Goal: Task Accomplishment & Management: Use online tool/utility

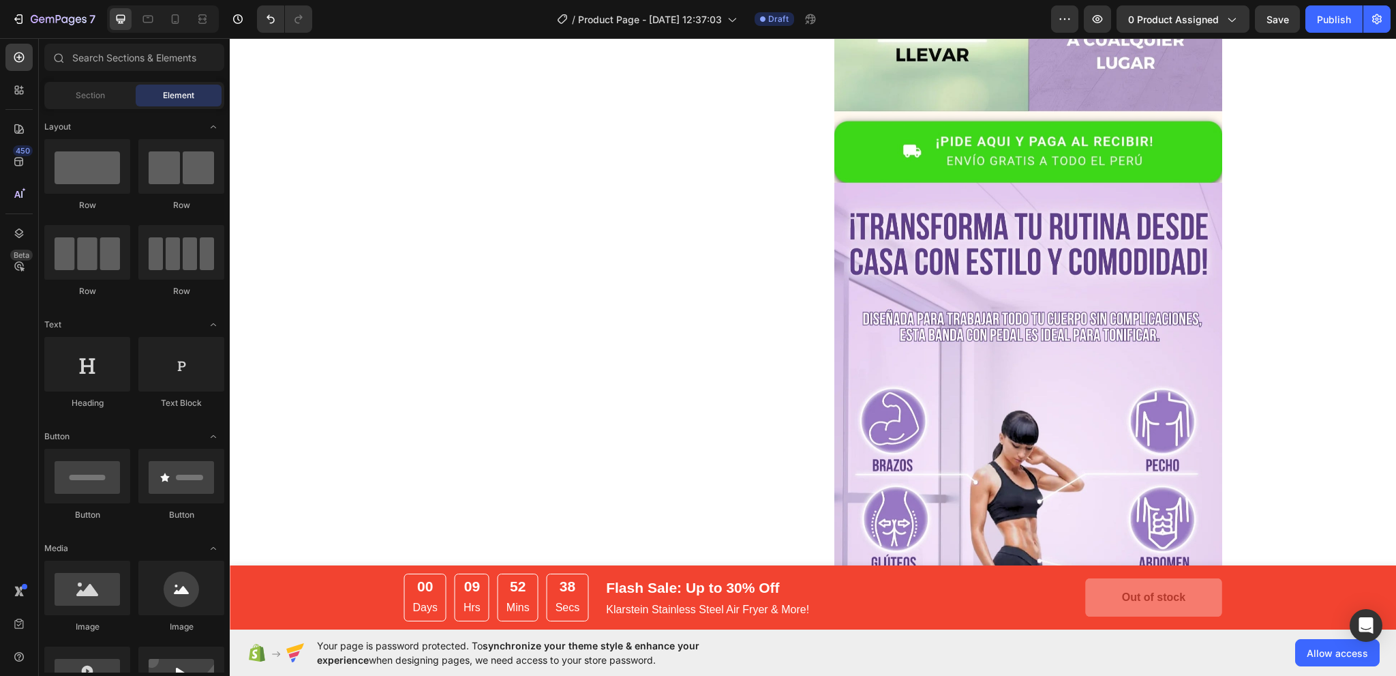
scroll to position [3139, 0]
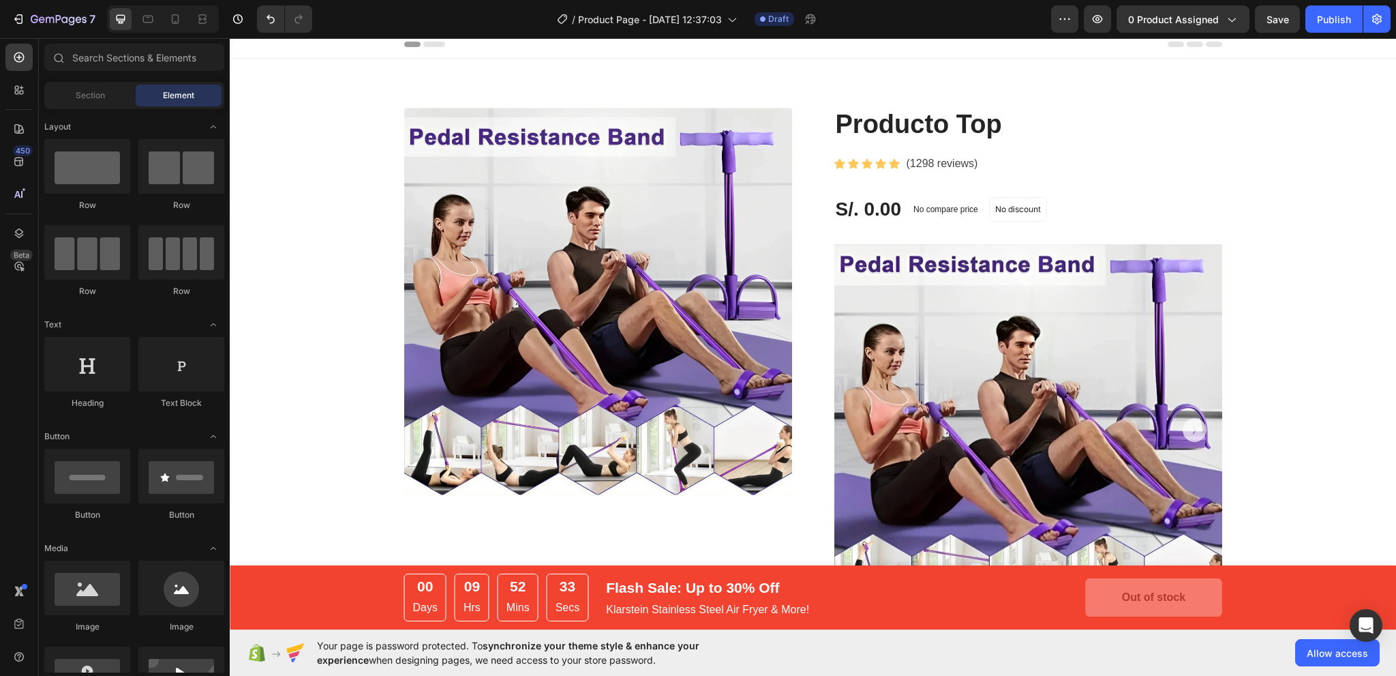
scroll to position [0, 0]
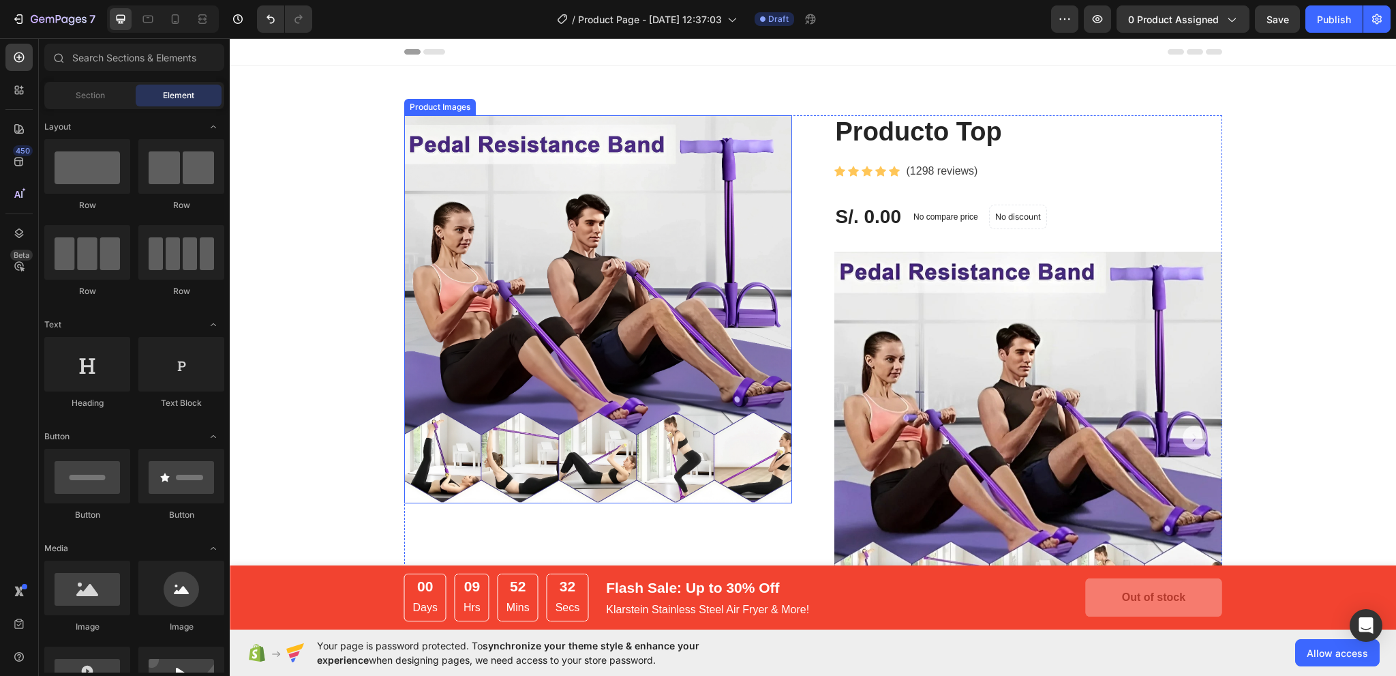
click at [597, 318] on img at bounding box center [598, 309] width 388 height 388
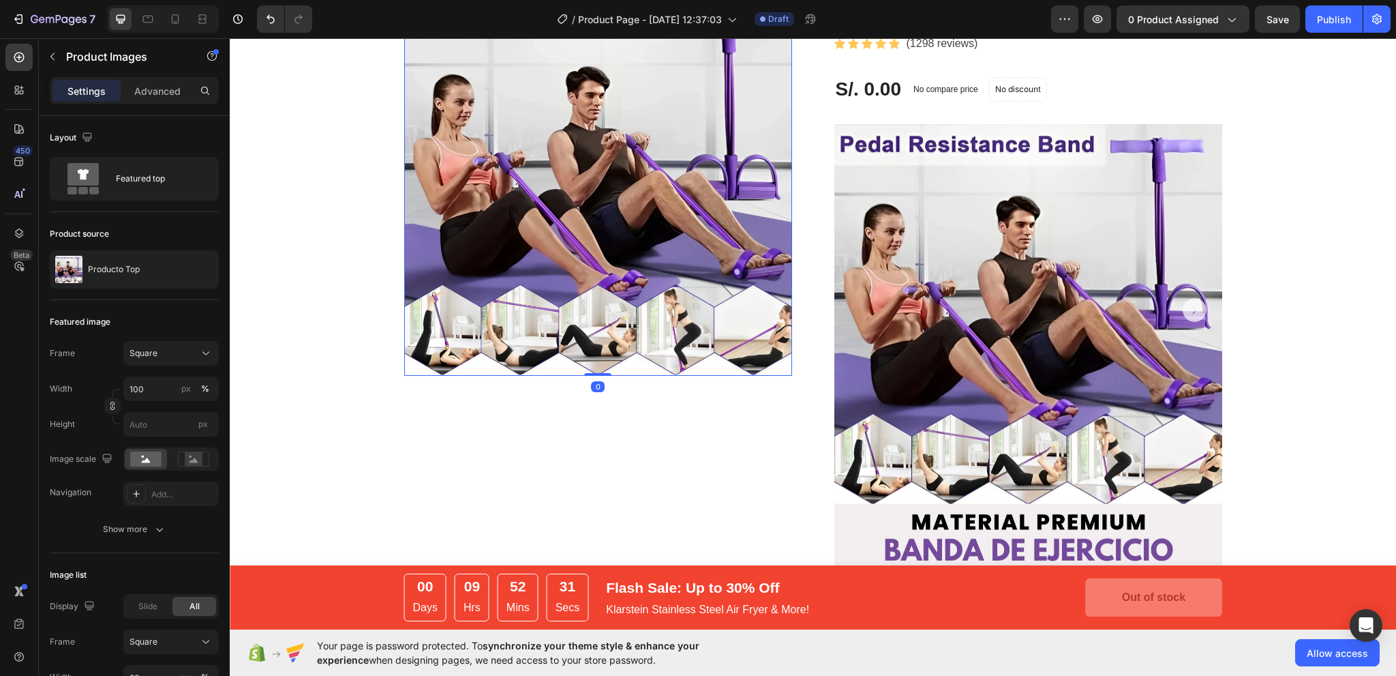
scroll to position [136, 0]
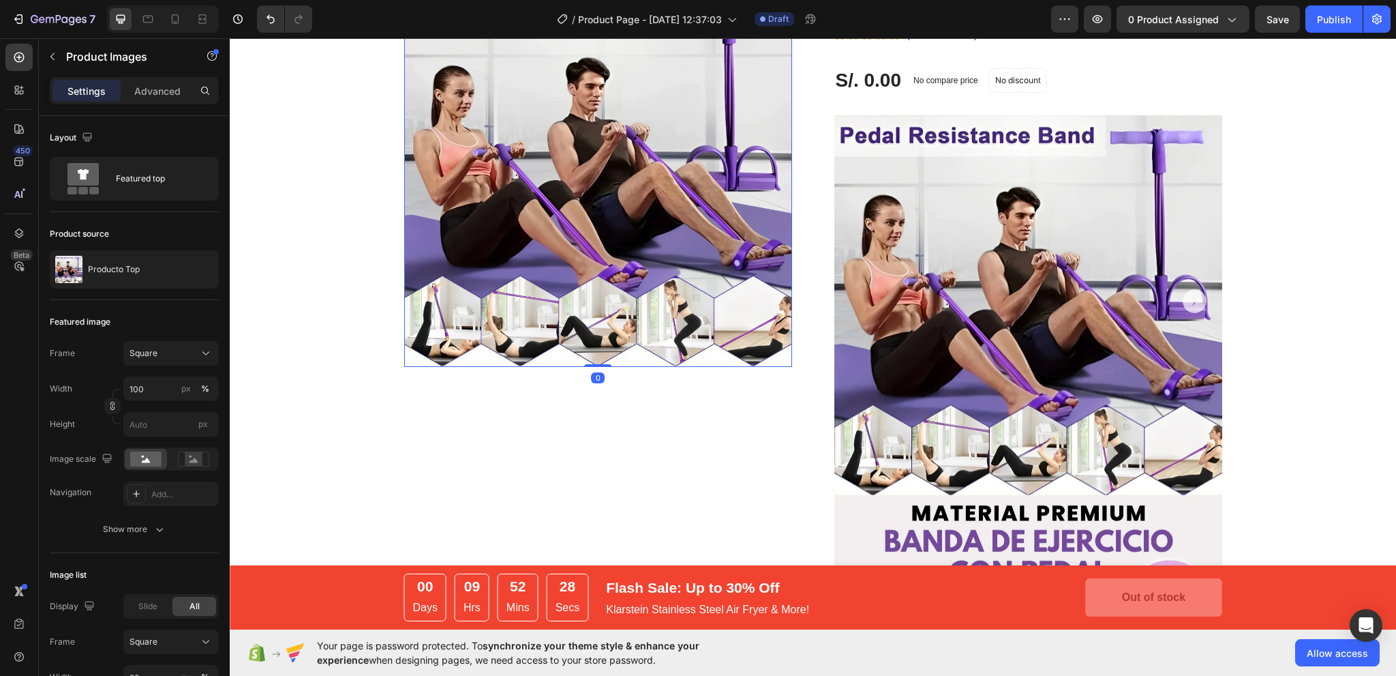
click at [663, 322] on img at bounding box center [598, 173] width 388 height 388
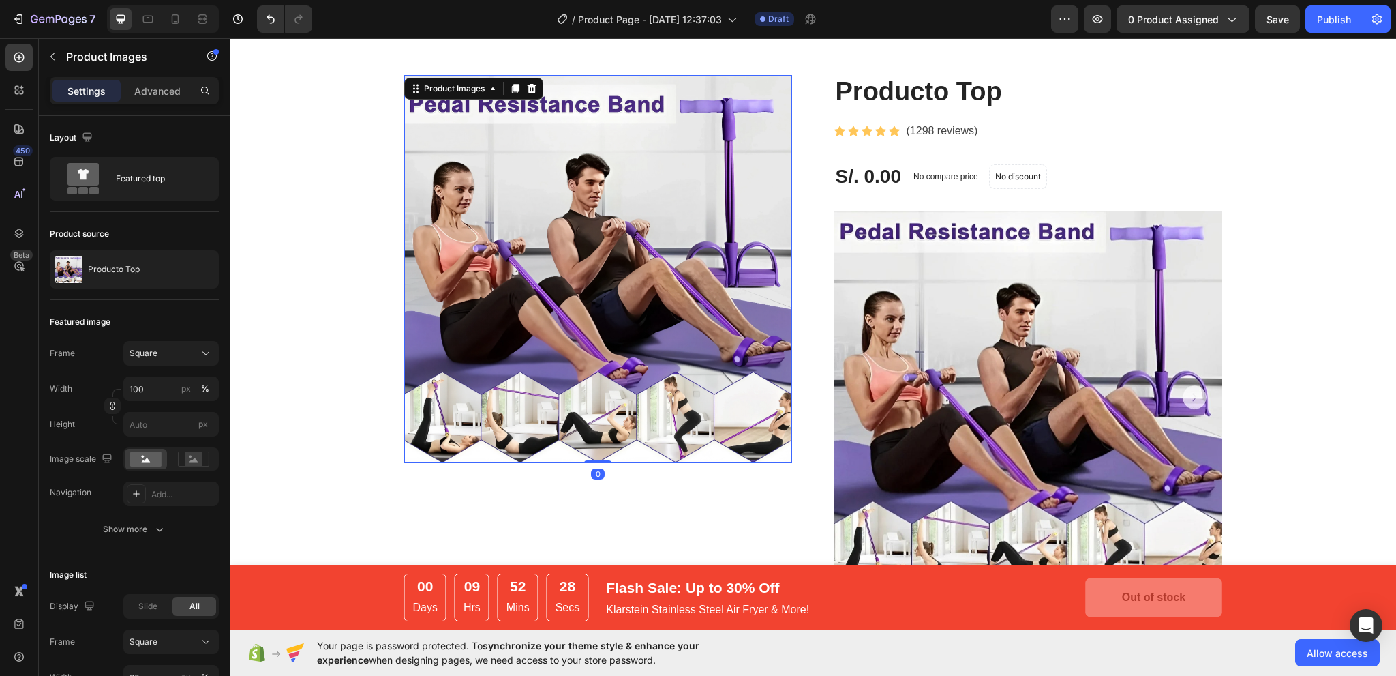
scroll to position [0, 0]
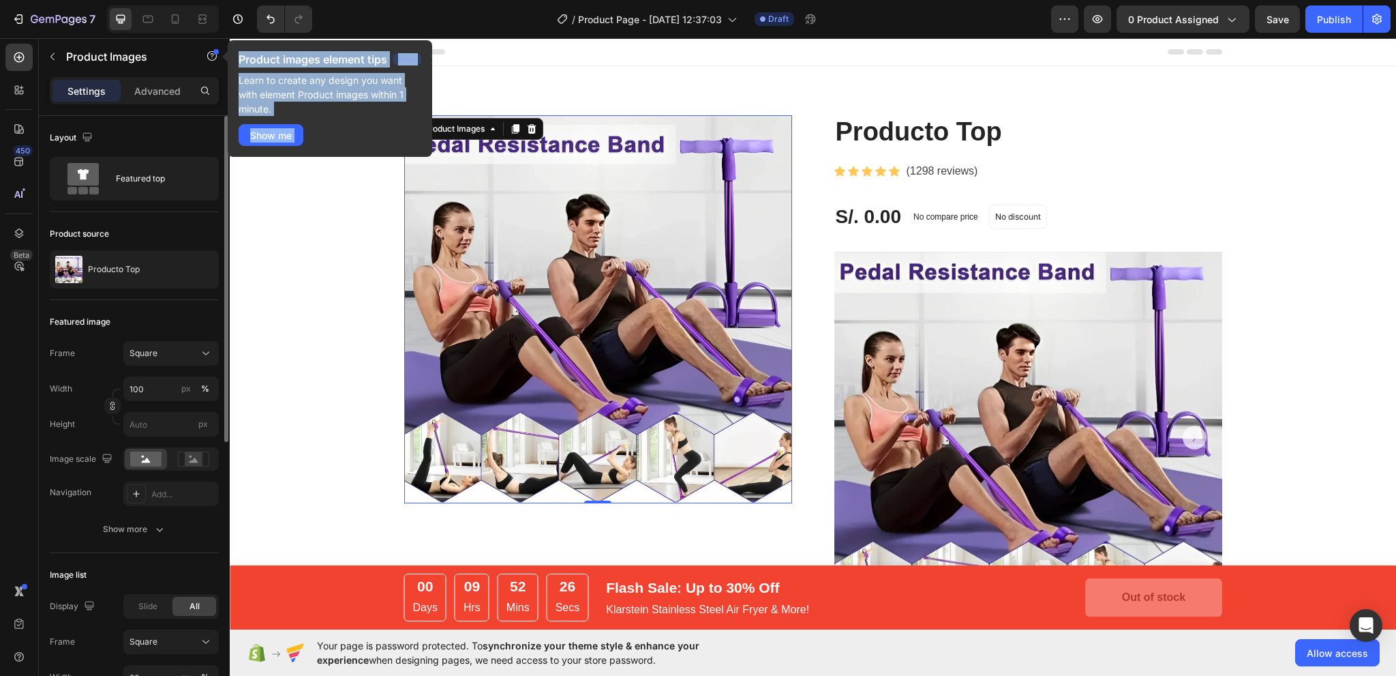
drag, startPoint x: 40, startPoint y: 55, endPoint x: 105, endPoint y: 141, distance: 107.6
click at [102, 108] on div "Sections(18) Elements(84) Section Element Hero Section Product Detail Brands Tr…" at bounding box center [134, 356] width 191 height 637
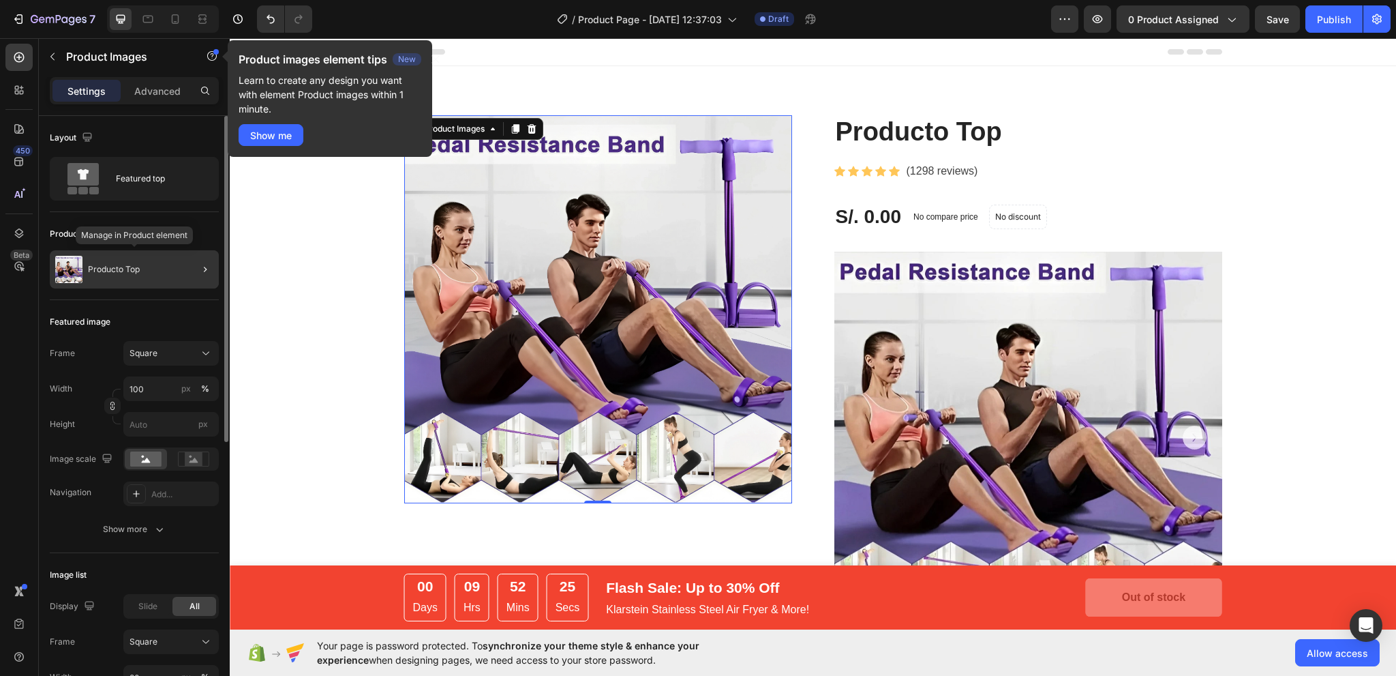
drag, startPoint x: 139, startPoint y: 263, endPoint x: 196, endPoint y: 267, distance: 57.4
click at [196, 267] on div "Producto Top" at bounding box center [134, 269] width 169 height 38
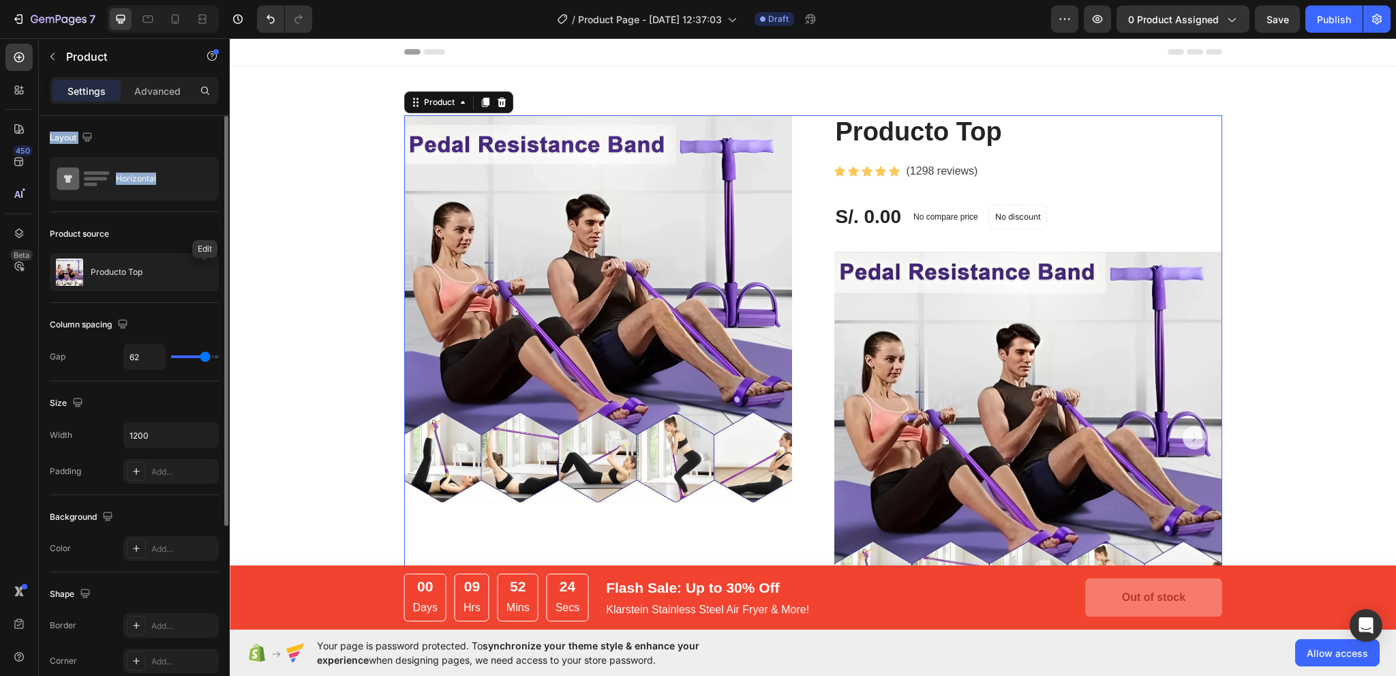
click at [0, 0] on button "button" at bounding box center [0, 0] width 0 height 0
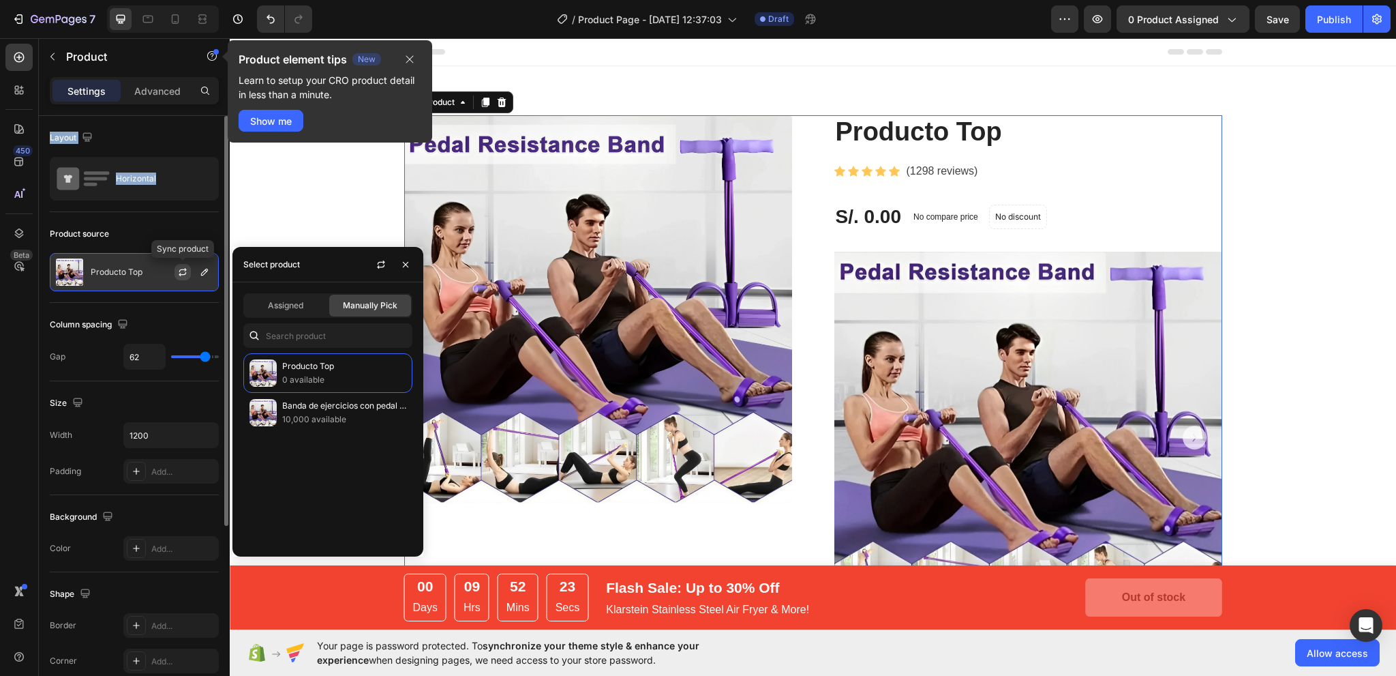
click at [184, 270] on icon "button" at bounding box center [182, 272] width 11 height 11
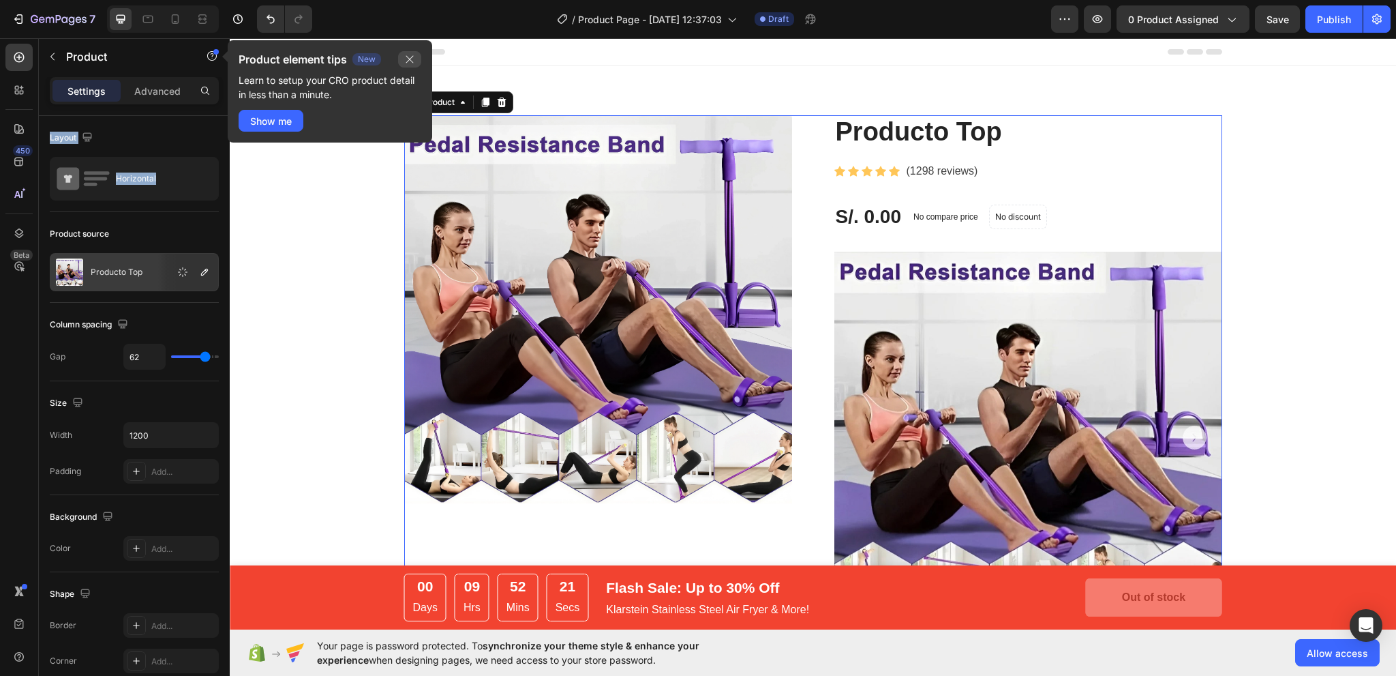
click at [410, 53] on button "button" at bounding box center [409, 59] width 23 height 16
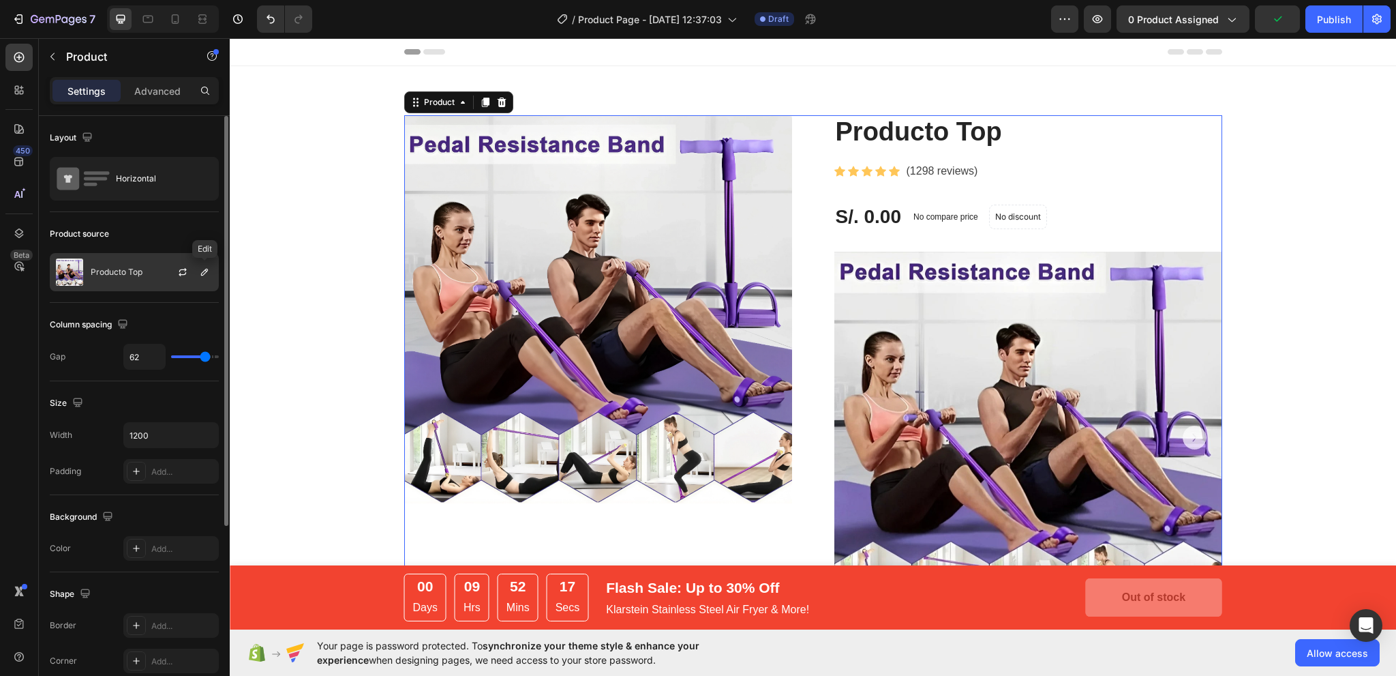
click at [215, 269] on div at bounding box center [188, 272] width 60 height 37
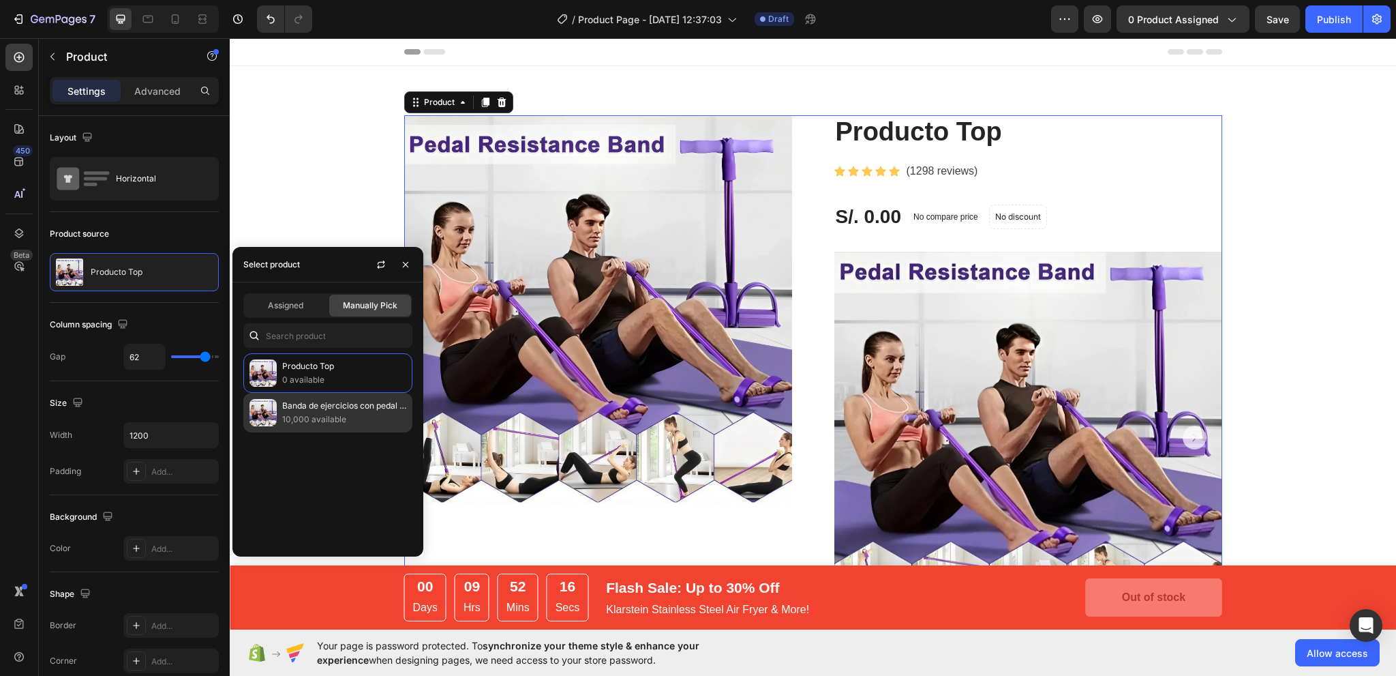
click at [278, 419] on div "Banda de ejercicios con pedal | Flexi Gym ®️ | + 2 REGALOS SORPRESA 🎁 10,000 av…" at bounding box center [327, 413] width 169 height 40
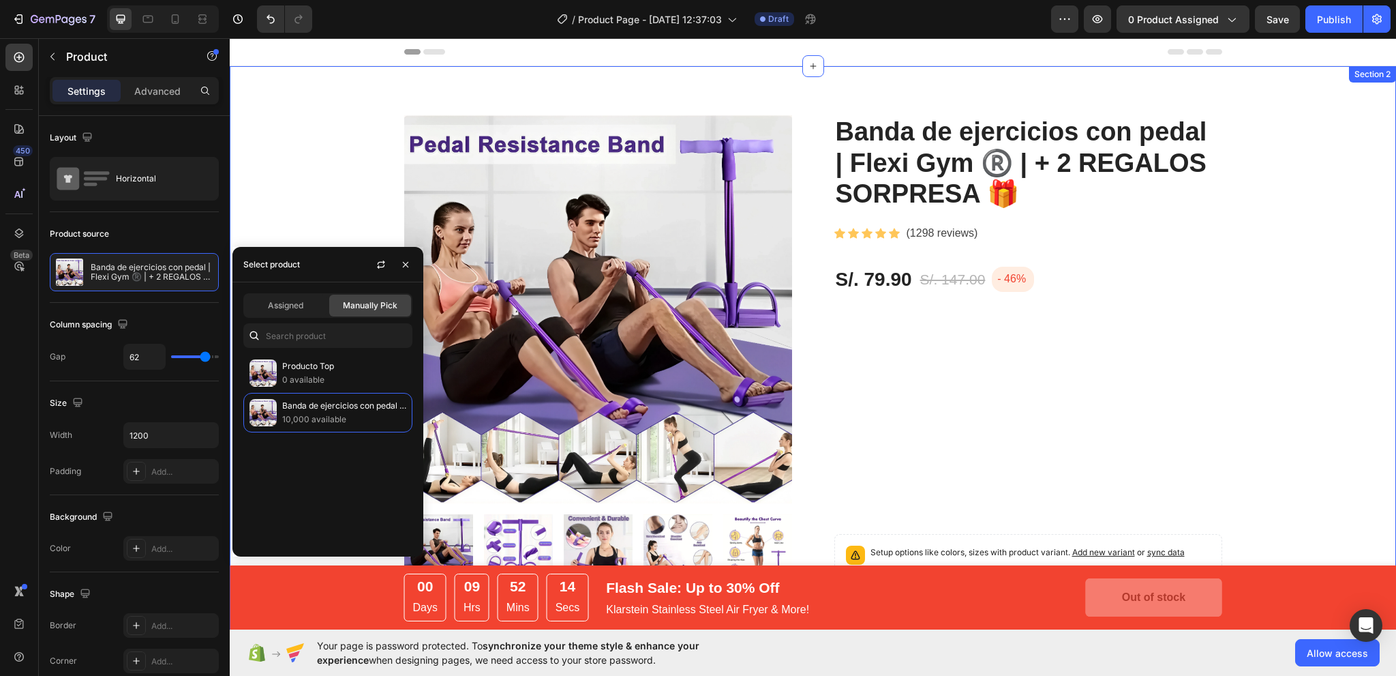
click at [1308, 198] on div "Product Images Banda de ejercicios con pedal | Flexi Gym ®️ | + 2 REGALOS SORPR…" at bounding box center [813, 573] width 1146 height 916
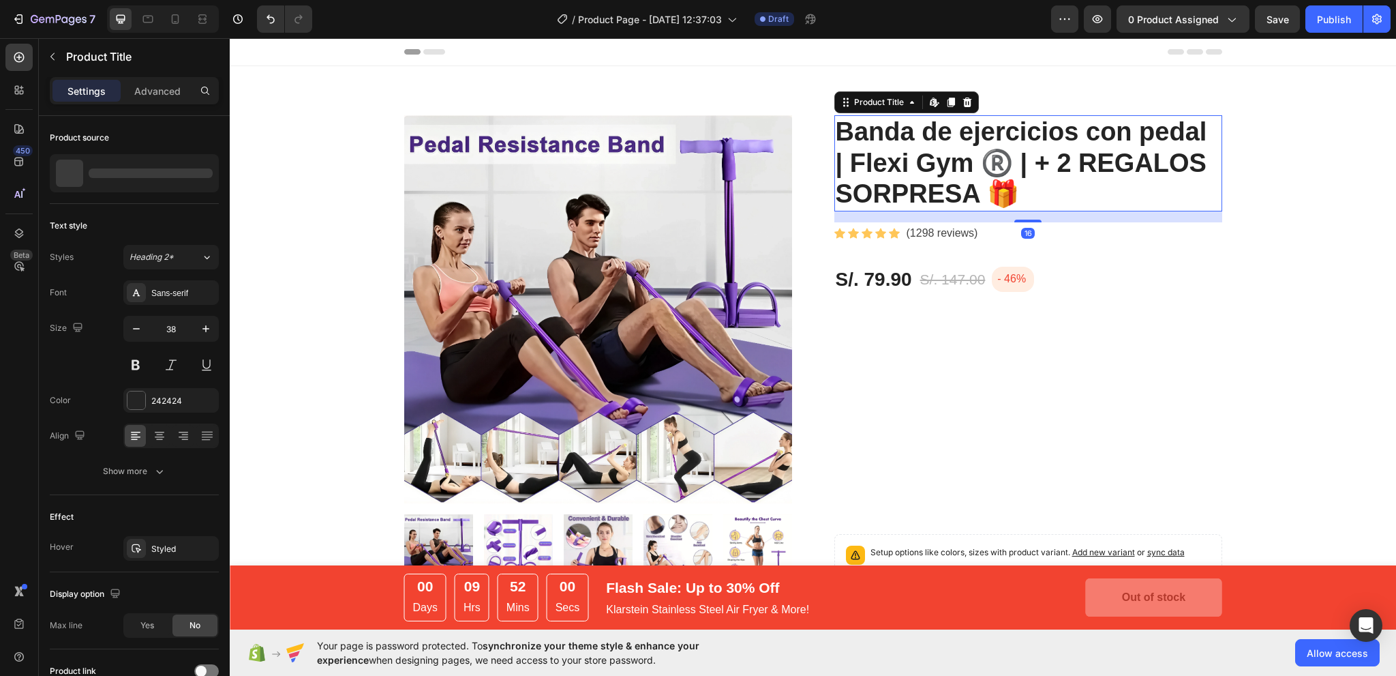
click at [965, 178] on h2 "Banda de ejercicios con pedal | Flexi Gym ®️ | + 2 REGALOS SORPRESA 🎁" at bounding box center [1028, 163] width 388 height 96
click at [1096, 24] on icon "button" at bounding box center [1098, 19] width 14 height 14
click at [968, 103] on div at bounding box center [967, 102] width 16 height 16
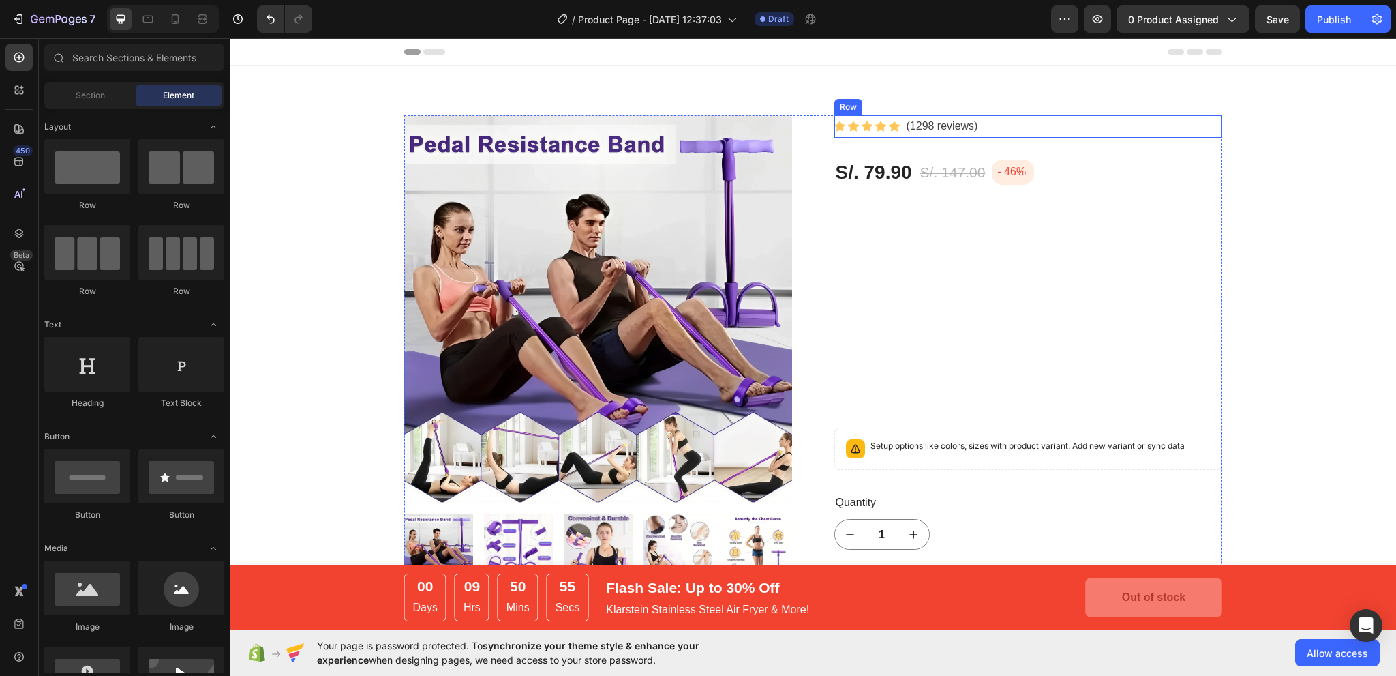
click at [987, 121] on div "Icon Icon Icon Icon Icon Icon List Hoz (1298 reviews) Text block Row" at bounding box center [1028, 126] width 388 height 22
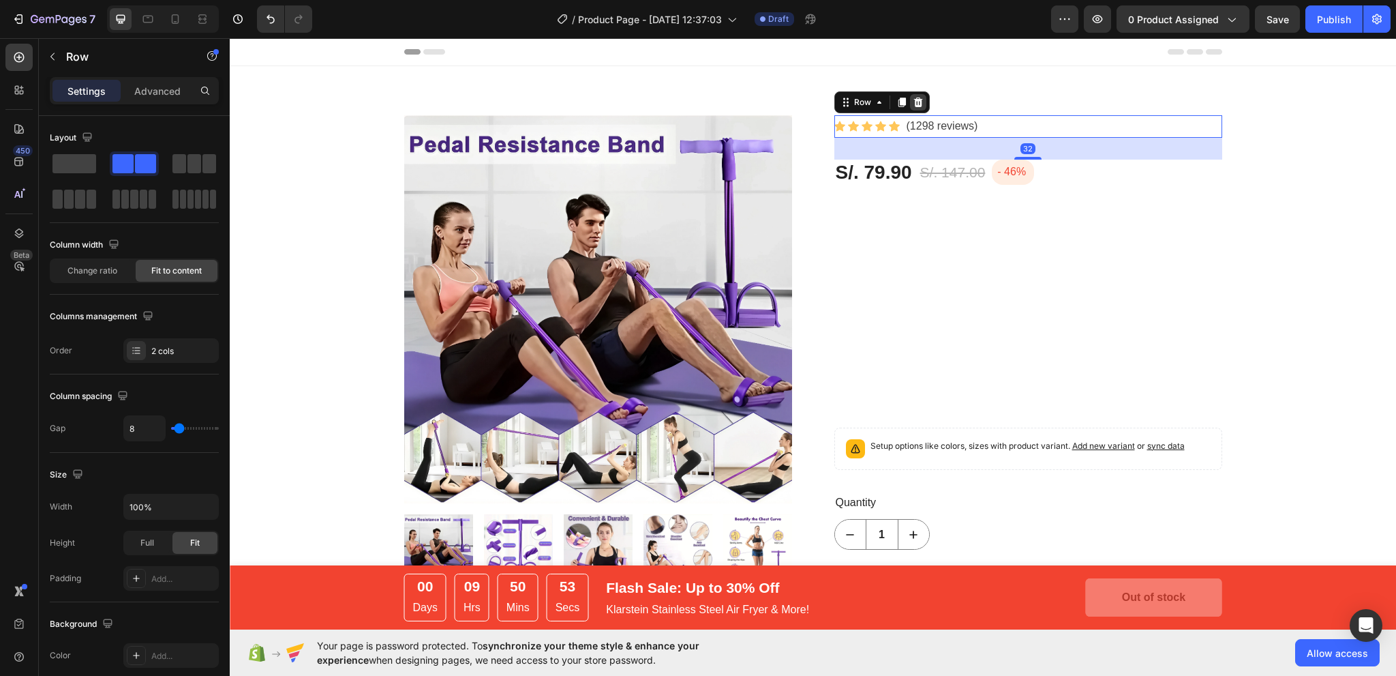
click at [915, 100] on icon at bounding box center [918, 102] width 9 height 10
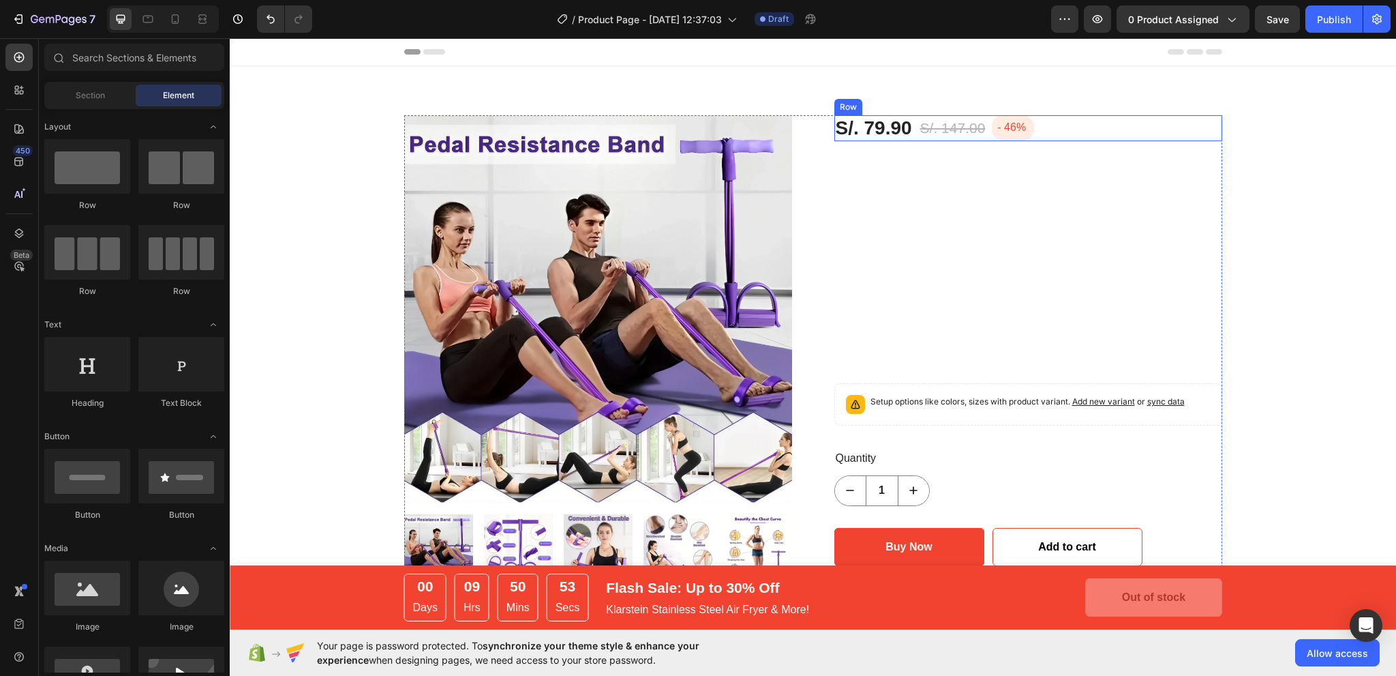
click at [1048, 127] on div "S/. 79.90 Product Price Product Price S/. 147.00 Compare Price Compare Price - …" at bounding box center [1028, 128] width 388 height 26
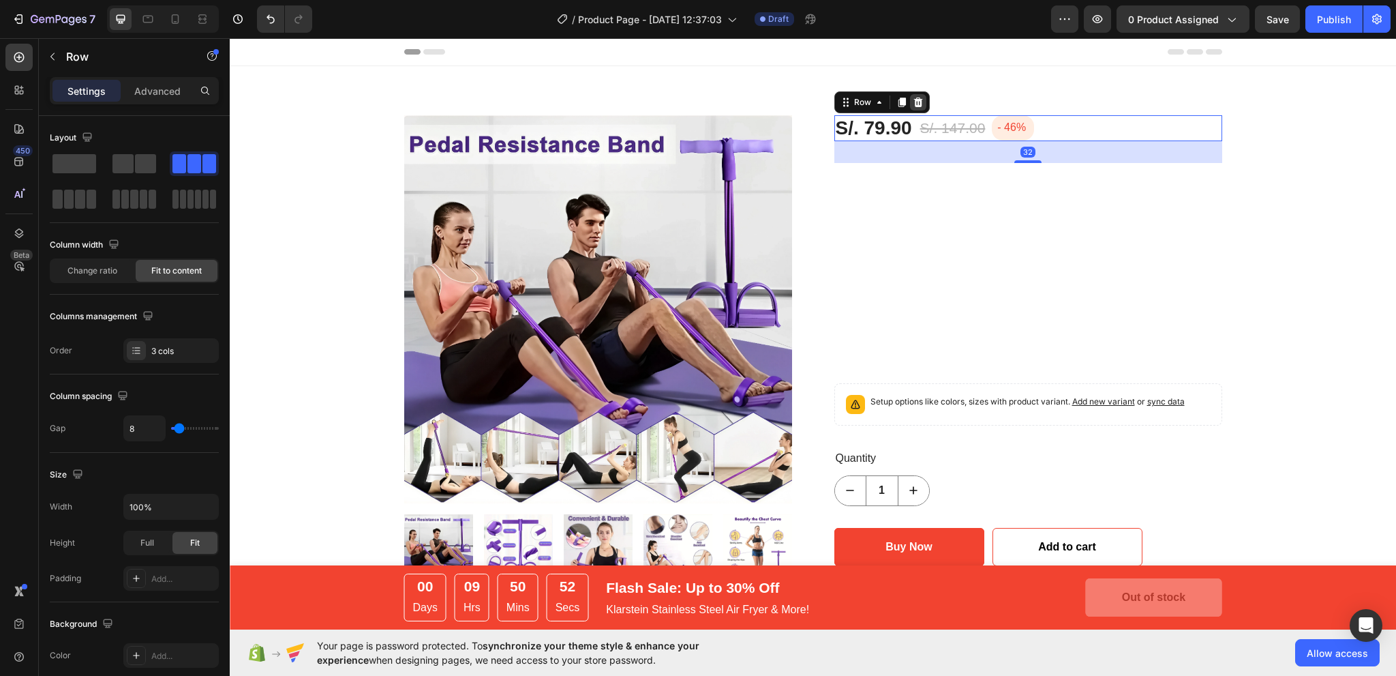
click at [913, 101] on icon at bounding box center [918, 102] width 11 height 11
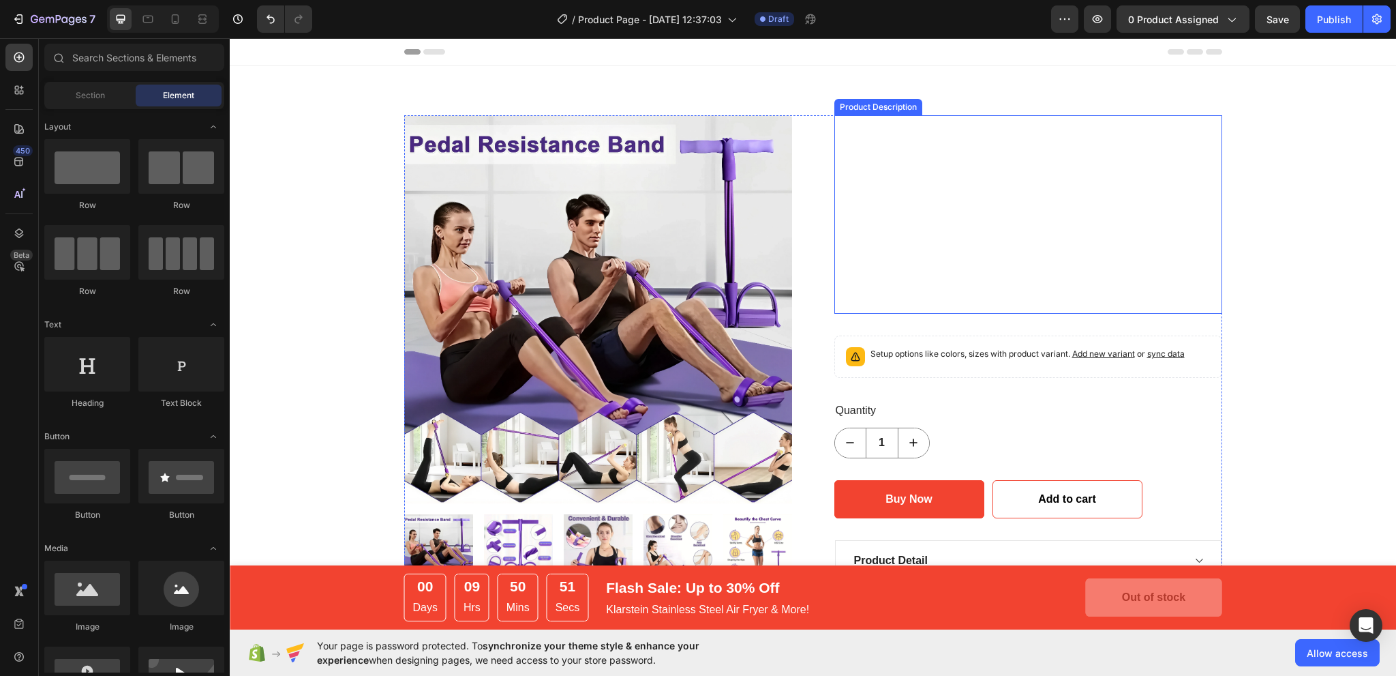
click at [971, 228] on div at bounding box center [1028, 214] width 388 height 198
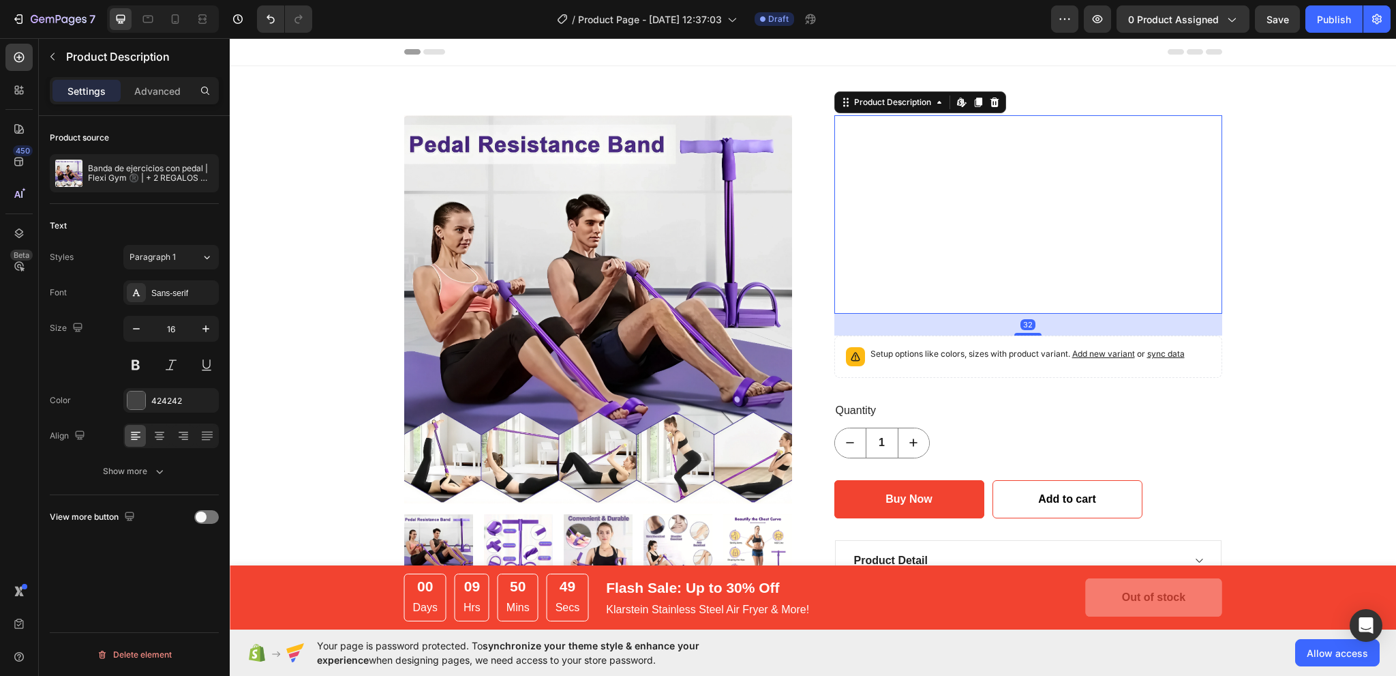
drag, startPoint x: 992, startPoint y: 103, endPoint x: 963, endPoint y: 170, distance: 73.0
click at [974, 160] on div "Product Description Edit content in Shopify 32" at bounding box center [1028, 214] width 388 height 198
click at [967, 202] on div at bounding box center [1028, 214] width 388 height 198
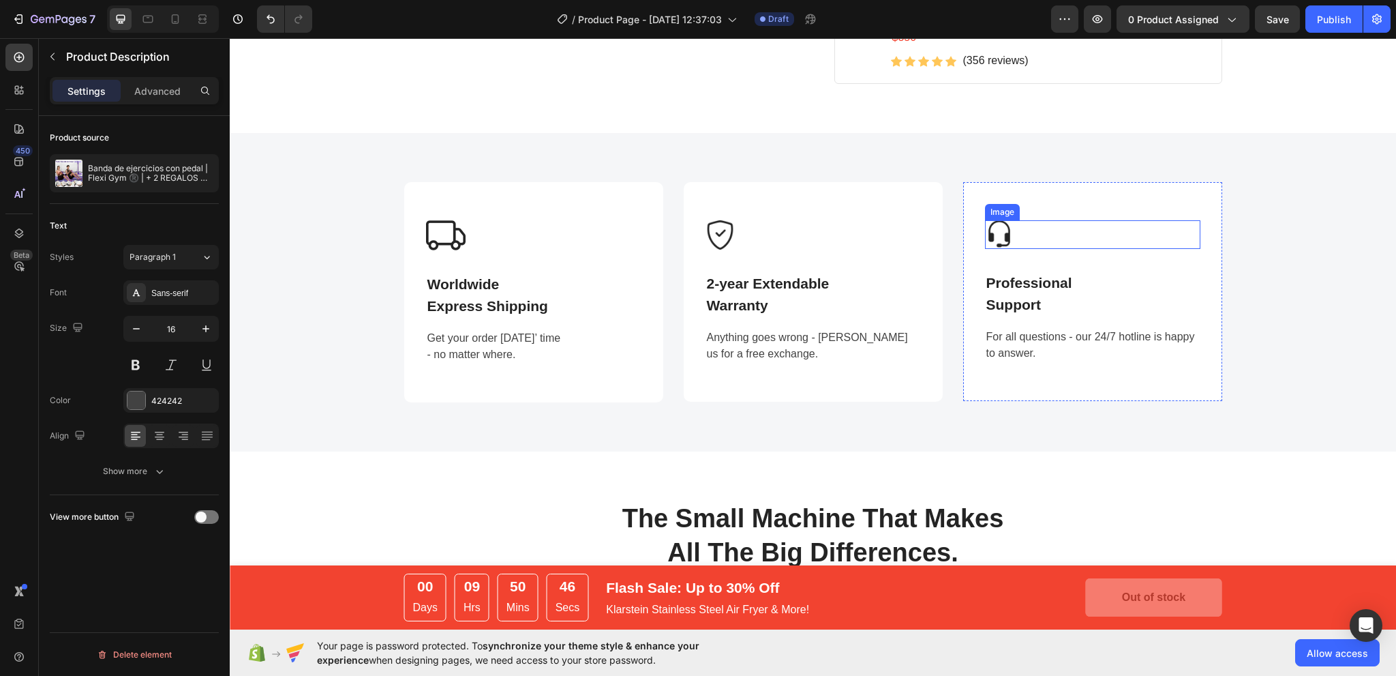
scroll to position [750, 0]
click at [926, 151] on div "Image Worldwide Express Shipping Text block Get your order [DATE]’ time - no ma…" at bounding box center [813, 291] width 1166 height 318
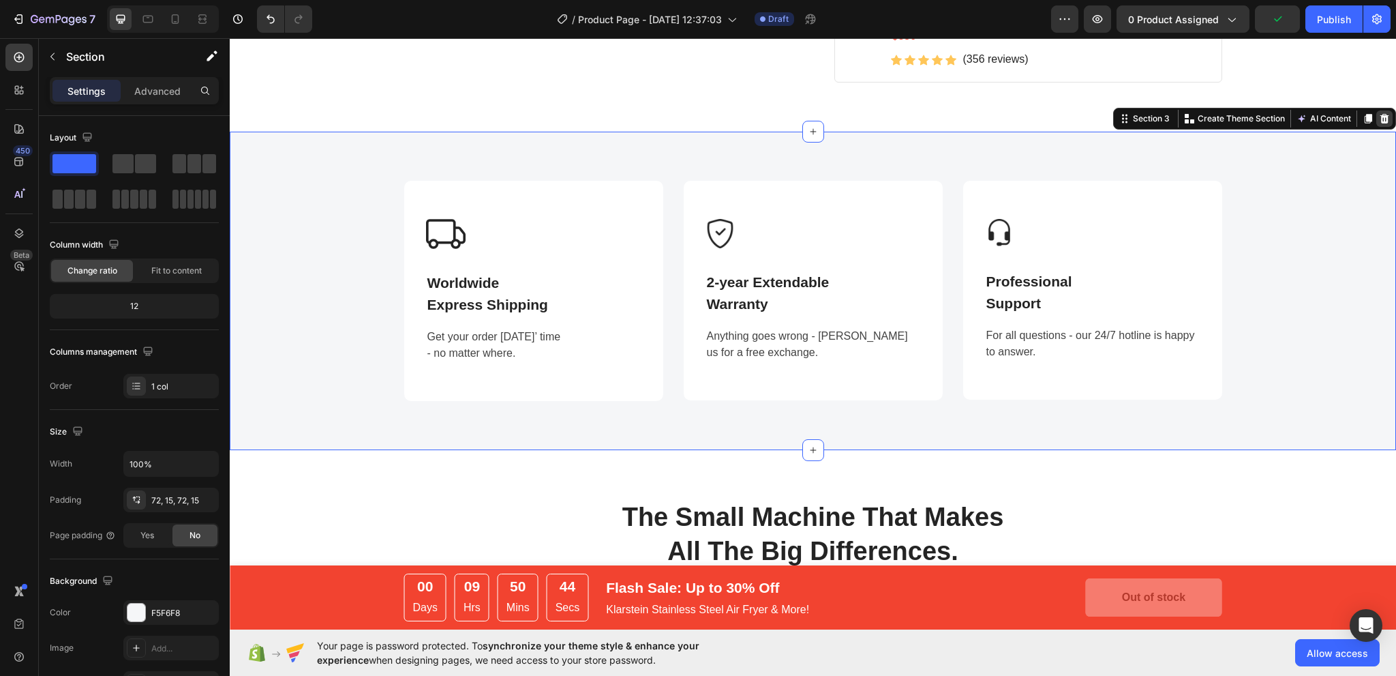
click at [1381, 114] on icon at bounding box center [1385, 119] width 9 height 10
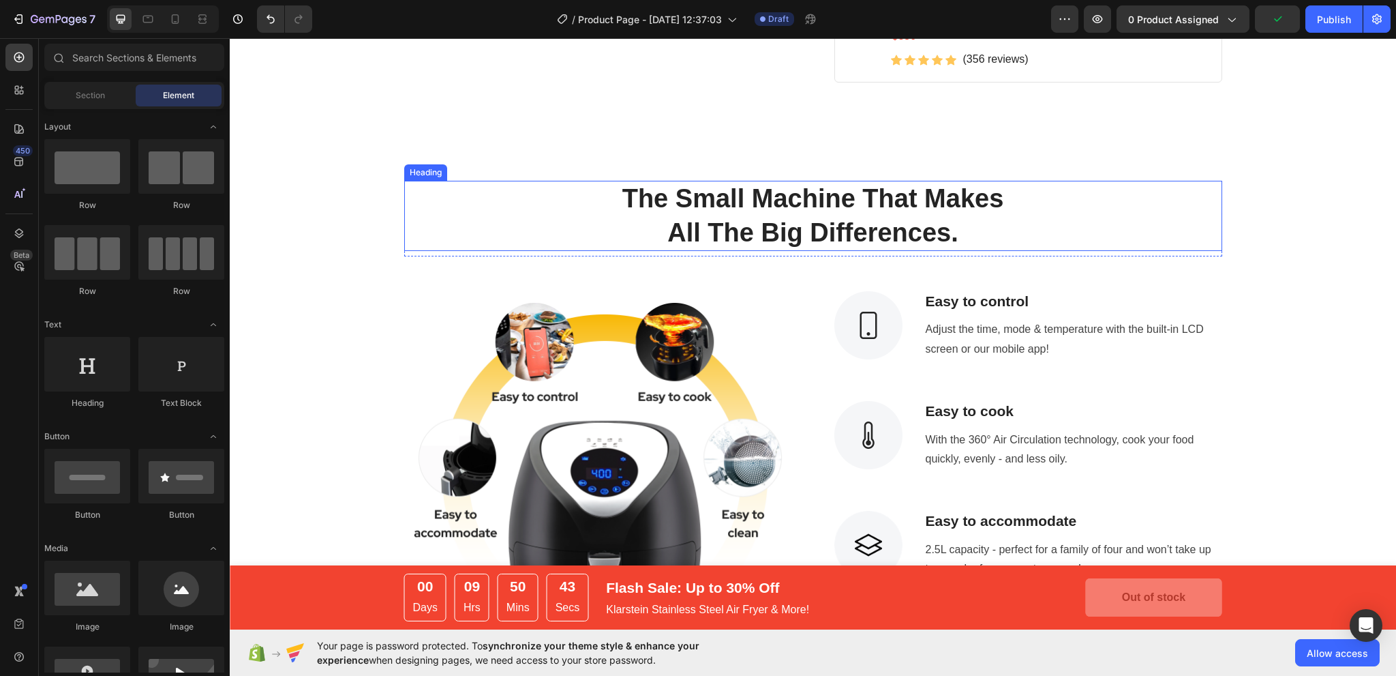
click at [1129, 203] on p "The Small Machine That Makes" at bounding box center [813, 198] width 815 height 33
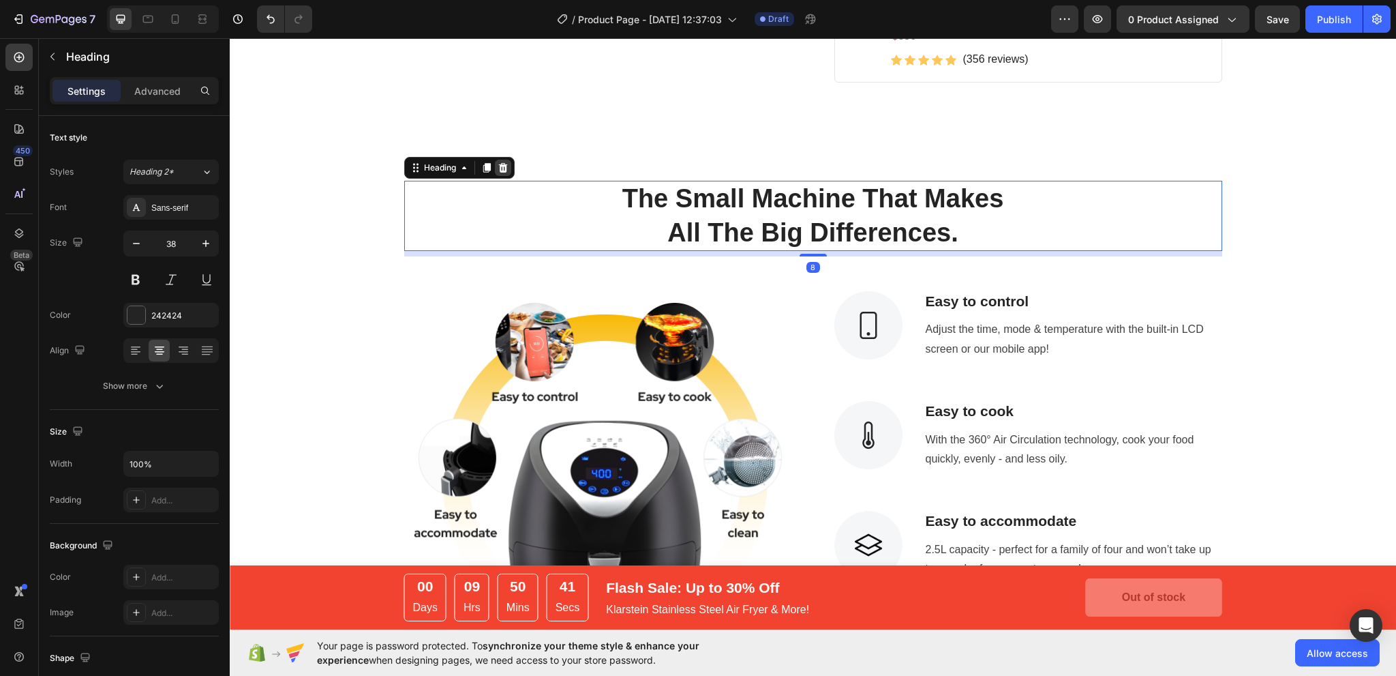
click at [500, 163] on icon at bounding box center [502, 168] width 9 height 10
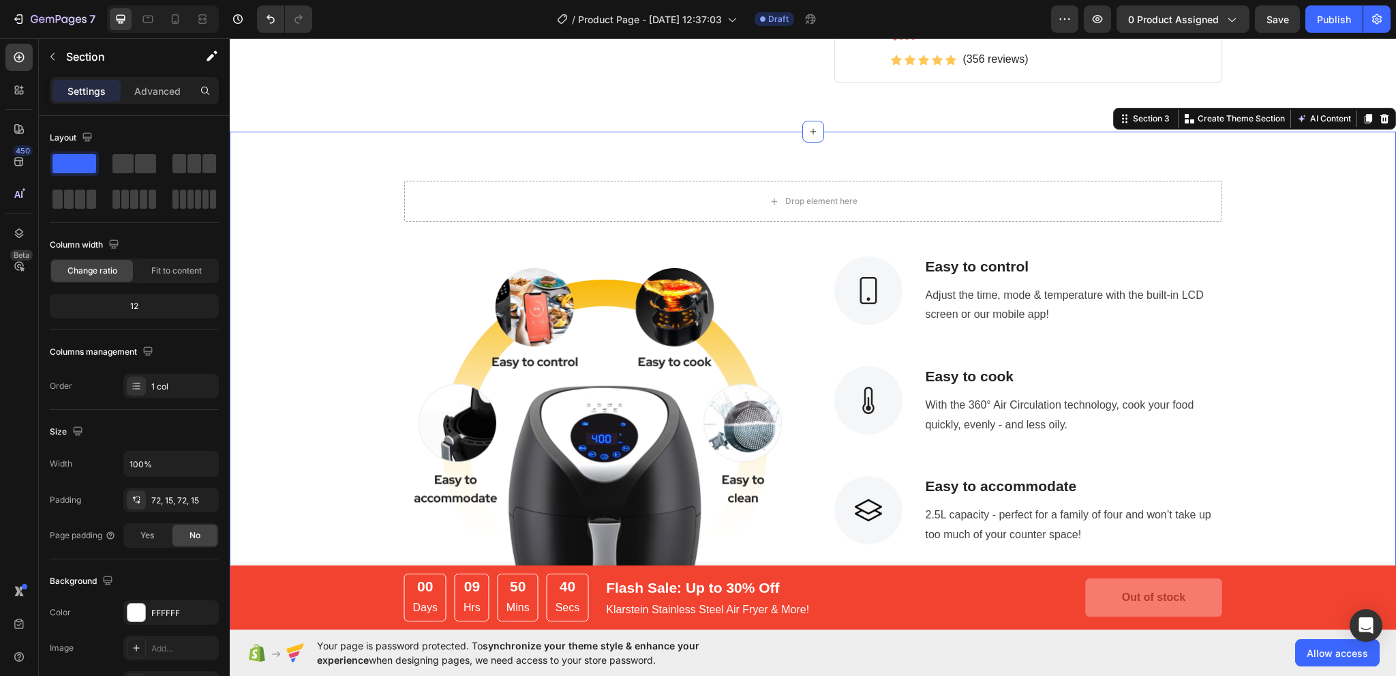
click at [622, 237] on div "Drop element here Row Image Image Easy to control Text block Adjust the time, m…" at bounding box center [813, 418] width 1146 height 474
click at [1111, 250] on div "Drop element here Row Image Image Easy to control Text block Adjust the time, m…" at bounding box center [813, 418] width 1146 height 474
click at [1381, 115] on icon at bounding box center [1385, 119] width 9 height 10
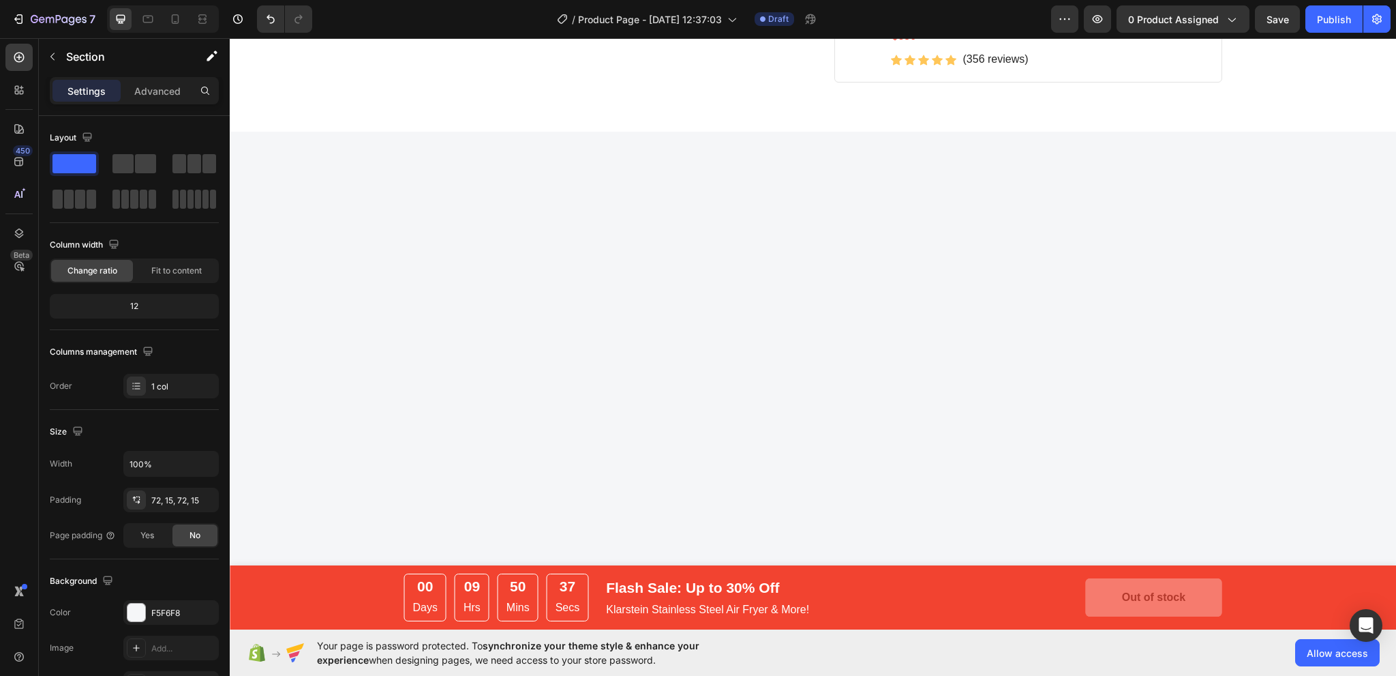
click at [1216, 236] on div at bounding box center [813, 371] width 1166 height 479
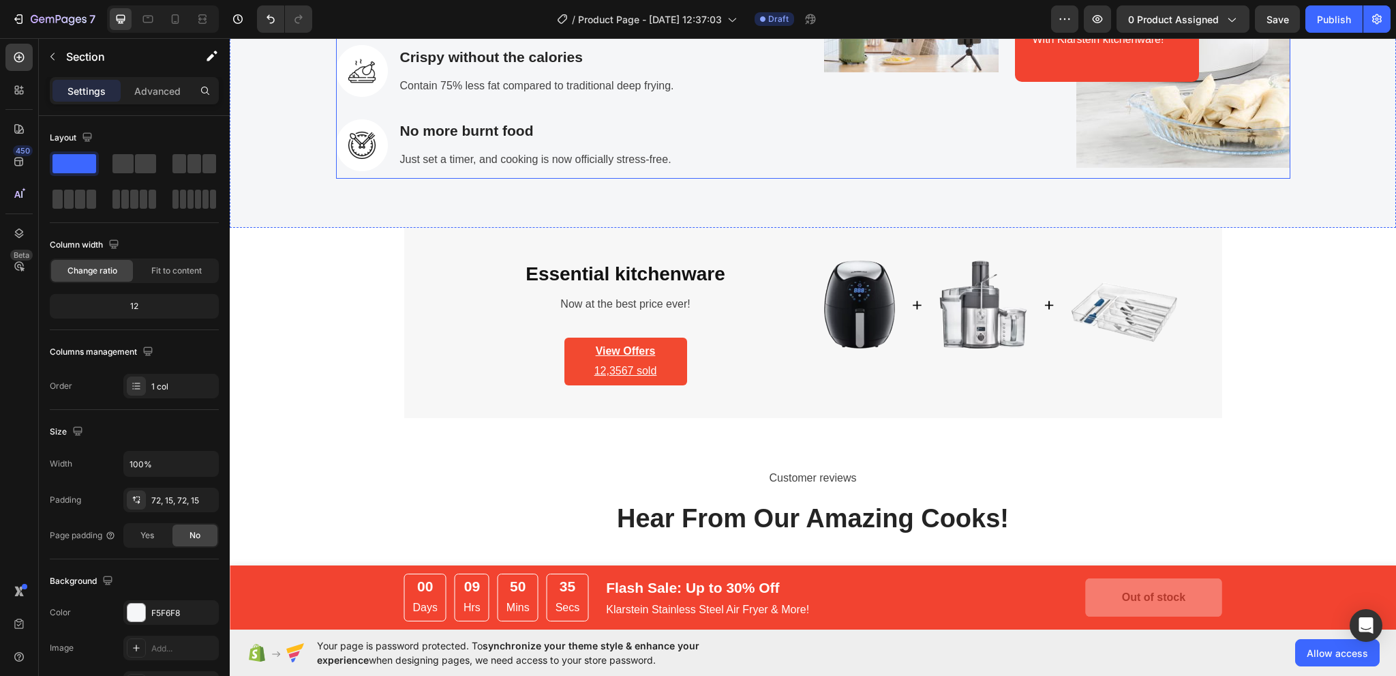
scroll to position [1295, 0]
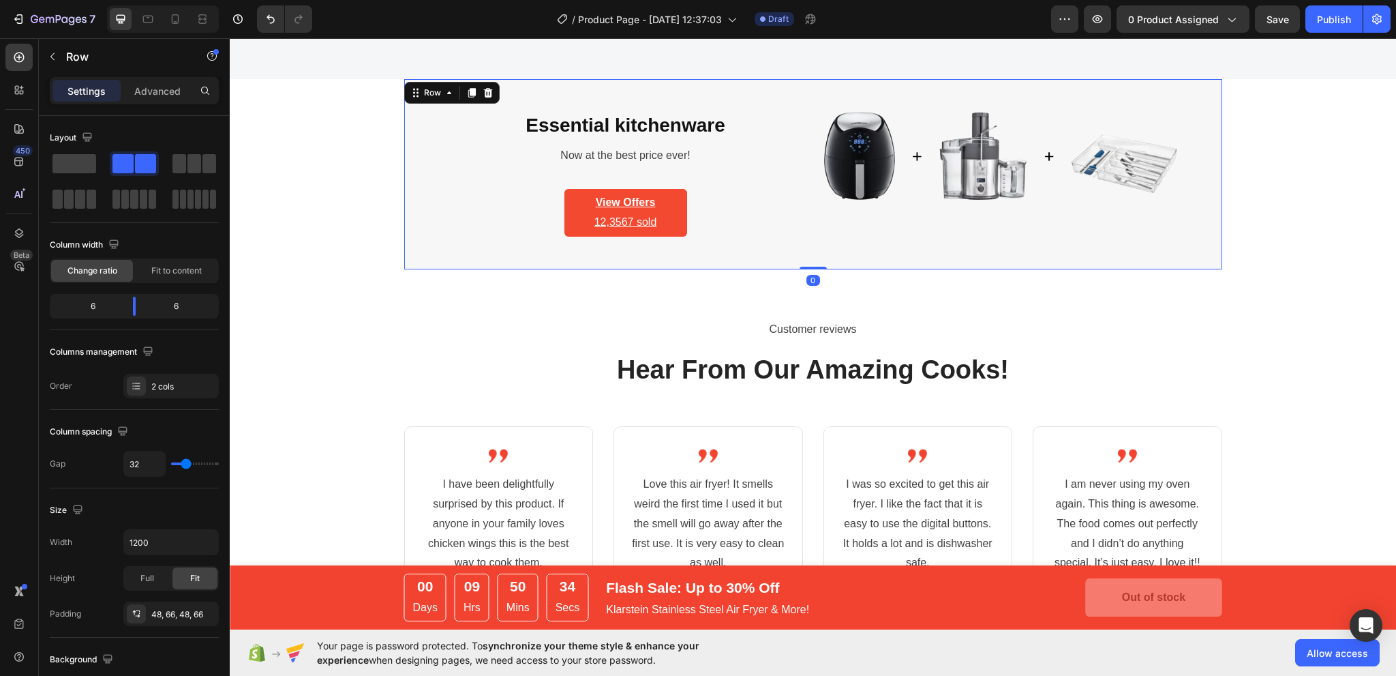
click at [777, 201] on div "Essential kitchenware Heading Now at the best price ever! Text block View Offer…" at bounding box center [625, 174] width 353 height 125
click at [485, 95] on icon at bounding box center [488, 92] width 11 height 11
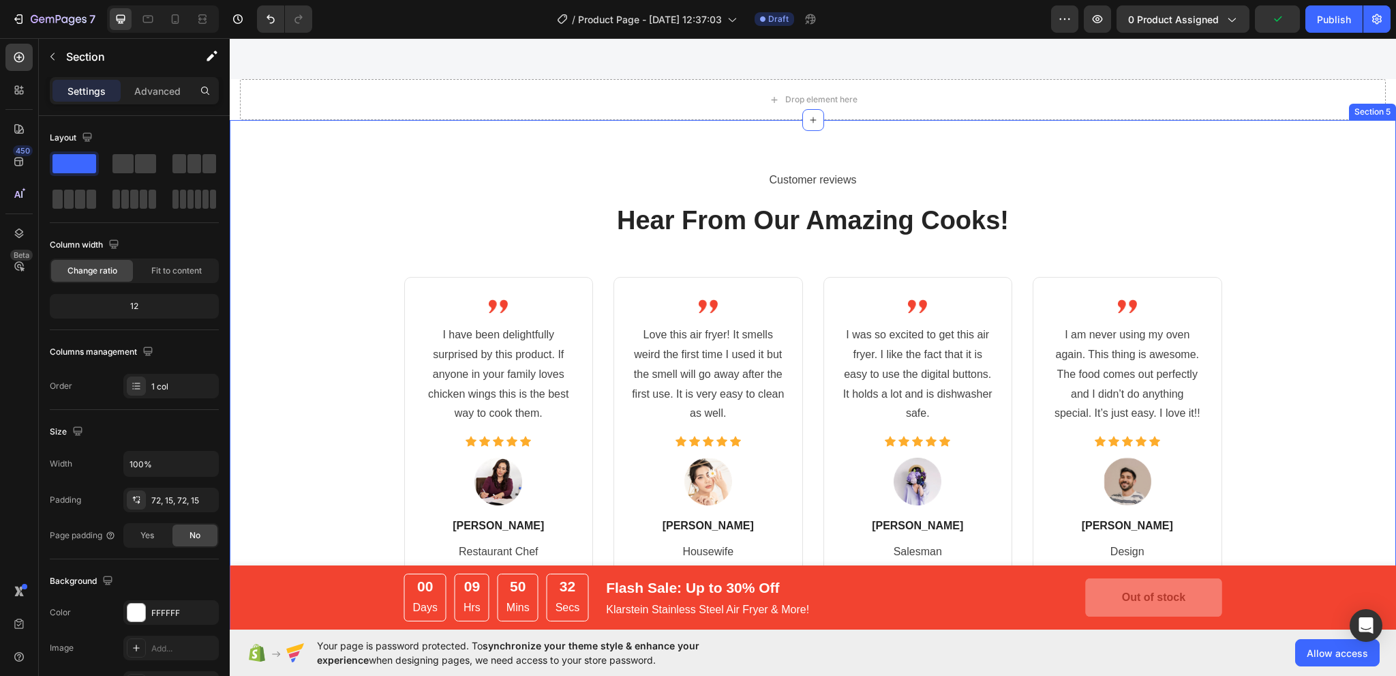
click at [629, 159] on div "Customer reviews Text block Hear From Our Amazing Cooks! Heading Image I have b…" at bounding box center [813, 392] width 1166 height 545
click at [1376, 106] on div at bounding box center [1384, 107] width 16 height 16
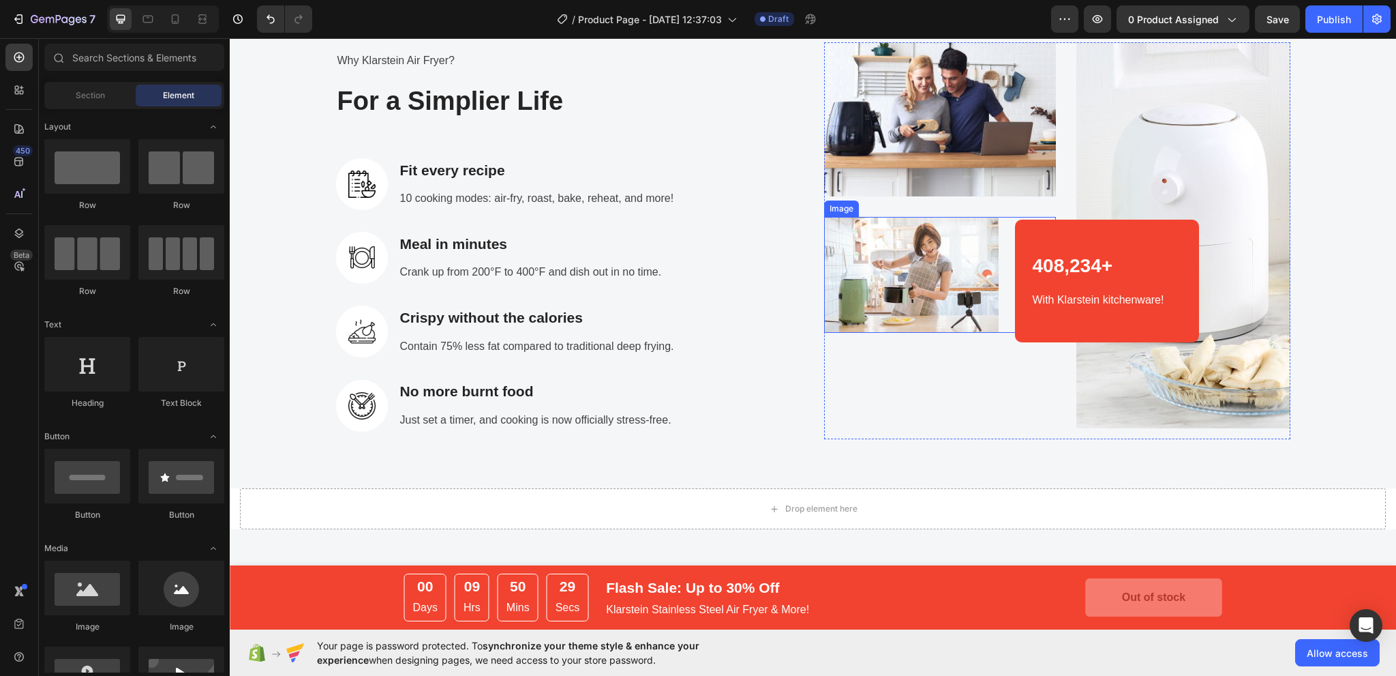
scroll to position [886, 0]
click at [782, 516] on div "Drop element here" at bounding box center [813, 509] width 110 height 22
click at [1322, 498] on div "Drop element here" at bounding box center [813, 508] width 1146 height 41
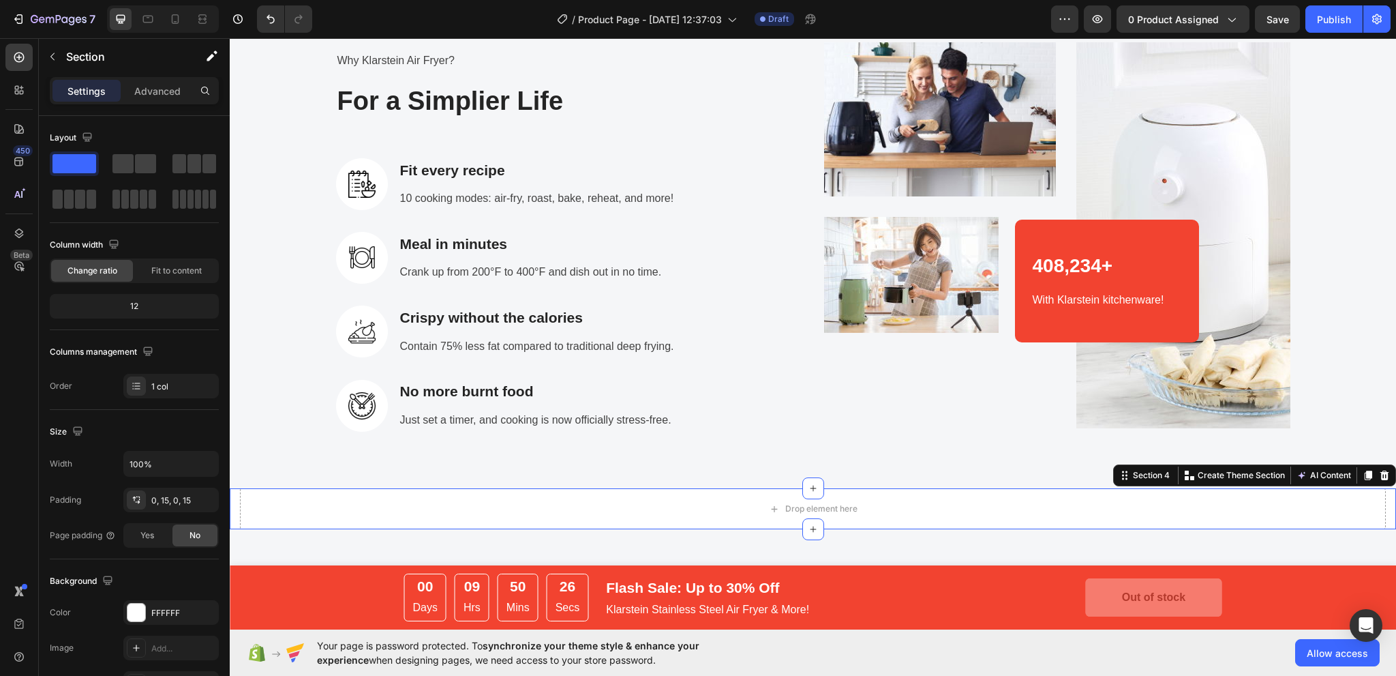
click at [1381, 471] on icon at bounding box center [1385, 475] width 9 height 10
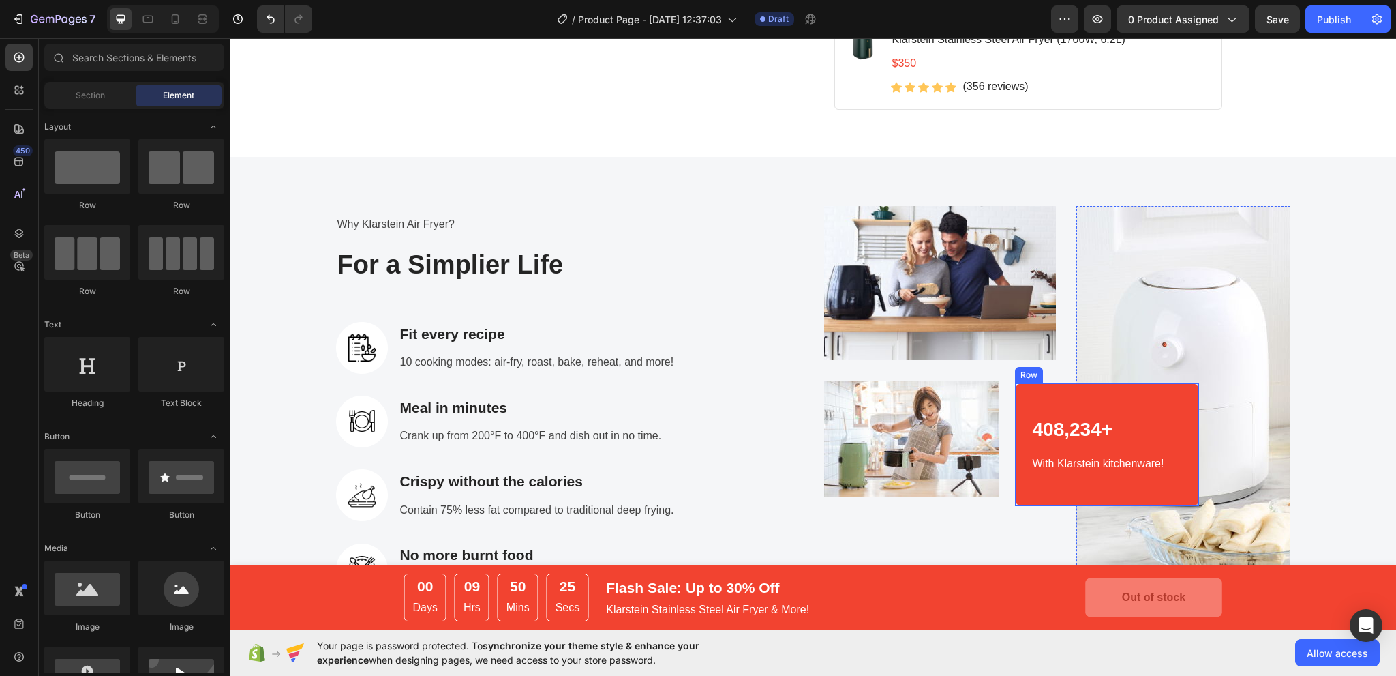
scroll to position [682, 0]
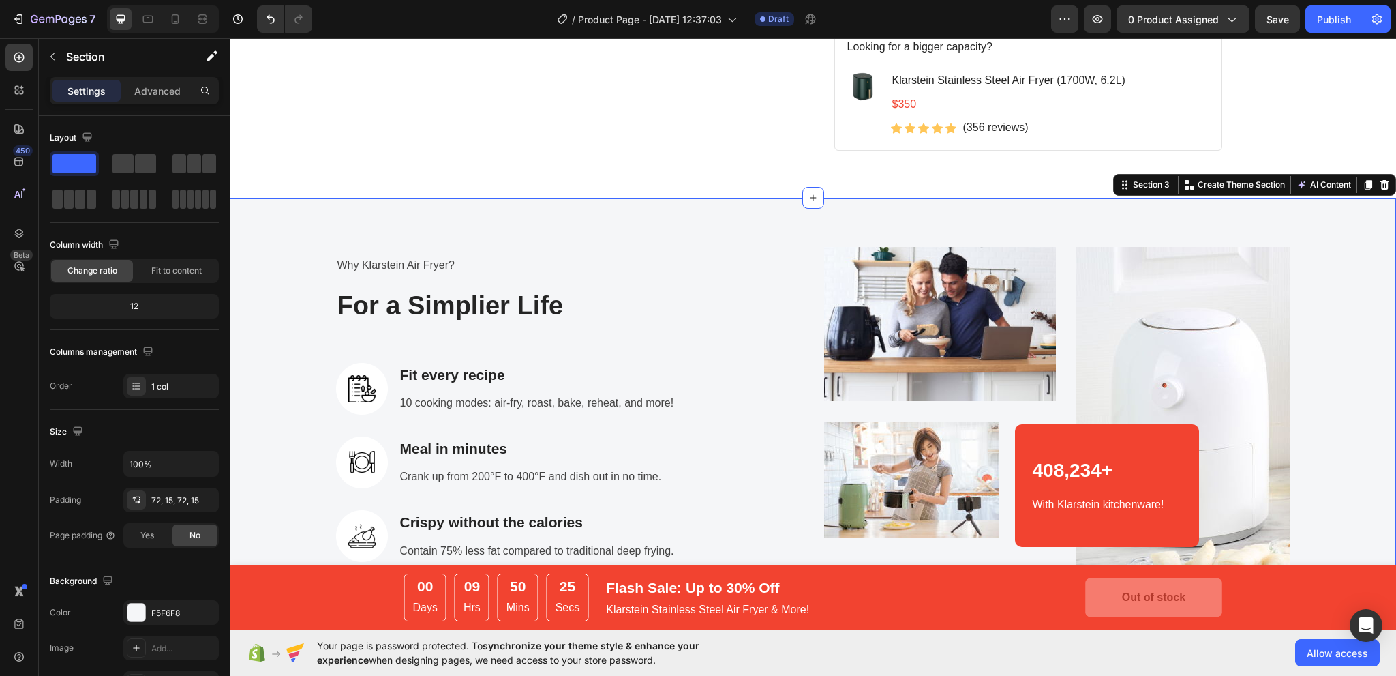
click at [1007, 220] on div "Why Klarstein Air Fryer? Text block For a Simplier Life Heading Image Fit every…" at bounding box center [813, 445] width 1166 height 495
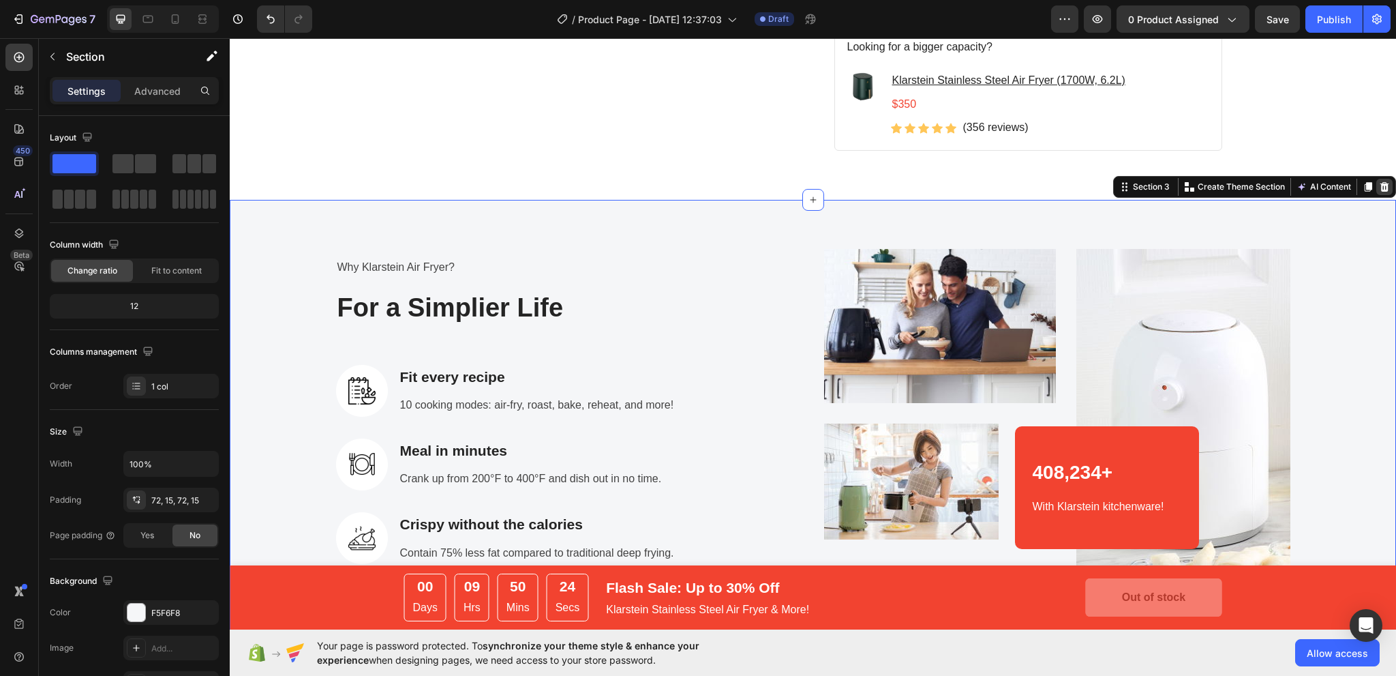
click at [1379, 181] on icon at bounding box center [1384, 186] width 11 height 11
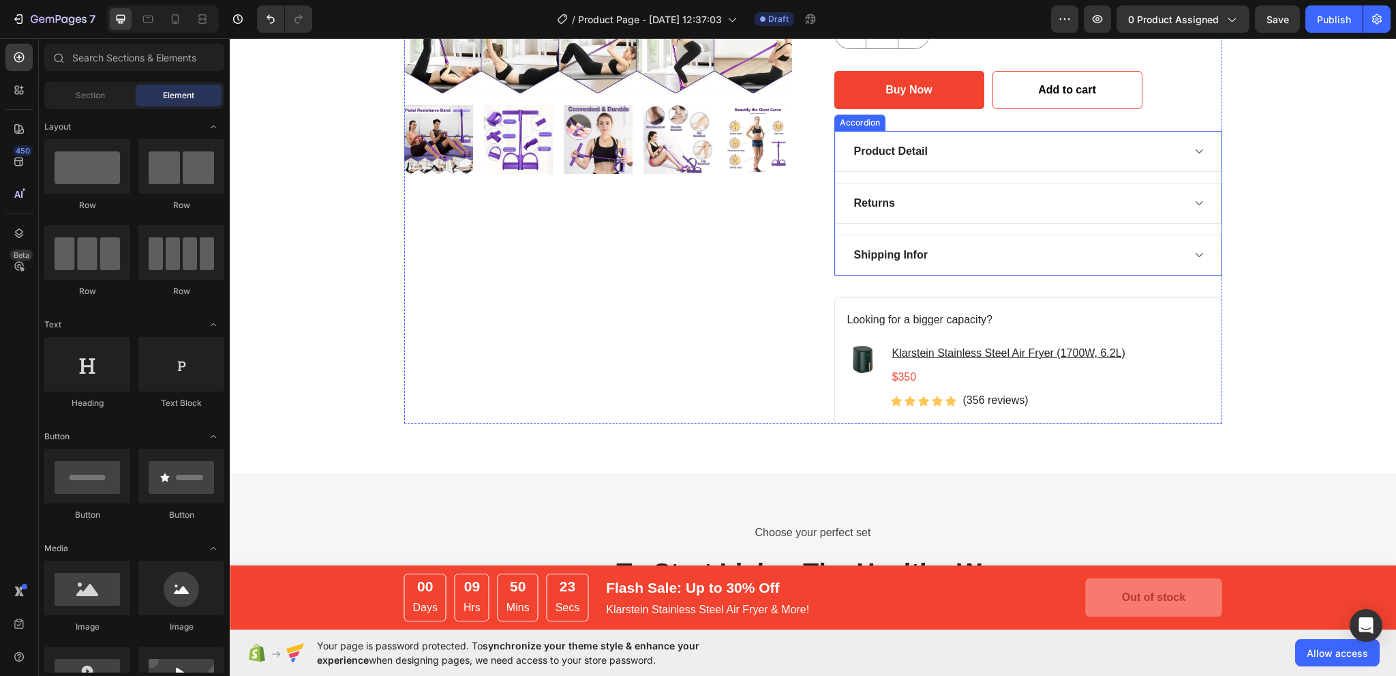
scroll to position [205, 0]
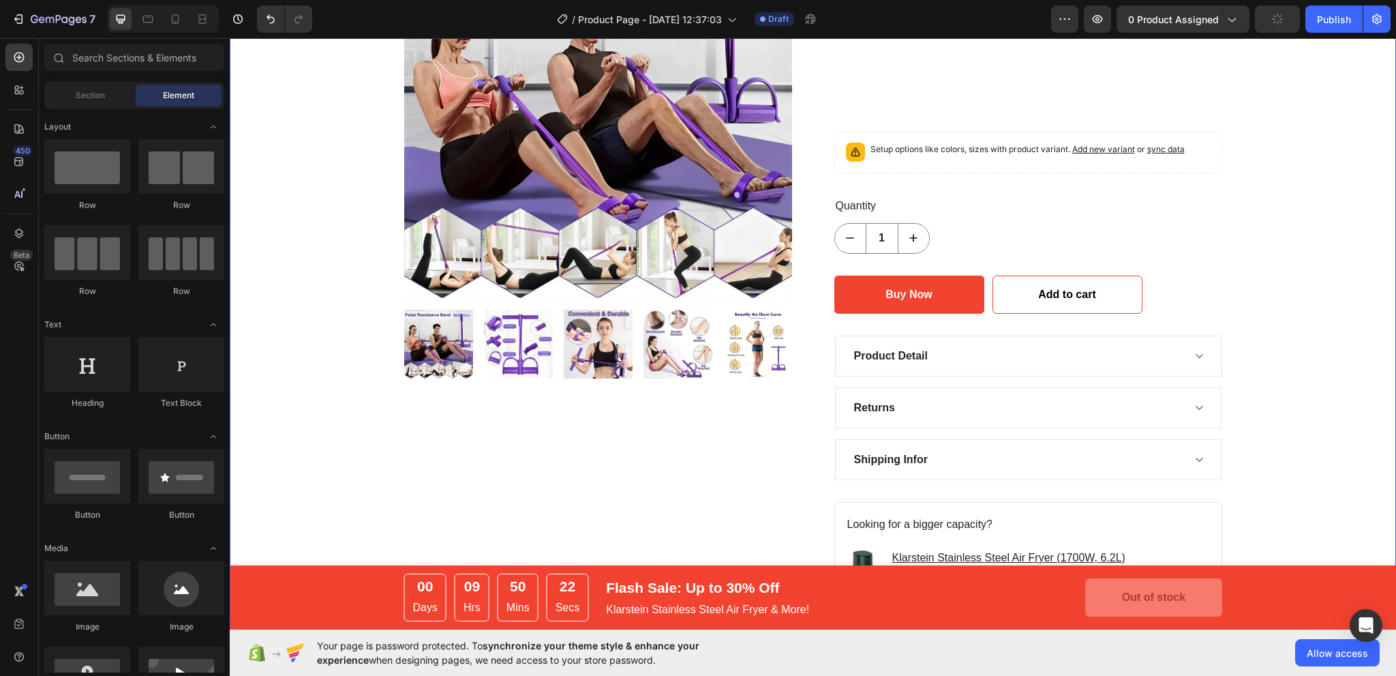
click at [1162, 199] on div "Quantity" at bounding box center [1028, 206] width 388 height 22
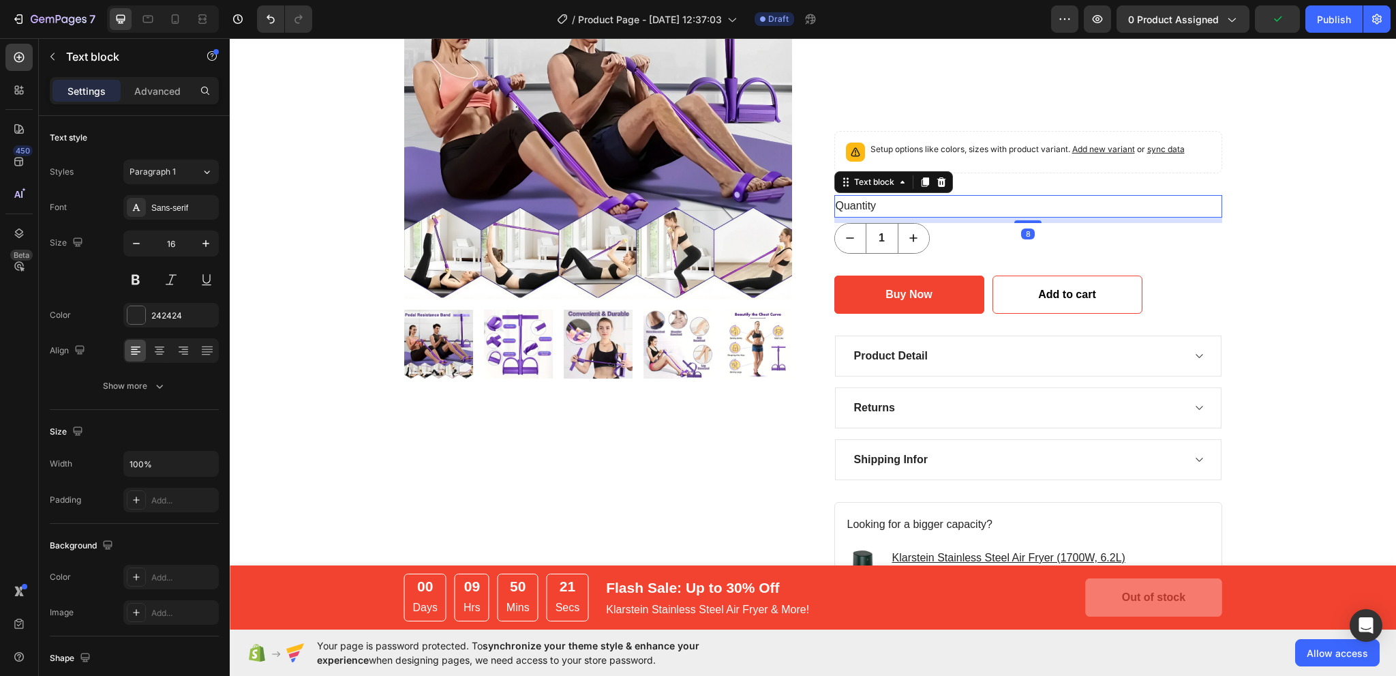
drag, startPoint x: 924, startPoint y: 181, endPoint x: 945, endPoint y: 180, distance: 21.1
click at [945, 180] on div "Text block" at bounding box center [893, 182] width 119 height 22
drag, startPoint x: 939, startPoint y: 181, endPoint x: 946, endPoint y: 185, distance: 8.0
click at [939, 181] on icon at bounding box center [941, 182] width 9 height 10
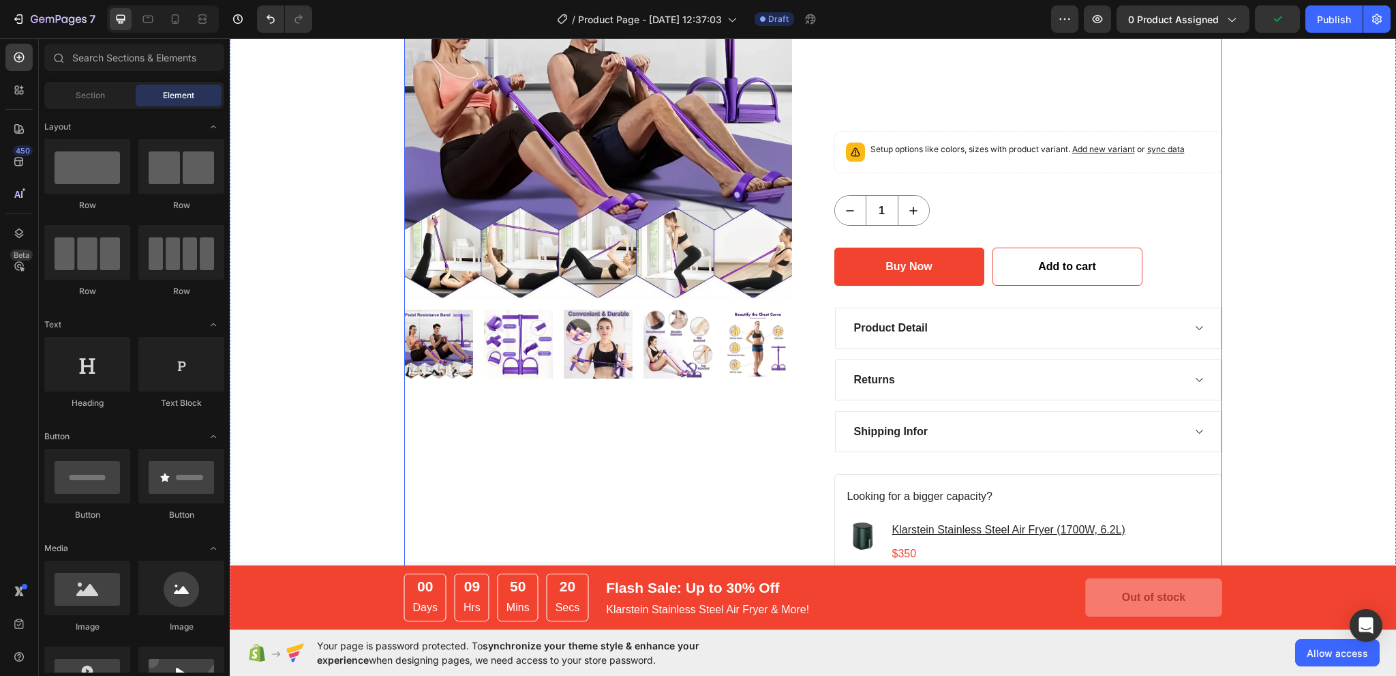
scroll to position [0, 0]
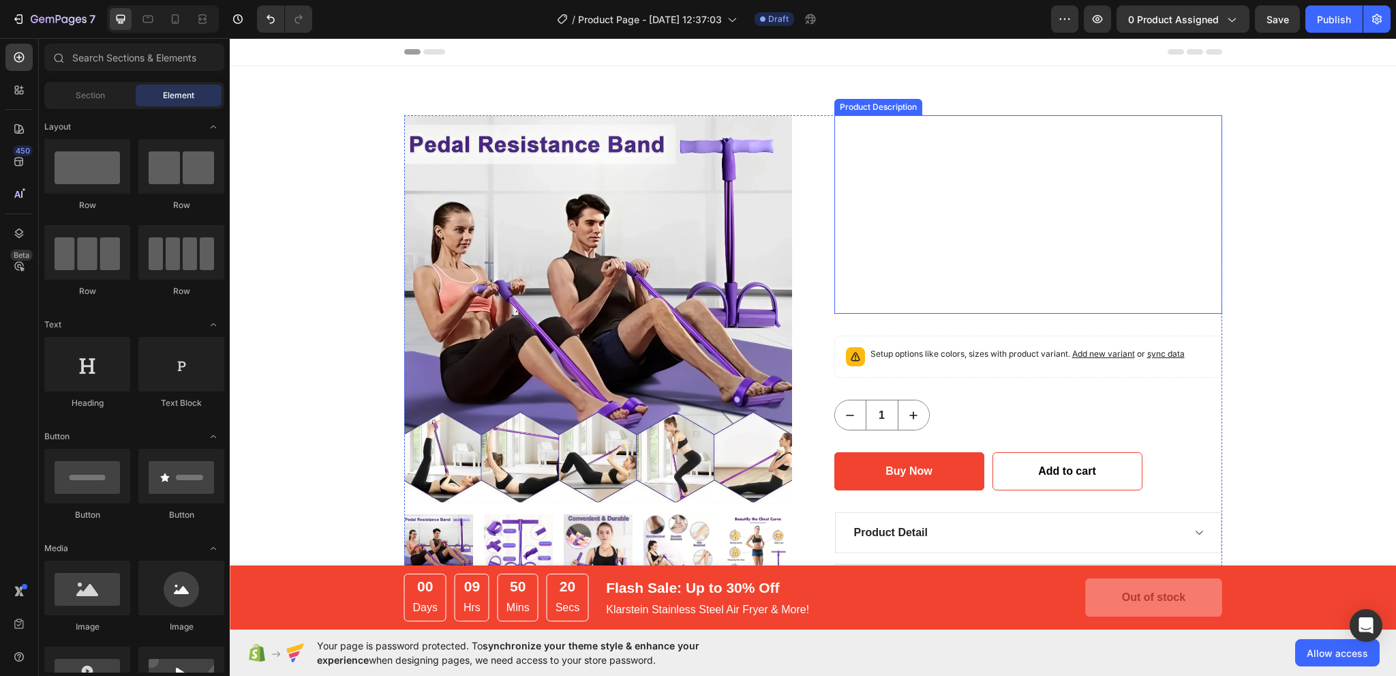
click at [1034, 224] on div at bounding box center [1028, 214] width 388 height 198
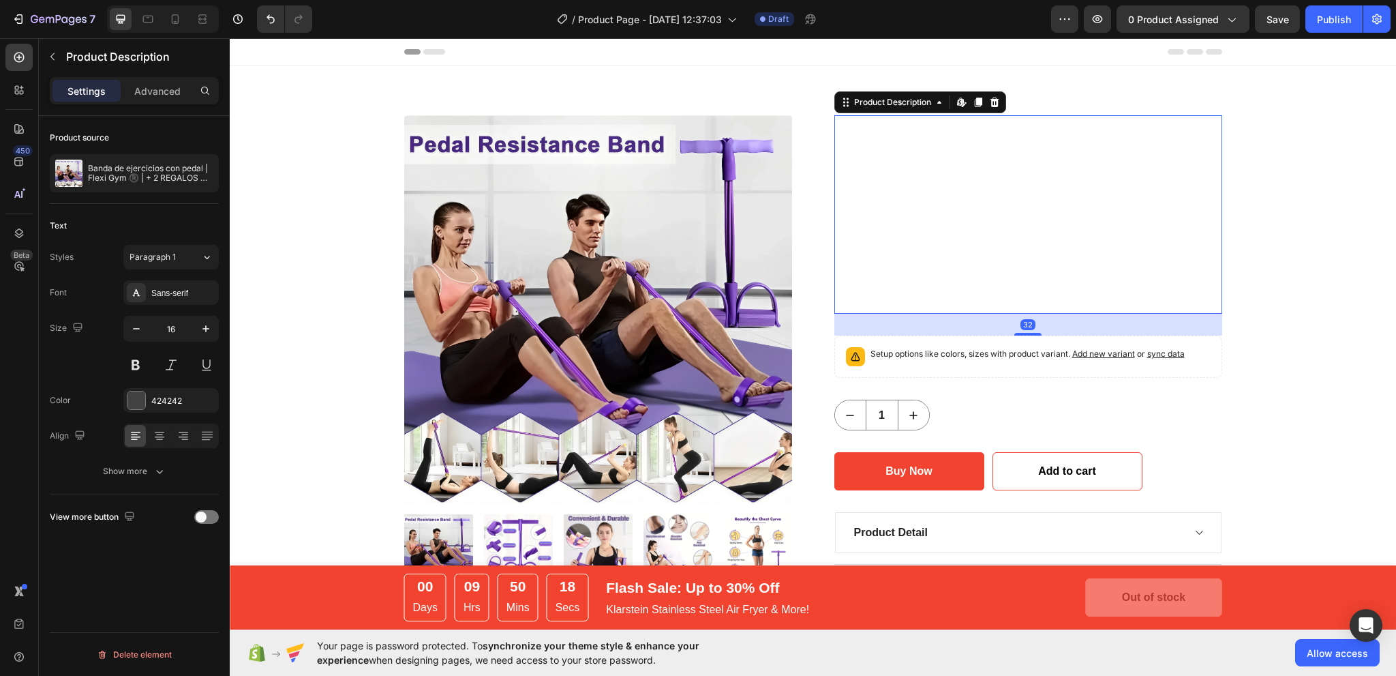
click at [990, 99] on icon at bounding box center [994, 102] width 11 height 11
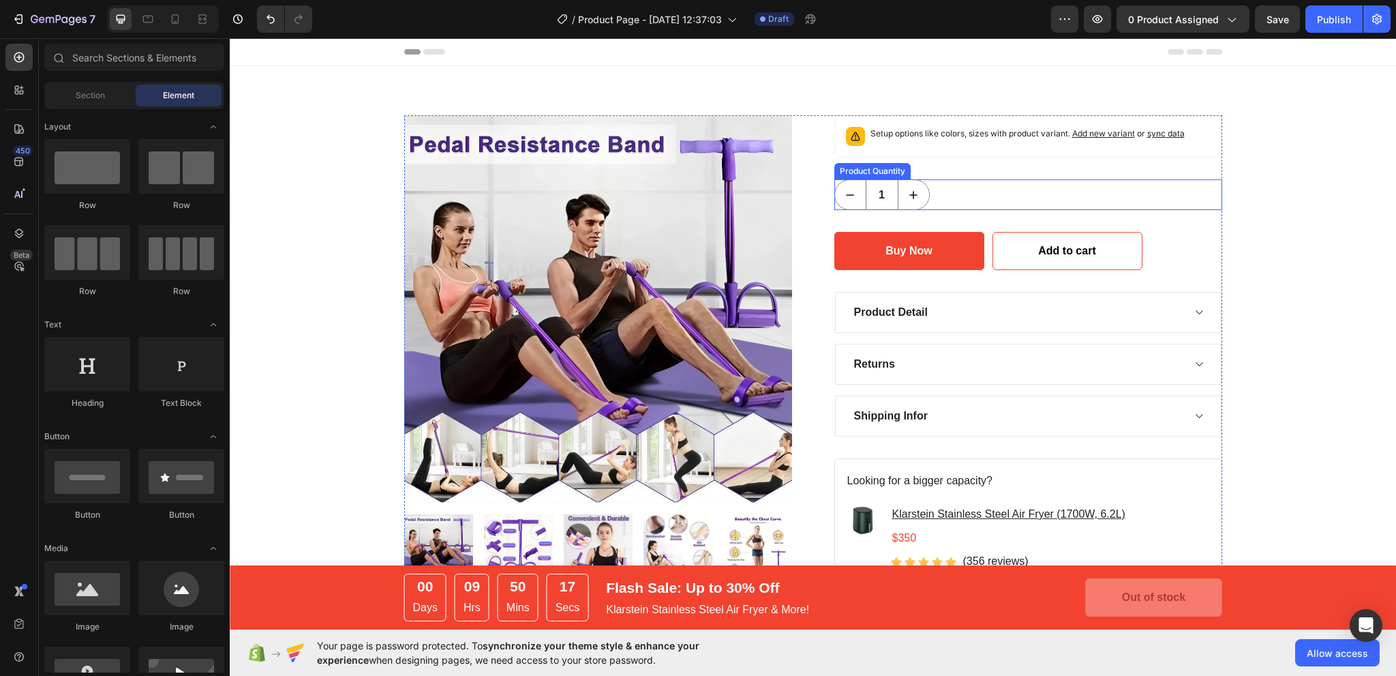
click at [993, 179] on div "1" at bounding box center [1028, 194] width 388 height 31
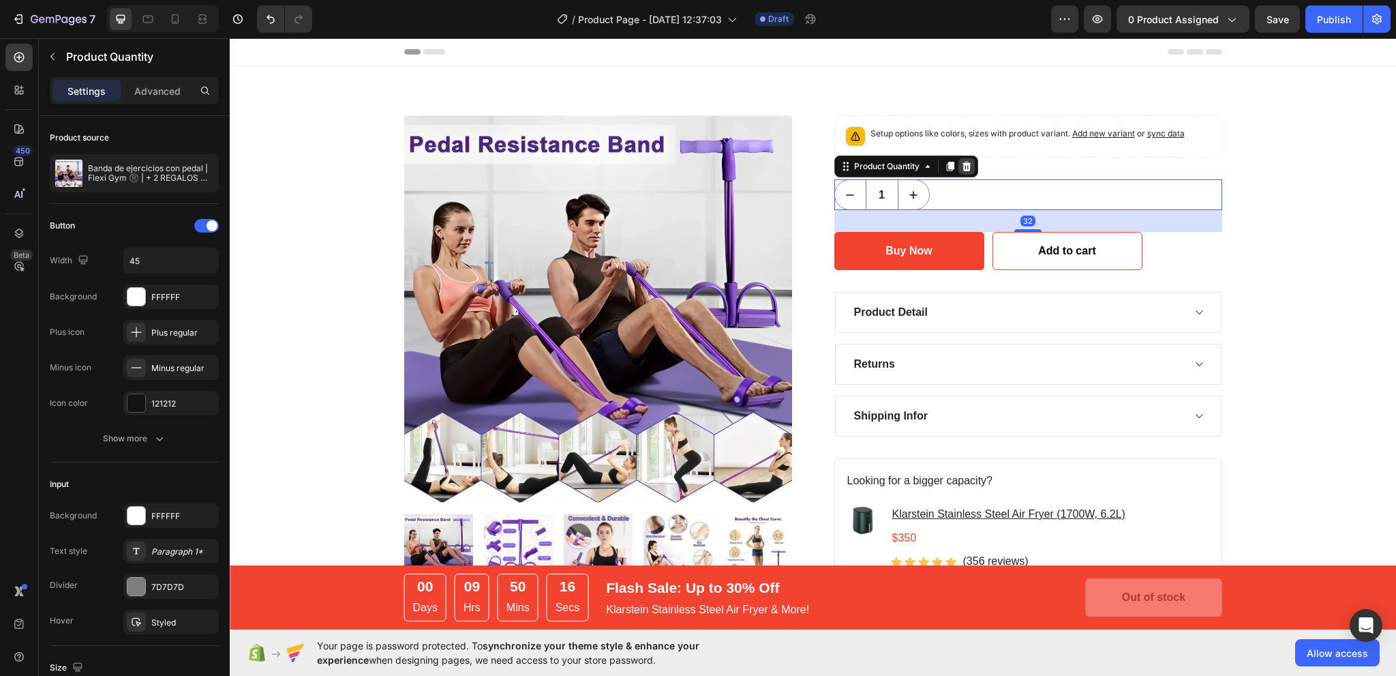
click at [963, 163] on icon at bounding box center [966, 167] width 9 height 10
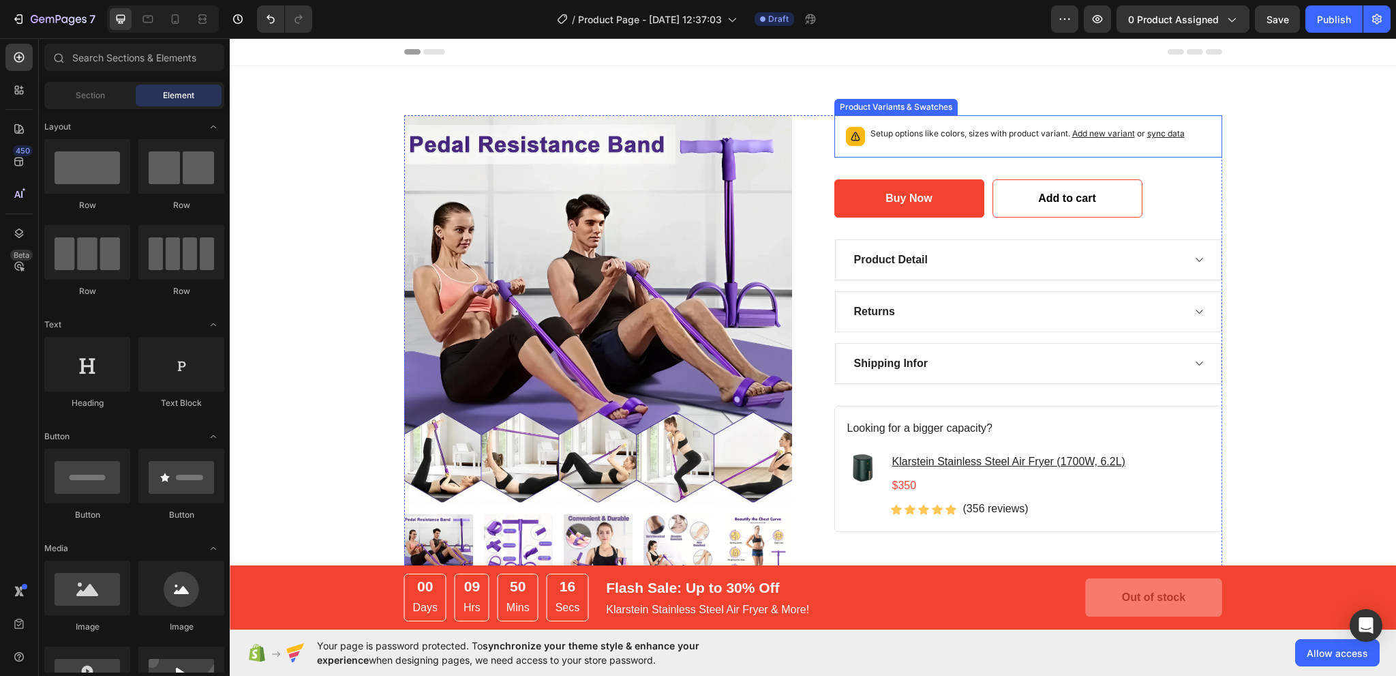
click at [976, 125] on div "Setup options like colors, sizes with product variant. Add new variant or sync …" at bounding box center [1029, 136] width 376 height 30
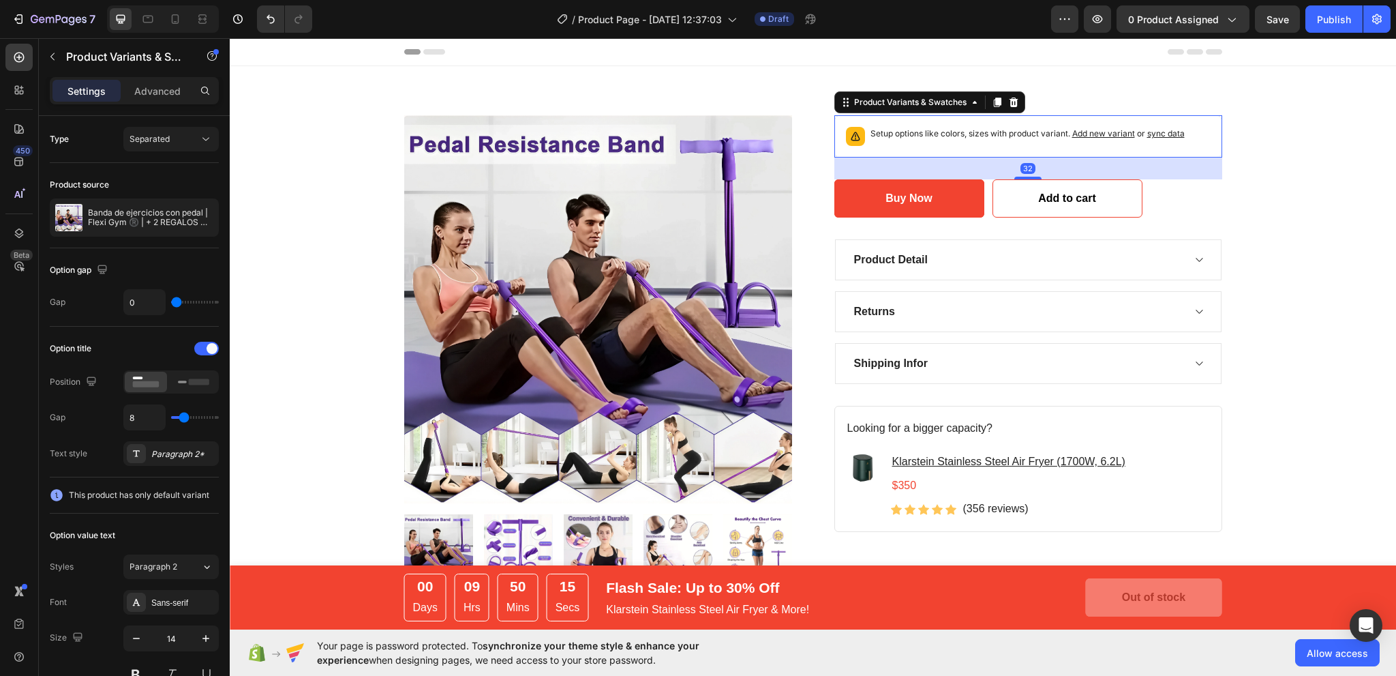
click at [1009, 100] on icon at bounding box center [1013, 102] width 9 height 10
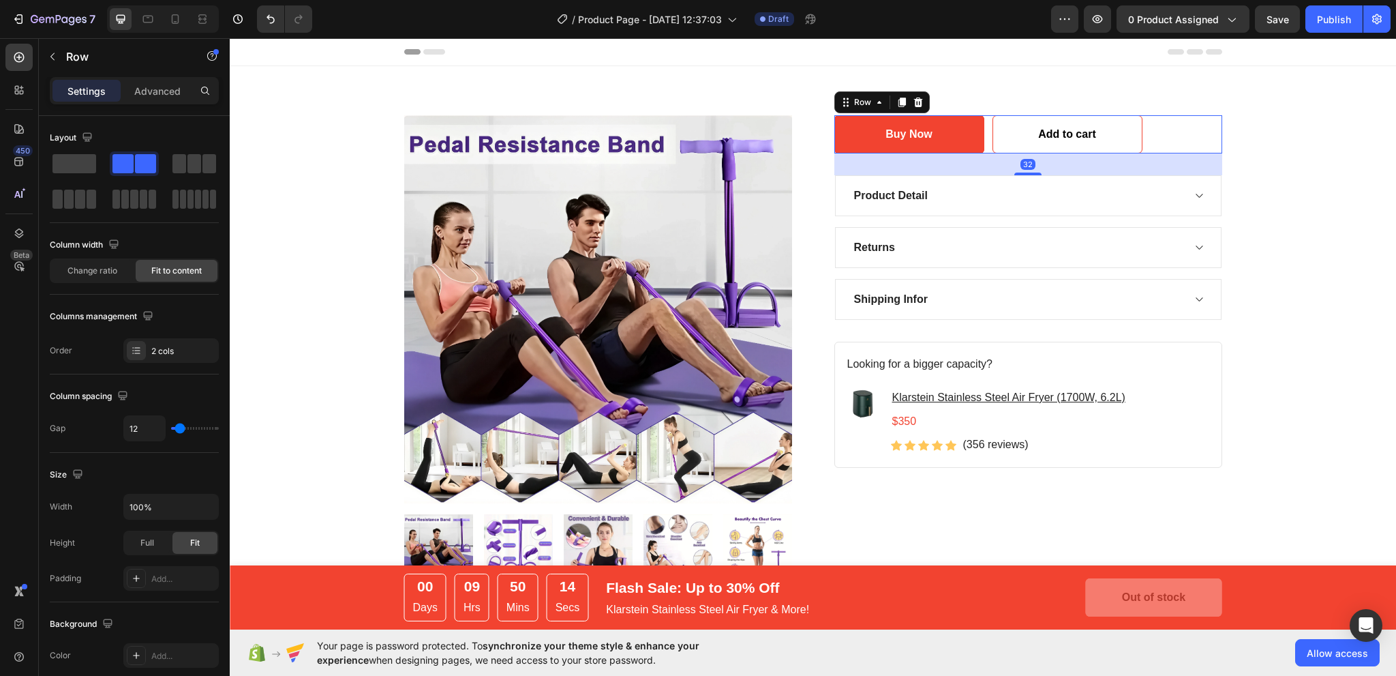
click at [1187, 127] on div "Buy Now Add to Cart Add to cart Add to Cart Row 32" at bounding box center [1028, 134] width 388 height 38
click at [916, 100] on icon at bounding box center [918, 102] width 9 height 10
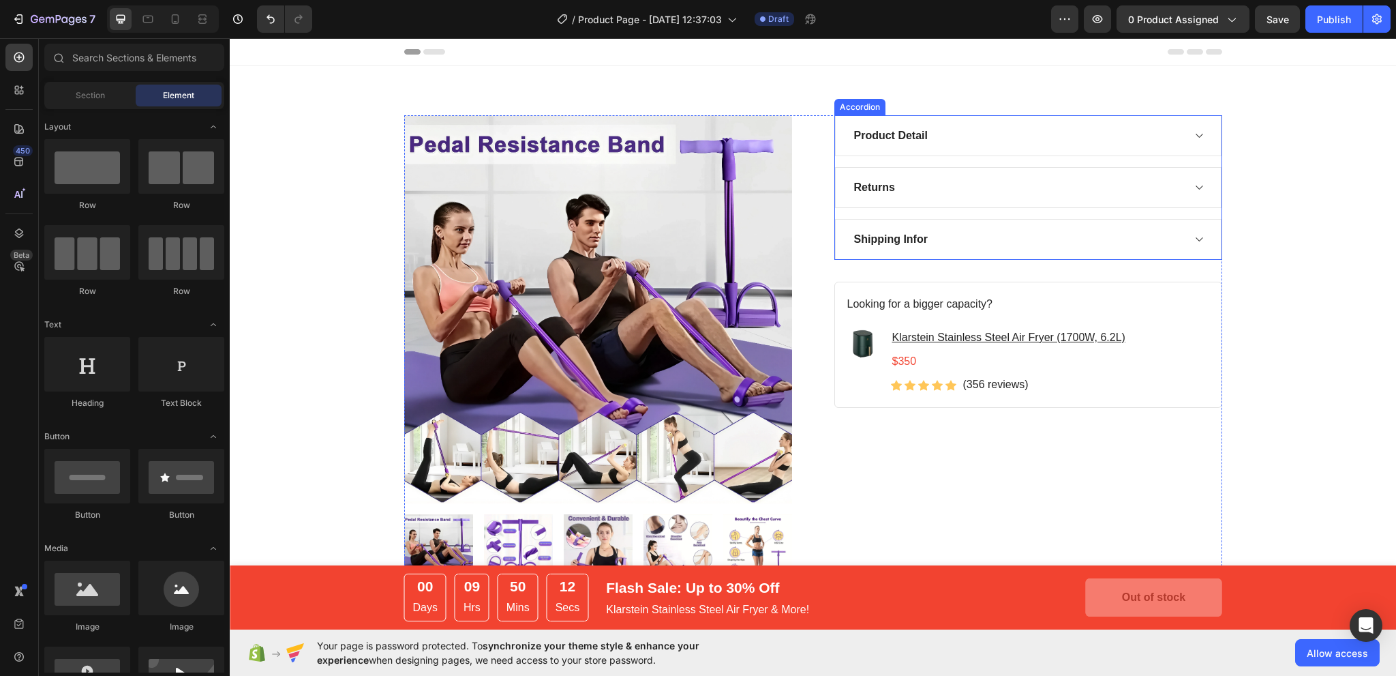
click at [1189, 145] on div "Product Detail" at bounding box center [1028, 135] width 387 height 41
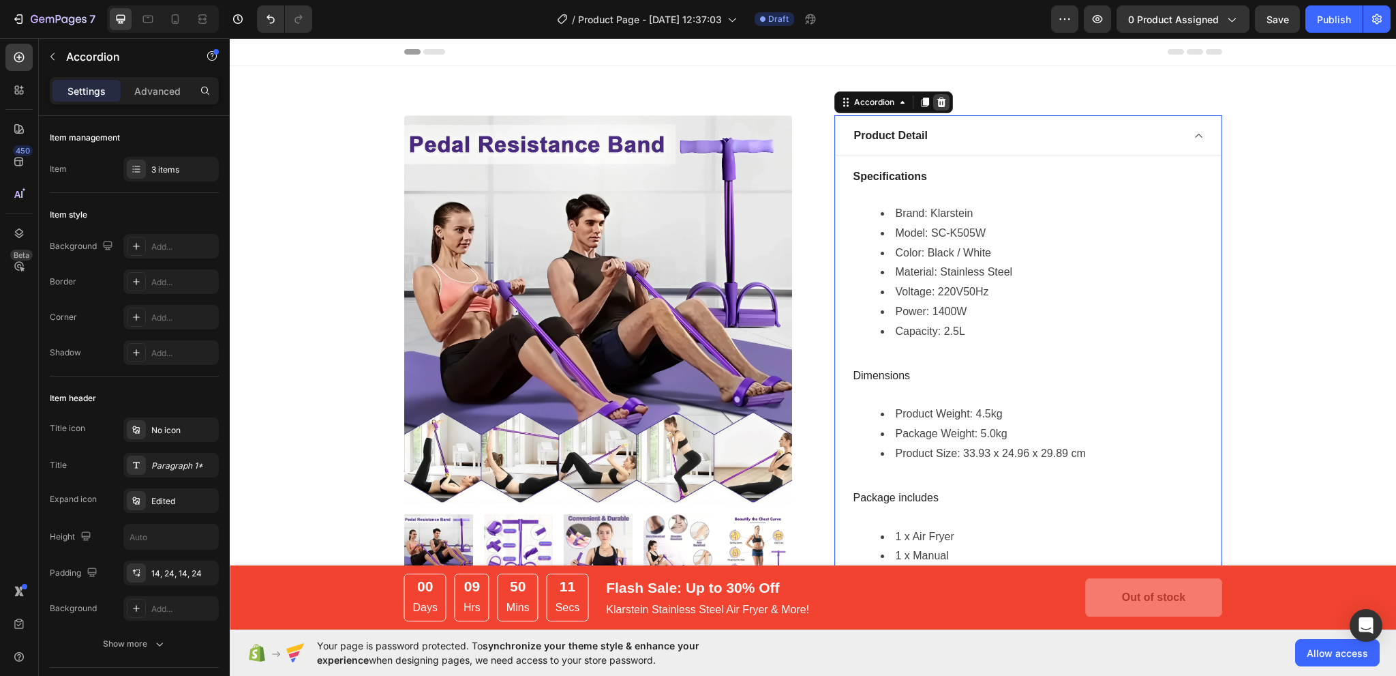
click at [936, 104] on icon at bounding box center [941, 102] width 11 height 11
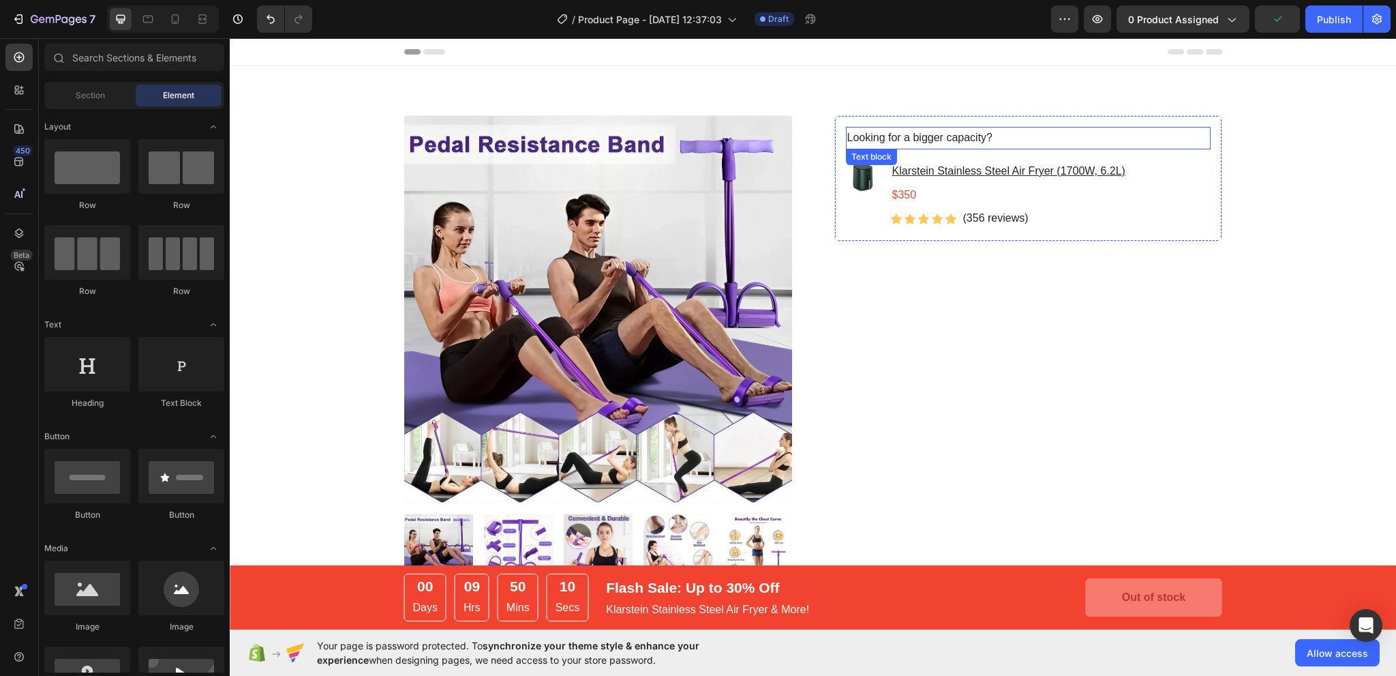
click at [1110, 127] on div "Looking for a bigger capacity?" at bounding box center [1028, 138] width 365 height 22
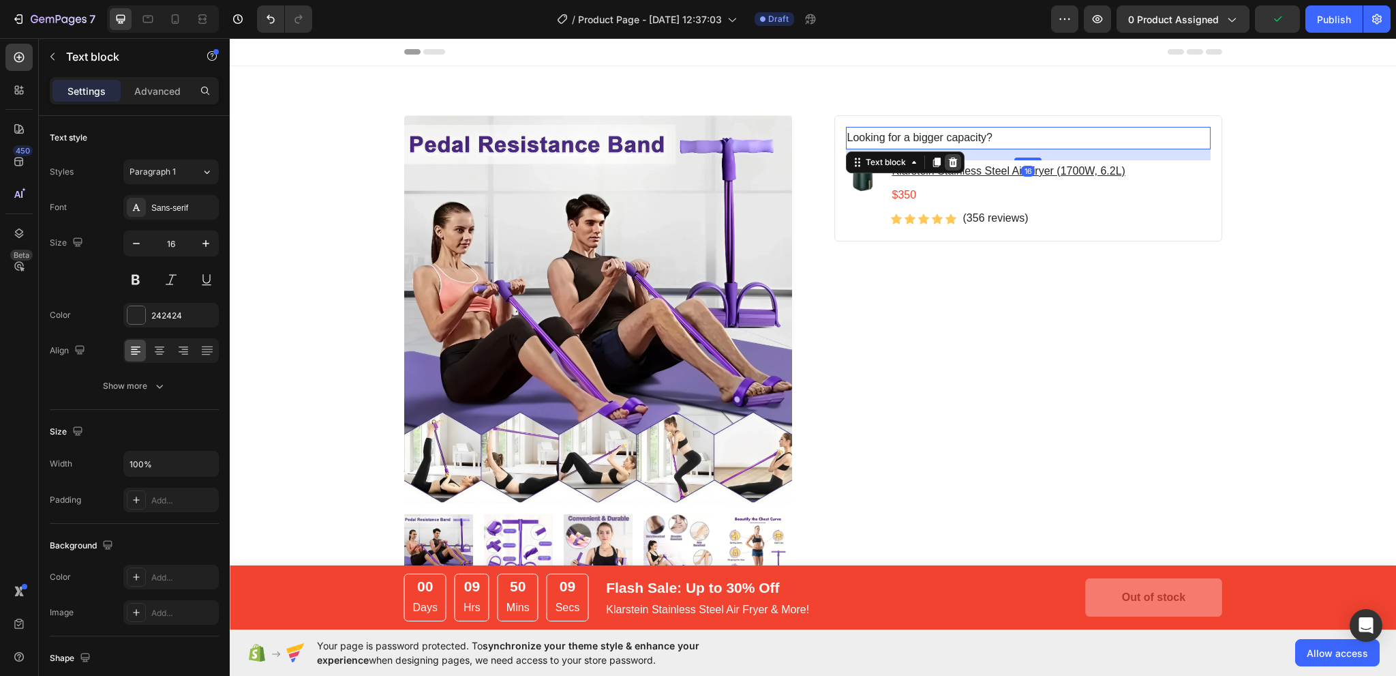
click at [948, 160] on icon at bounding box center [952, 162] width 9 height 10
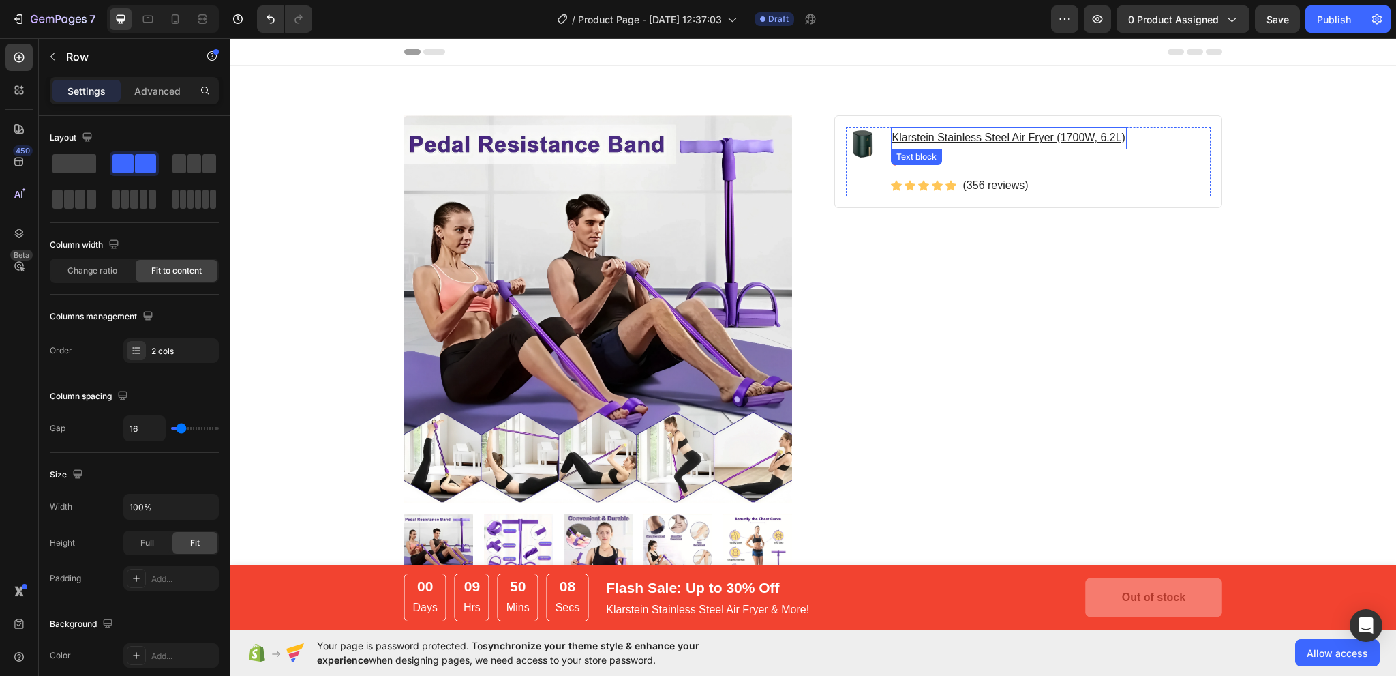
click at [1184, 154] on div "Image Klarstein Stainless Steel Air Fryer (1700W, 6.2L) Text block $350 Text bl…" at bounding box center [1028, 162] width 365 height 70
click at [926, 136] on icon at bounding box center [929, 140] width 11 height 11
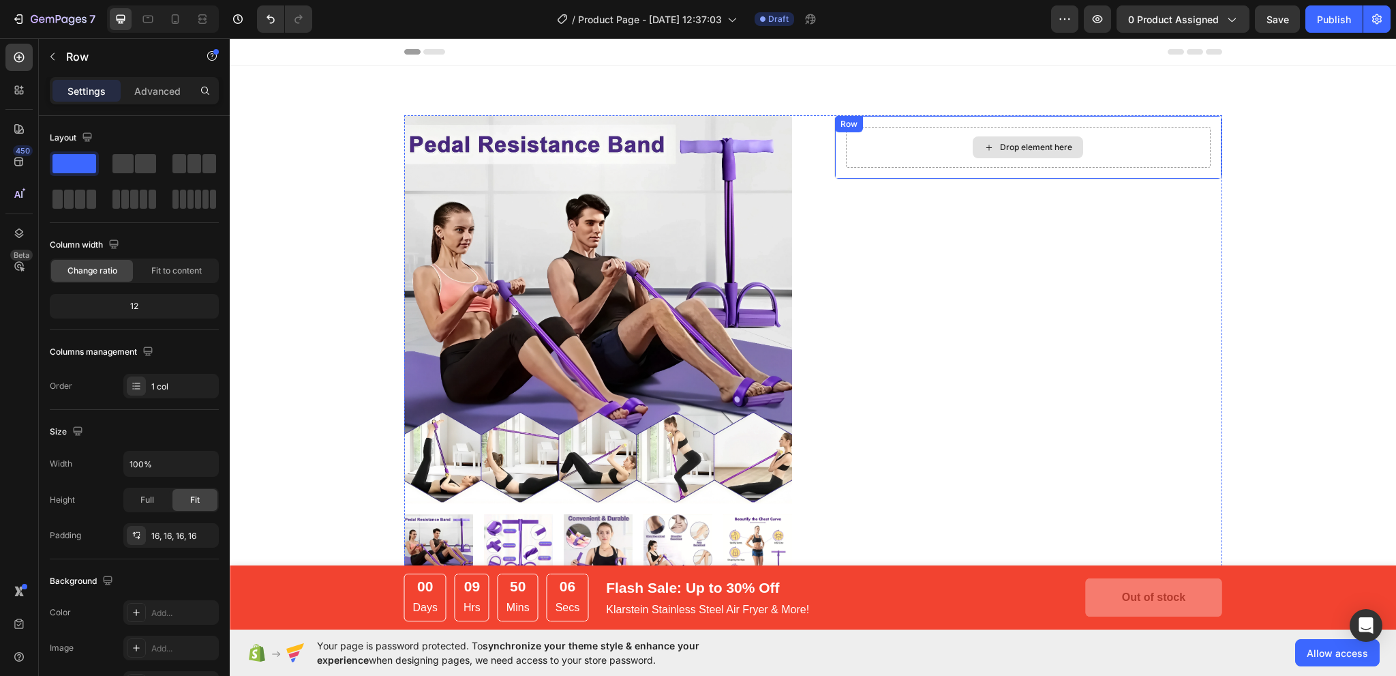
click at [1205, 137] on div "Drop element here" at bounding box center [1028, 147] width 365 height 41
click at [914, 127] on icon at bounding box center [918, 130] width 9 height 10
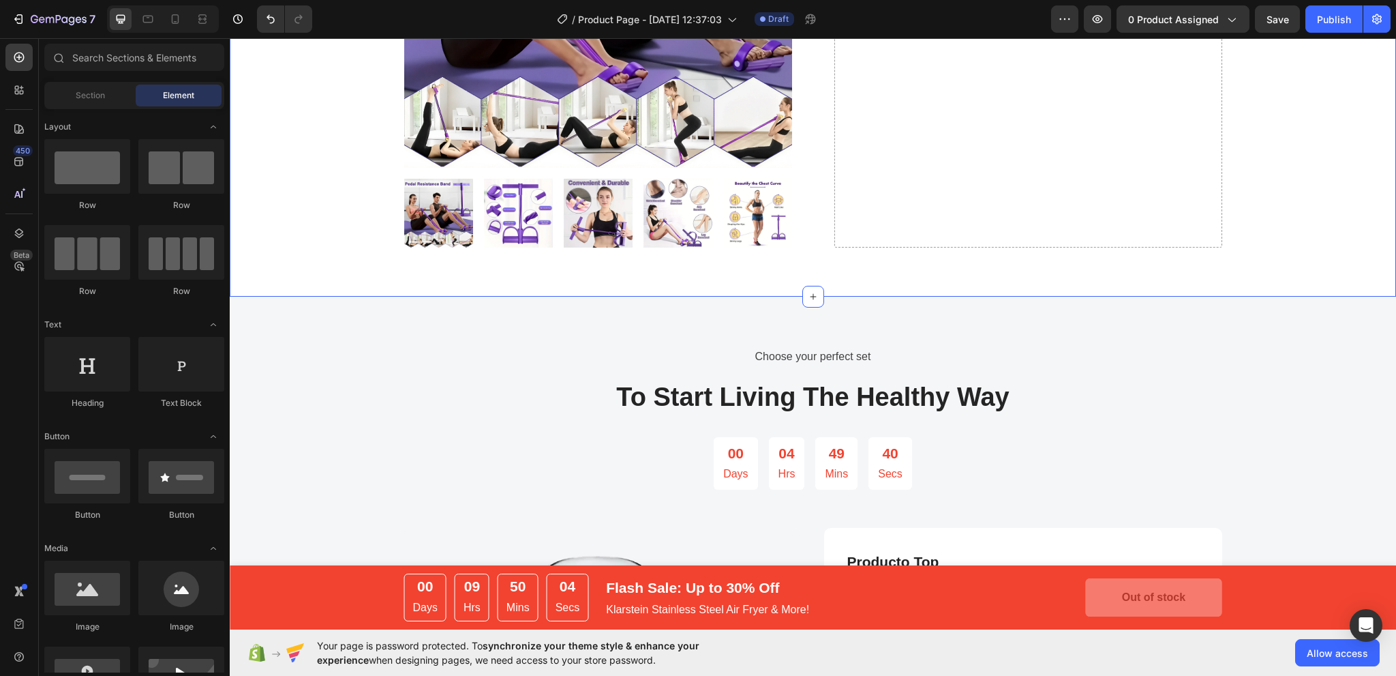
scroll to position [477, 0]
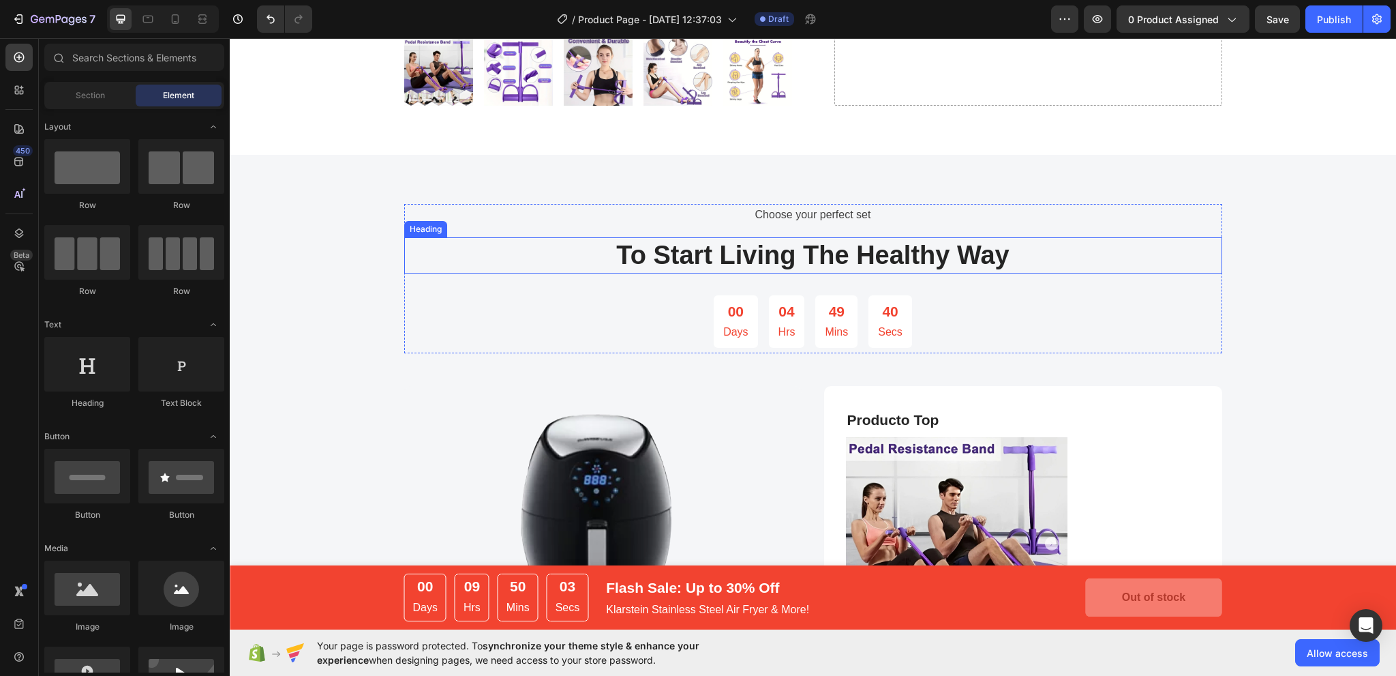
click at [1089, 241] on p "To Start Living The Healthy Way" at bounding box center [813, 255] width 815 height 33
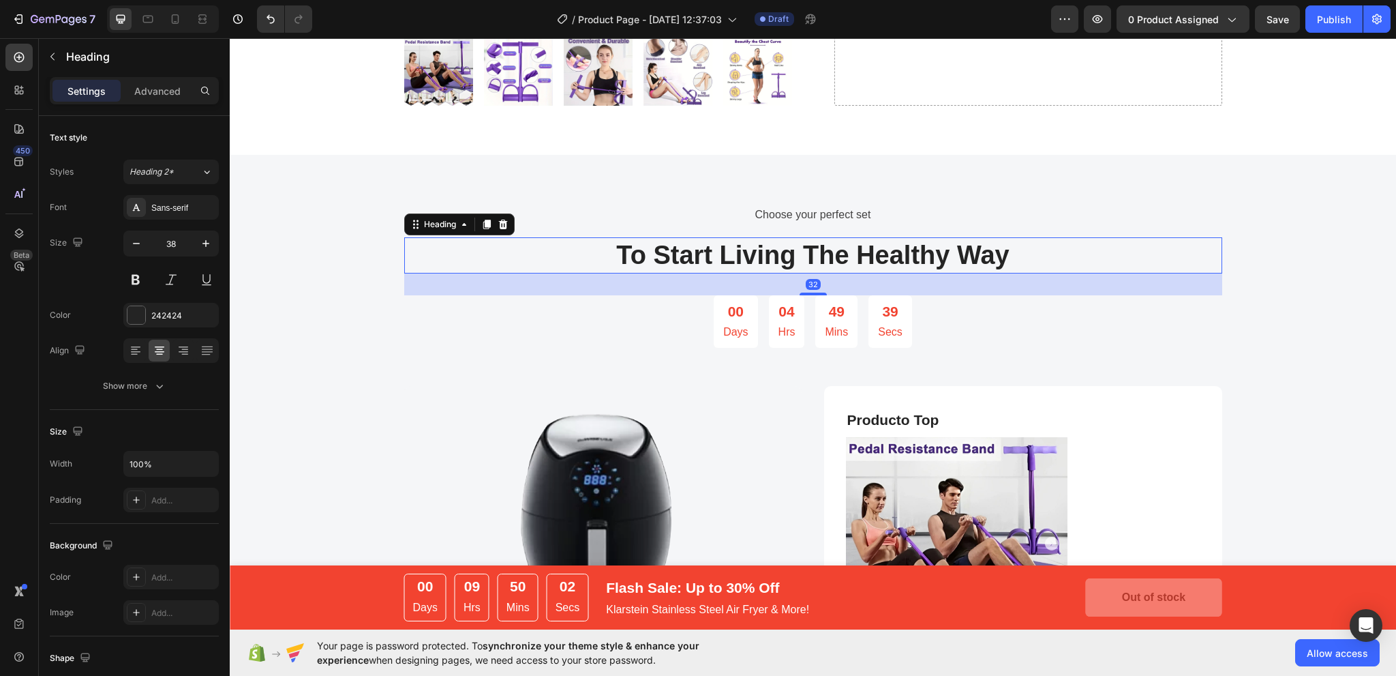
click at [498, 230] on div at bounding box center [503, 224] width 16 height 16
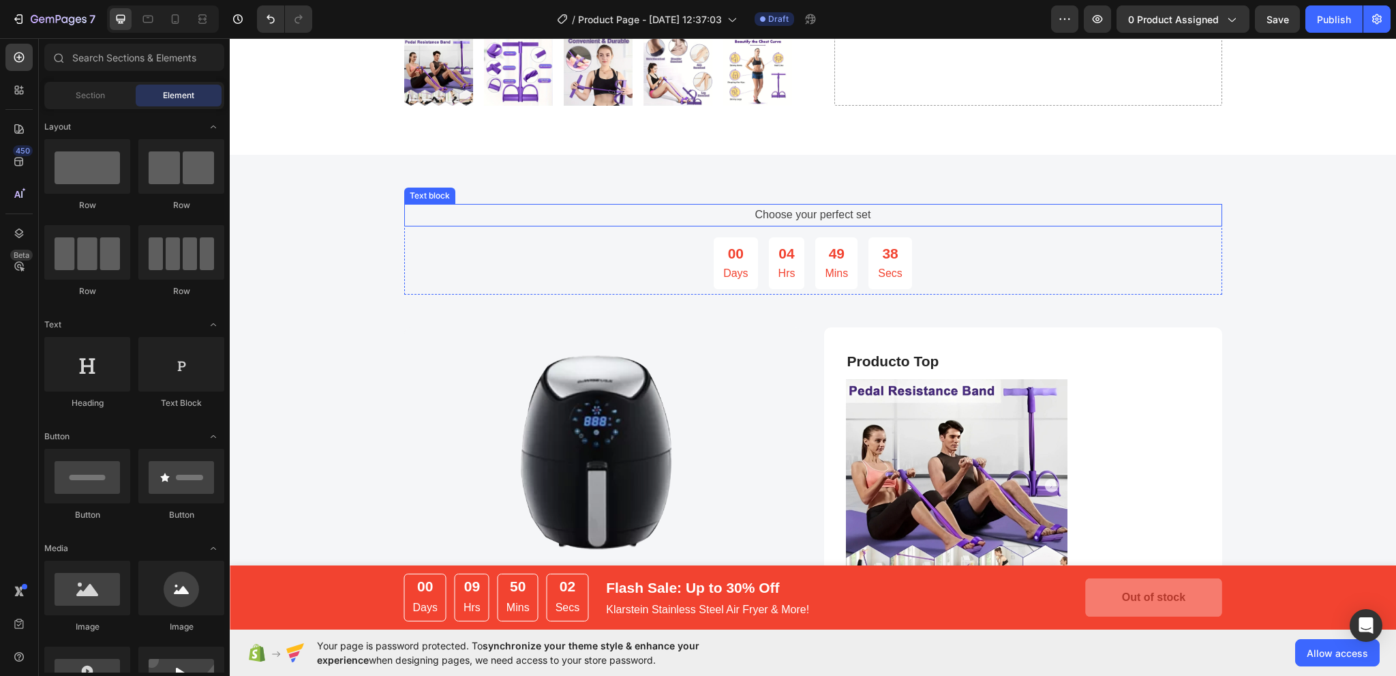
click at [787, 217] on p "Choose your perfect set" at bounding box center [813, 215] width 815 height 20
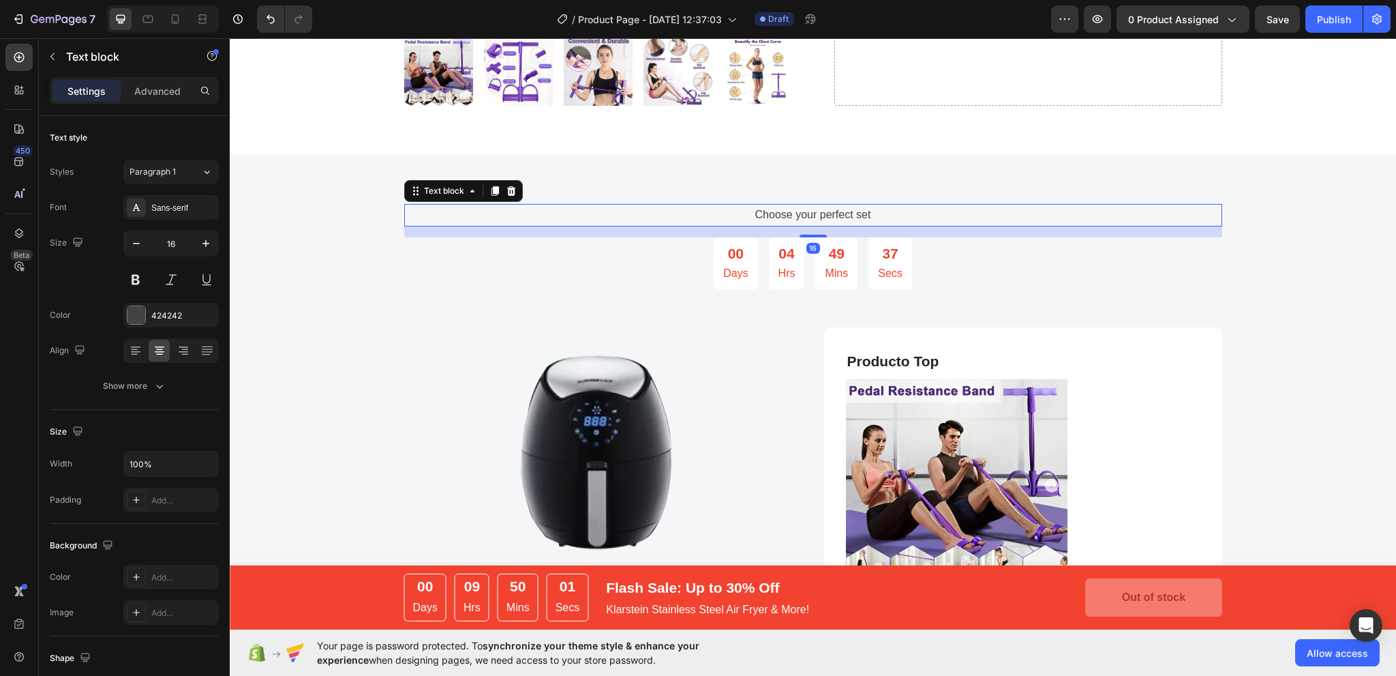
click at [515, 191] on div "Text block" at bounding box center [463, 191] width 119 height 22
click at [508, 192] on icon at bounding box center [511, 191] width 9 height 10
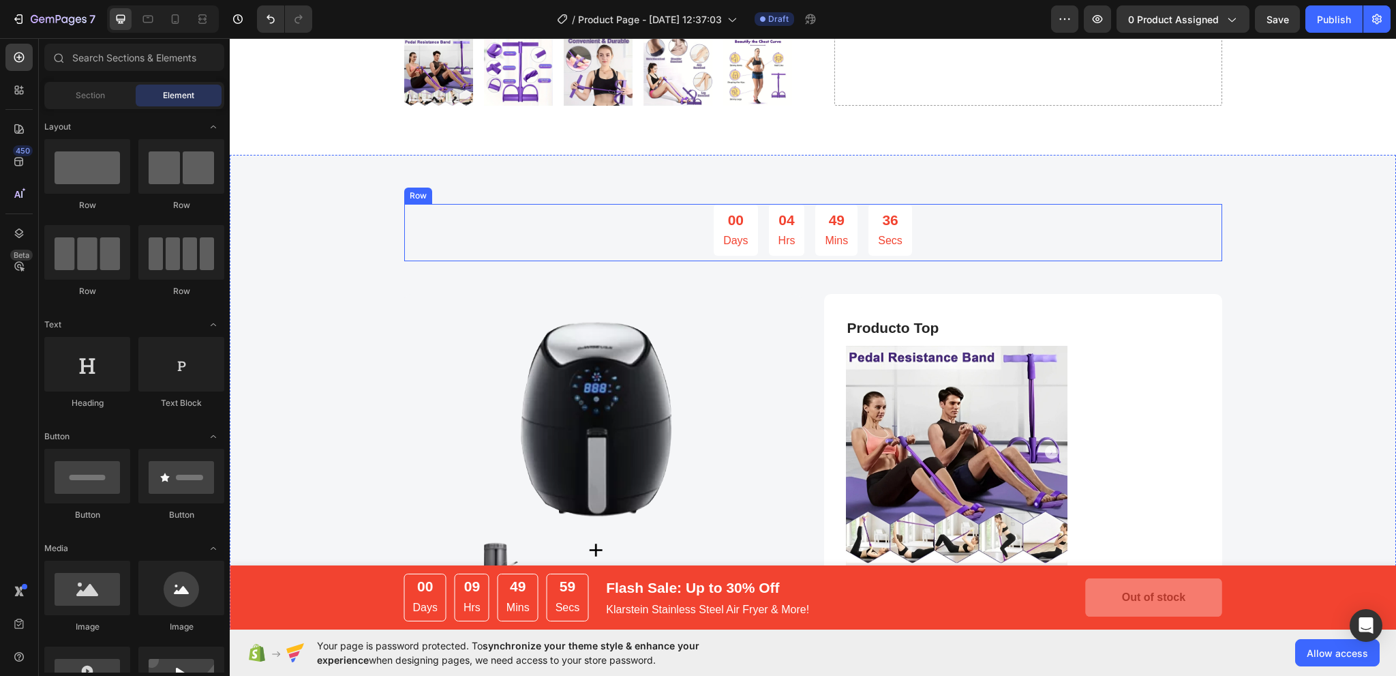
click at [1041, 258] on div "00 Days 04 Hrs 49 Mins 36 Secs CountDown Timer" at bounding box center [813, 232] width 818 height 57
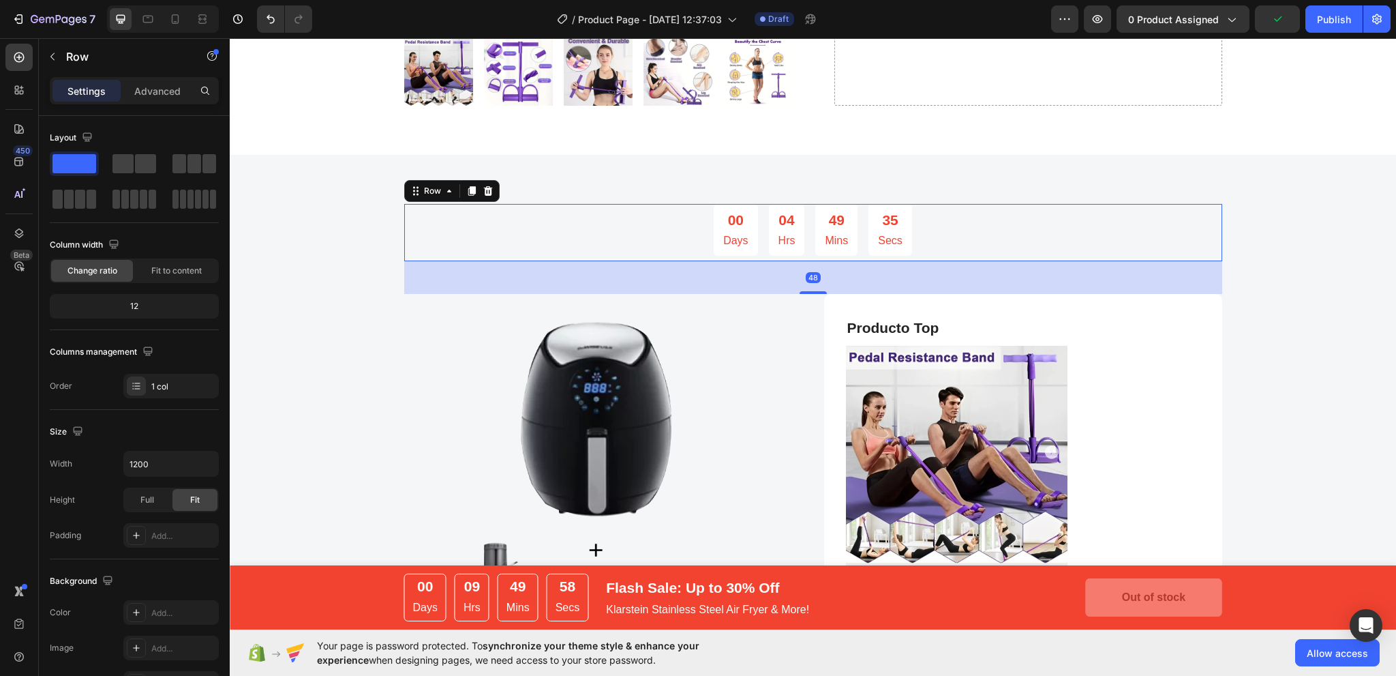
click at [487, 190] on div at bounding box center [488, 191] width 16 height 16
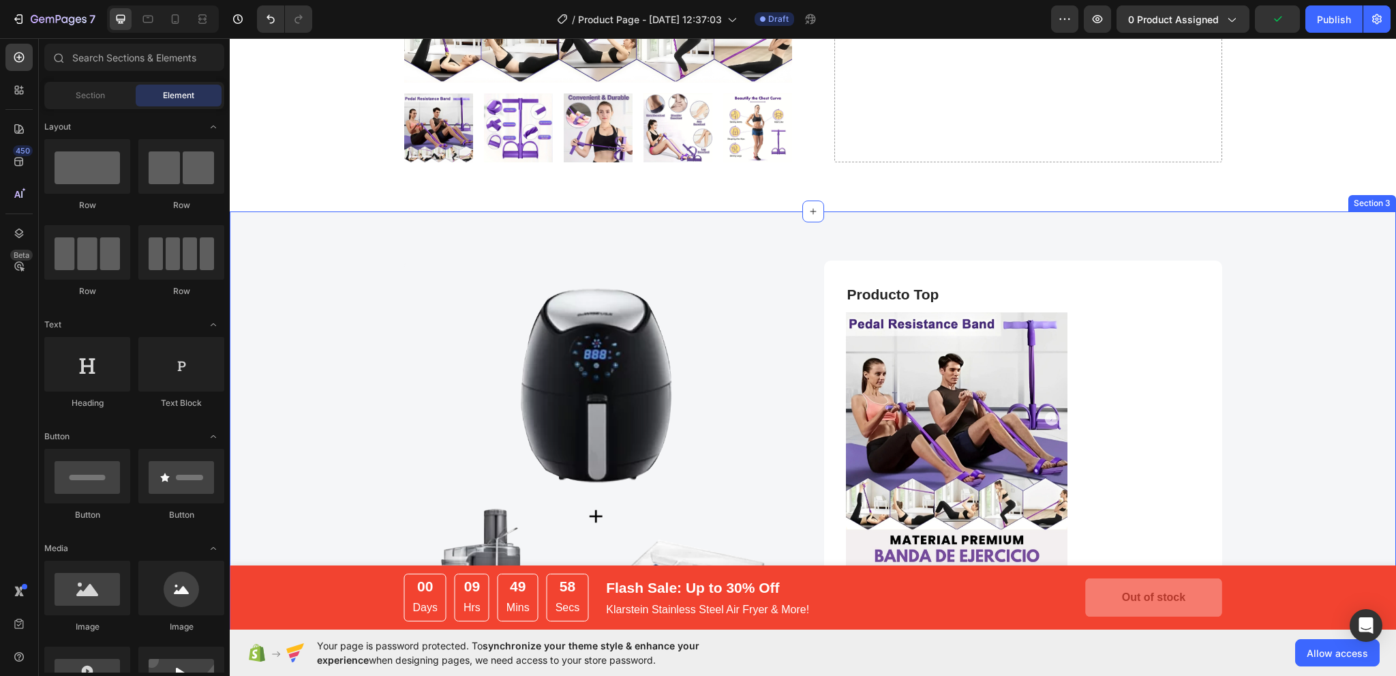
scroll to position [341, 0]
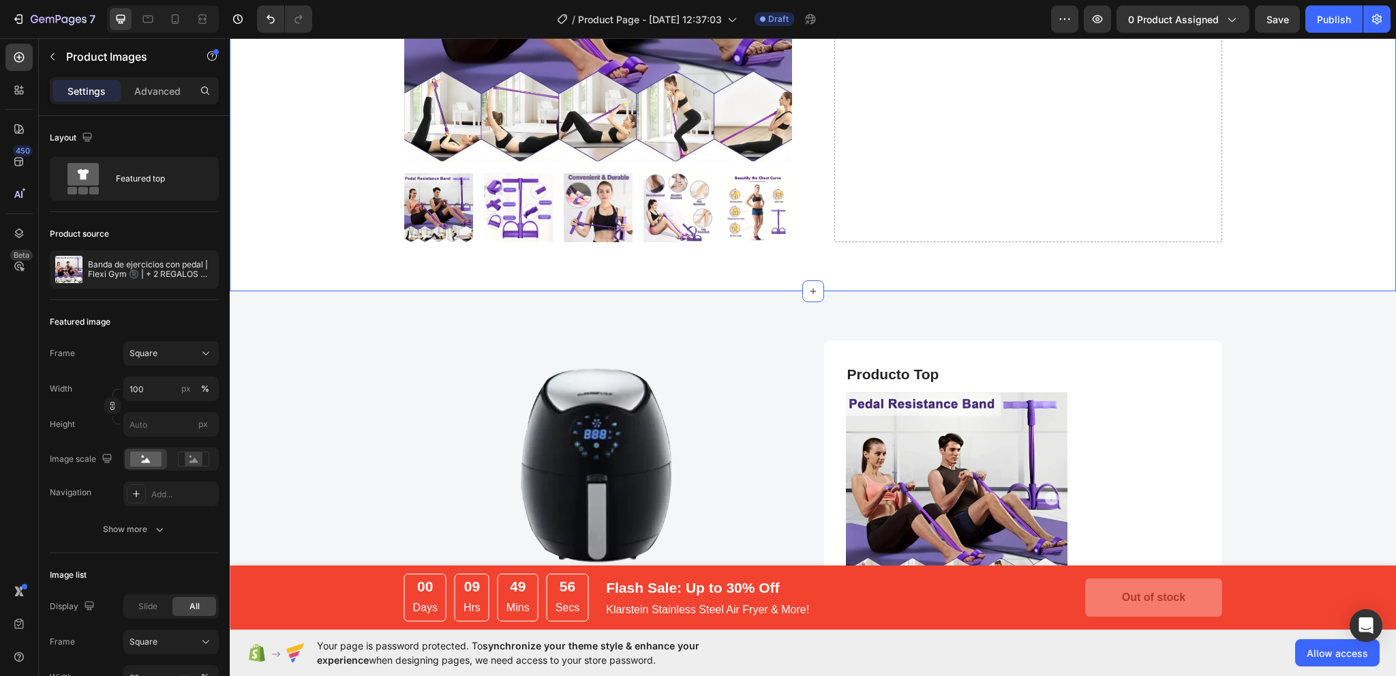
click at [618, 256] on div "Product Images Drop element here Product Section 2 You can create reusable sect…" at bounding box center [813, 8] width 1166 height 566
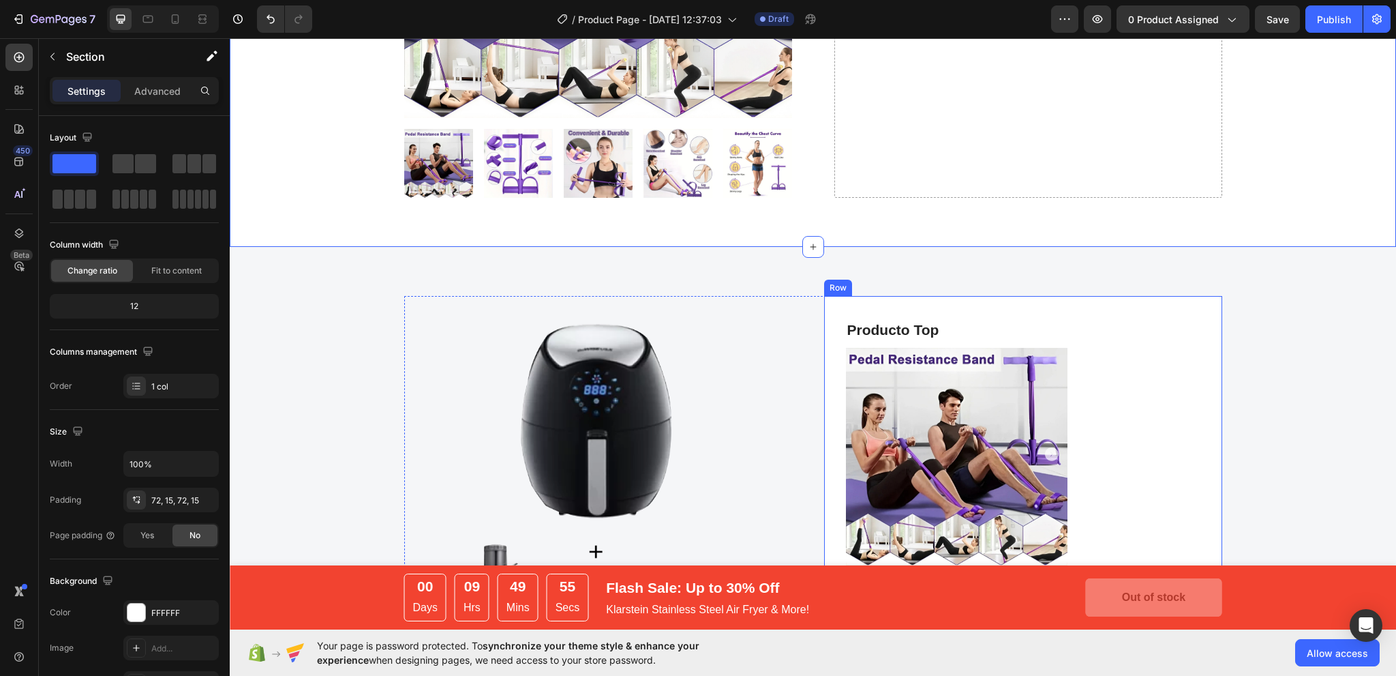
scroll to position [477, 0]
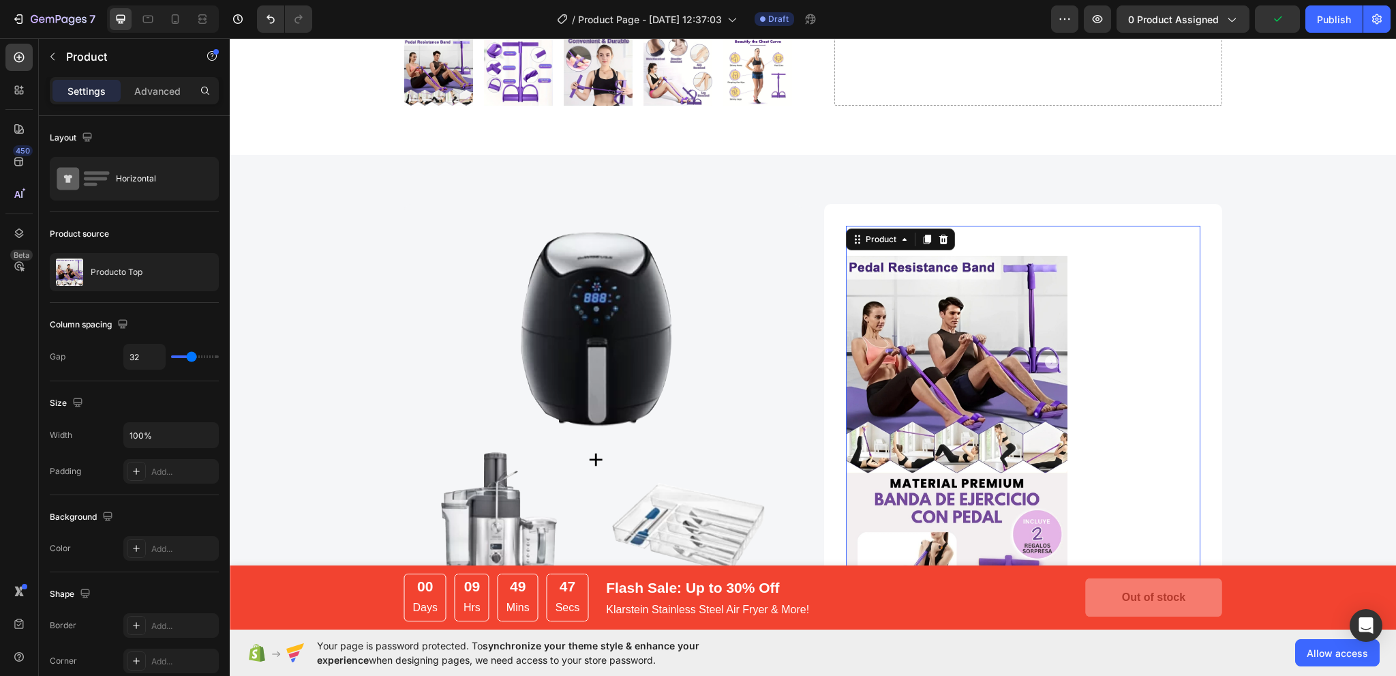
scroll to position [273, 0]
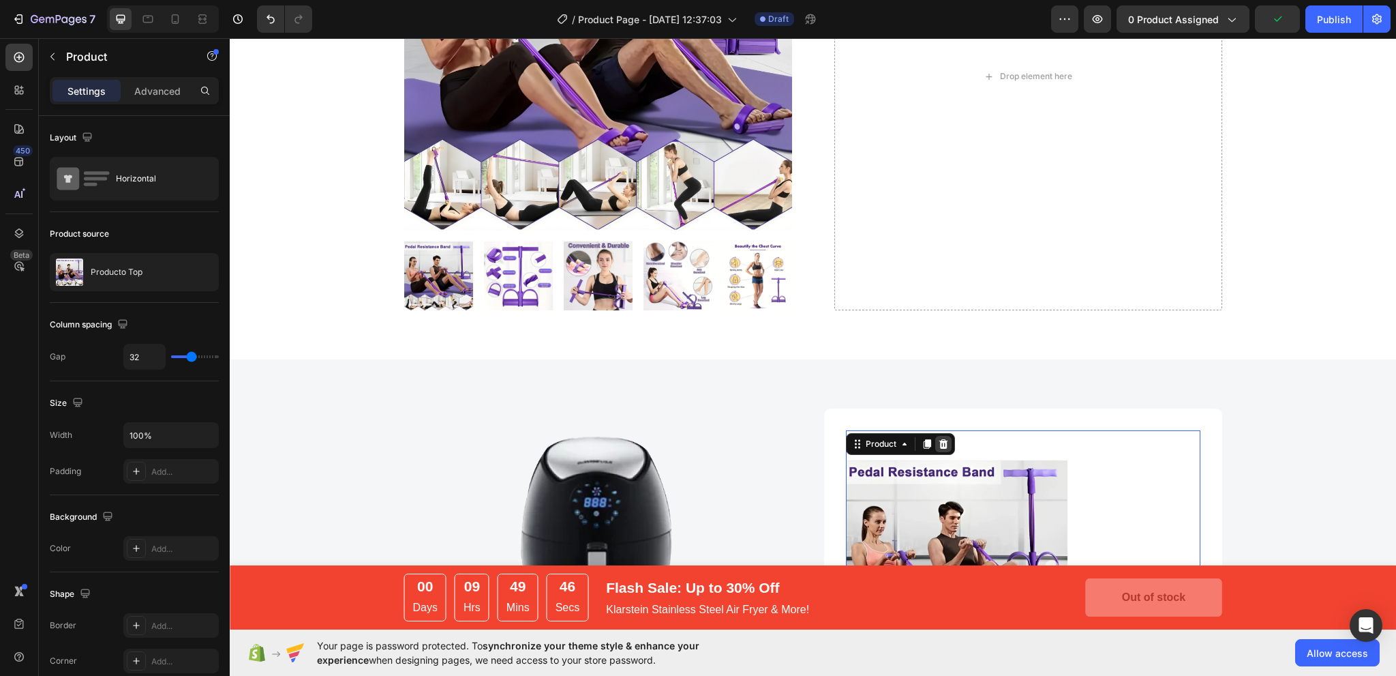
click at [941, 444] on icon at bounding box center [943, 444] width 9 height 10
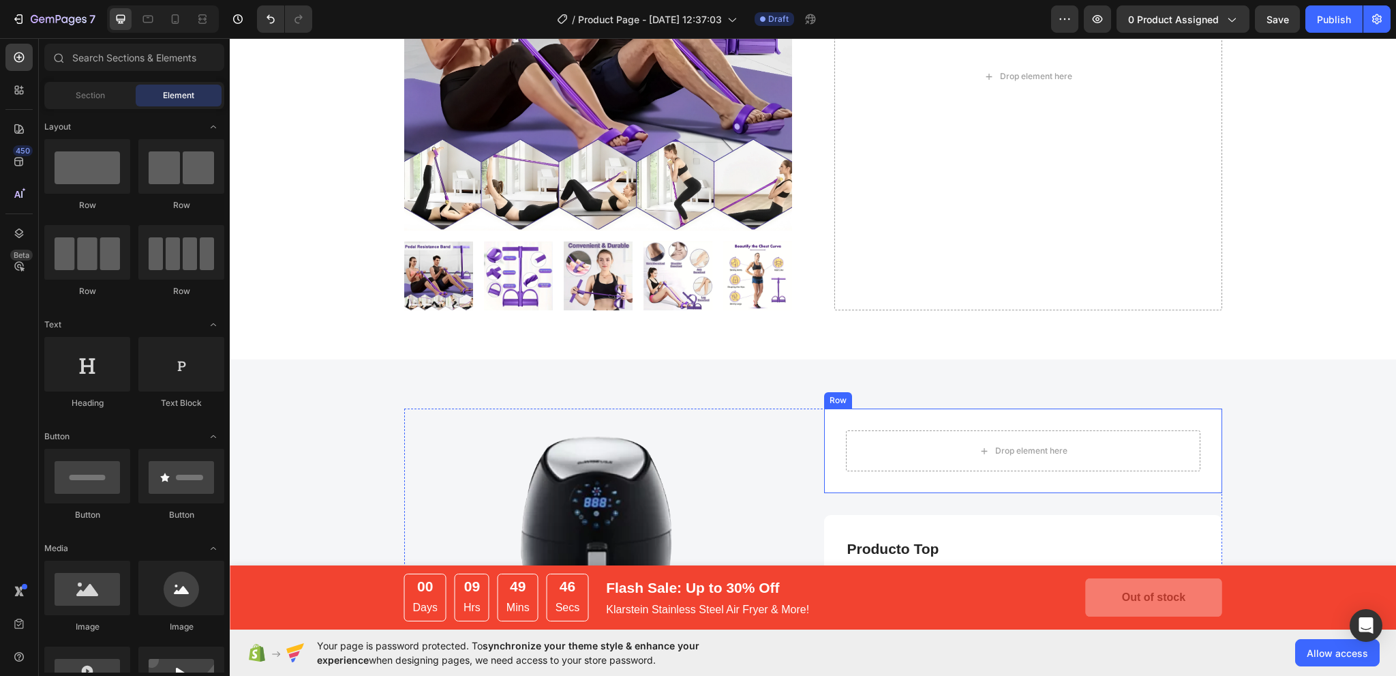
click at [946, 424] on div "Drop element here Row" at bounding box center [1023, 450] width 398 height 85
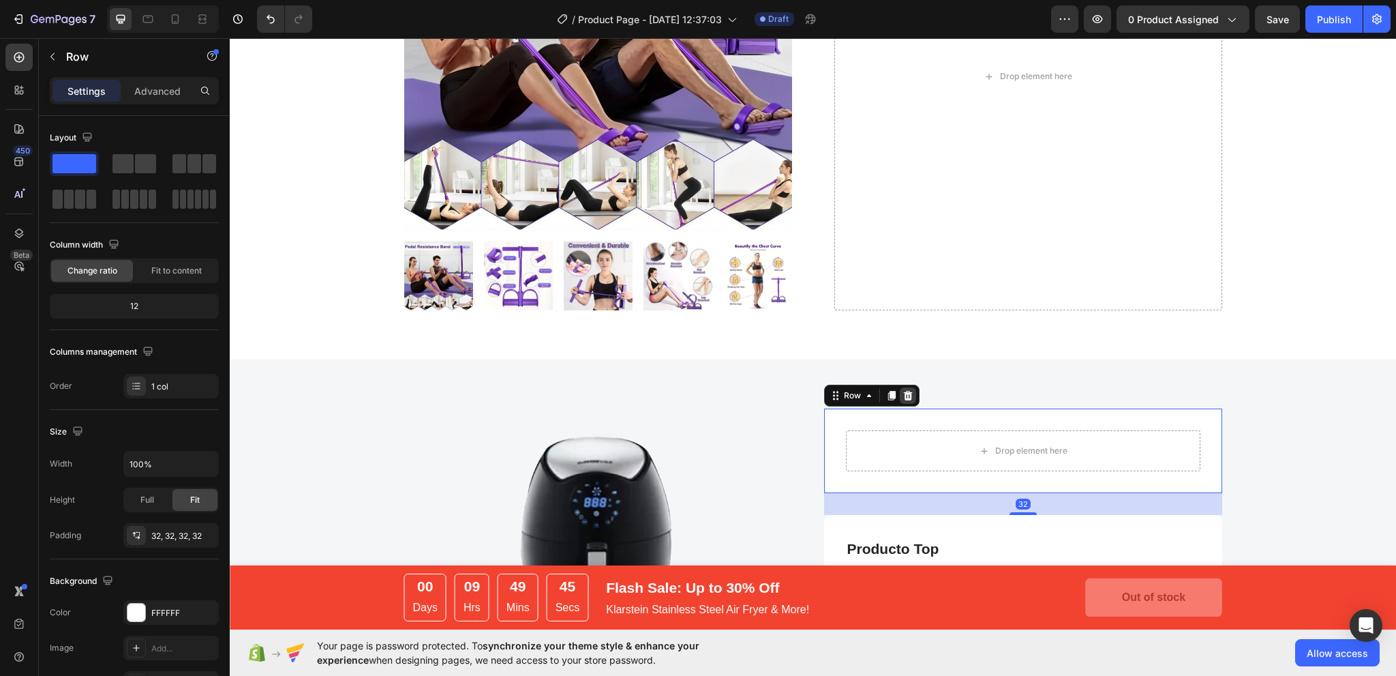
click at [903, 391] on icon at bounding box center [907, 396] width 9 height 10
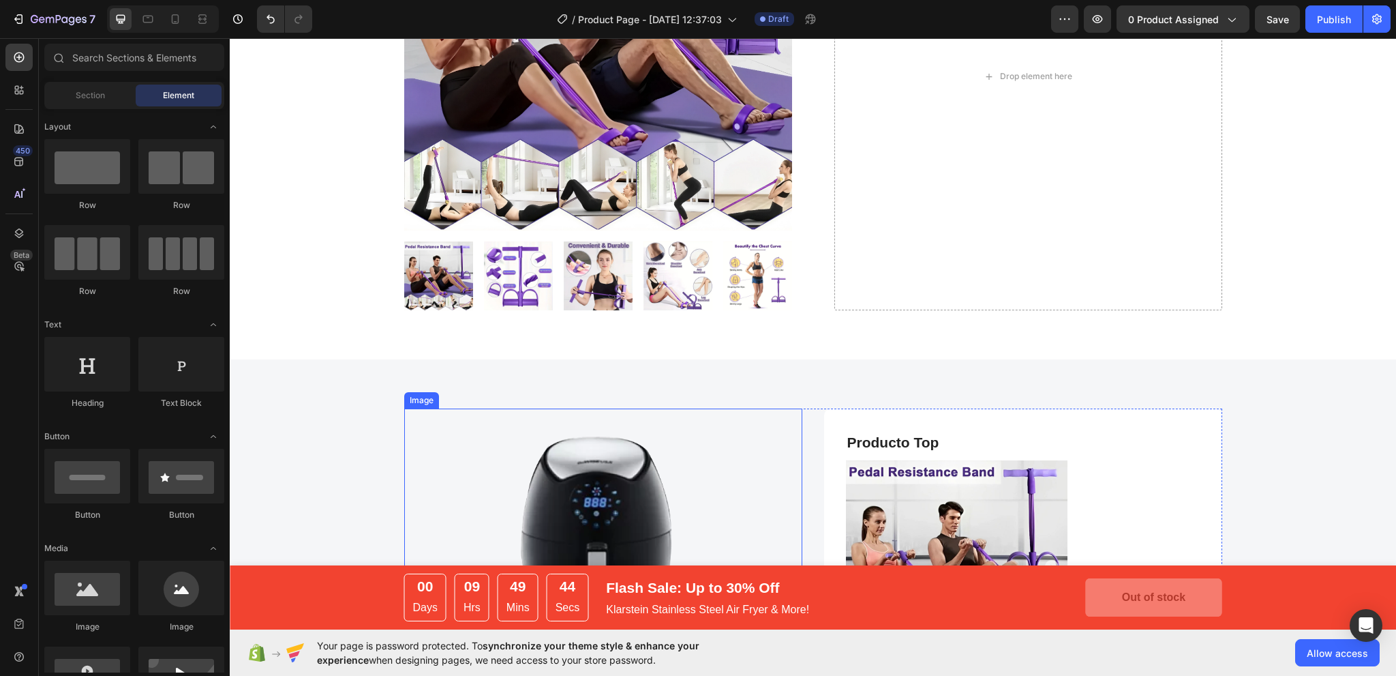
click at [682, 419] on img at bounding box center [603, 606] width 398 height 397
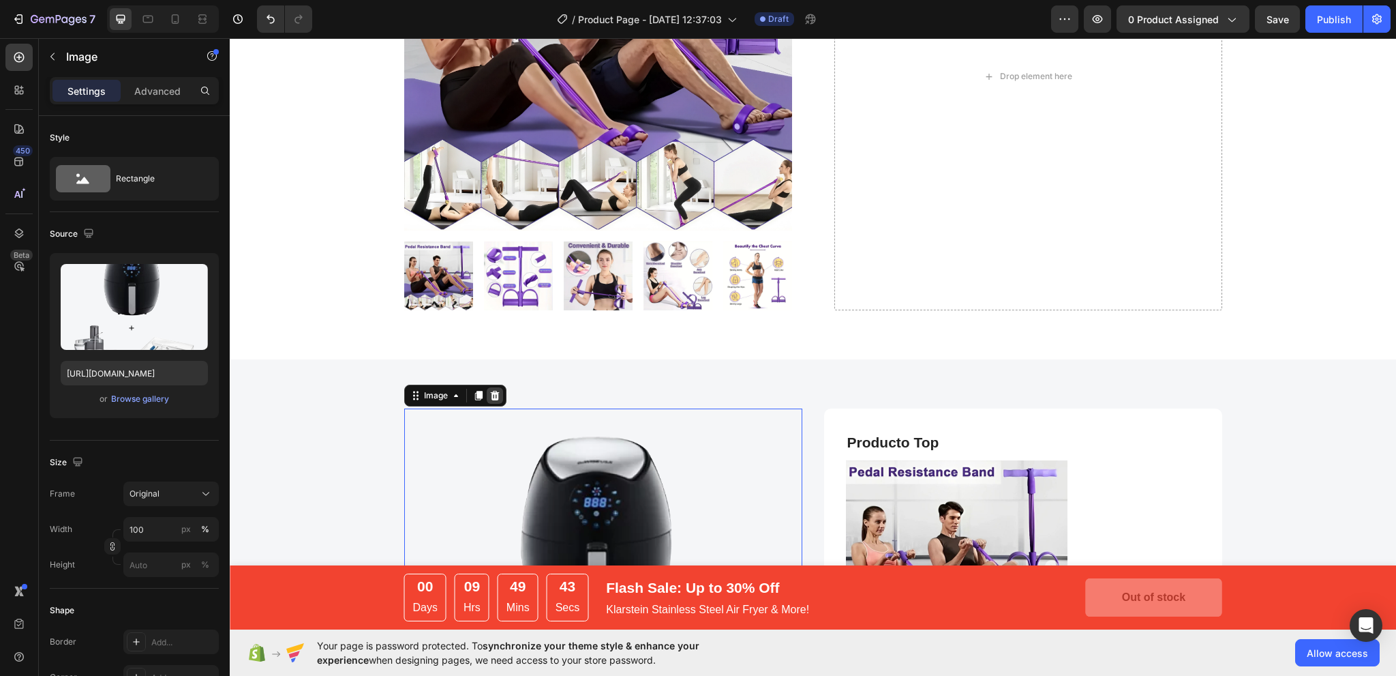
click at [494, 392] on icon at bounding box center [494, 395] width 11 height 11
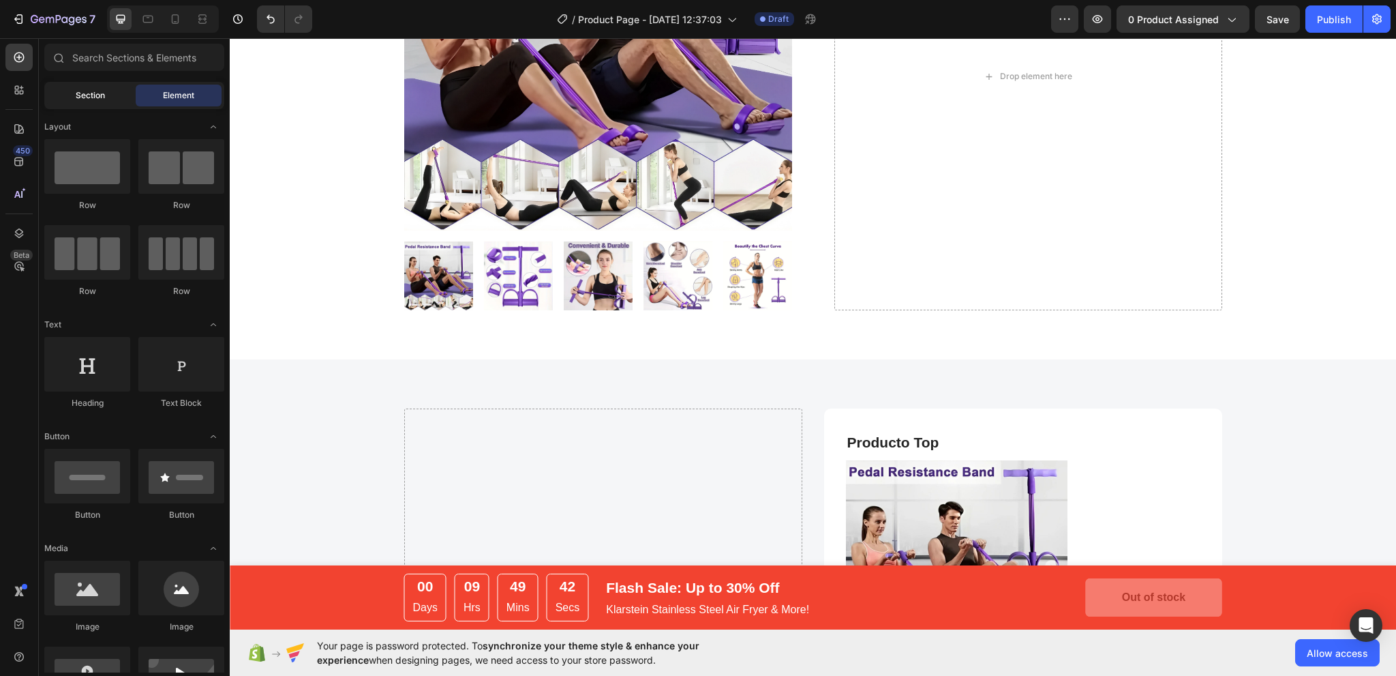
click at [102, 95] on span "Section" at bounding box center [90, 95] width 29 height 12
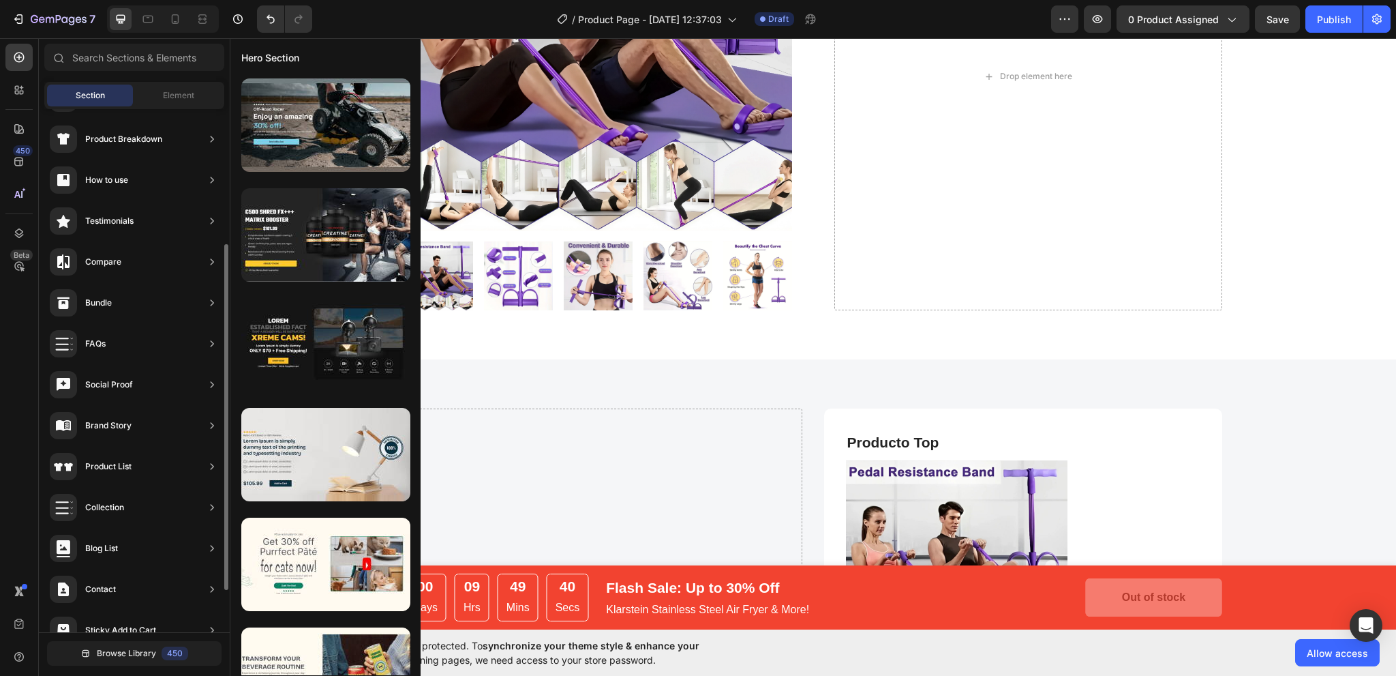
scroll to position [267, 0]
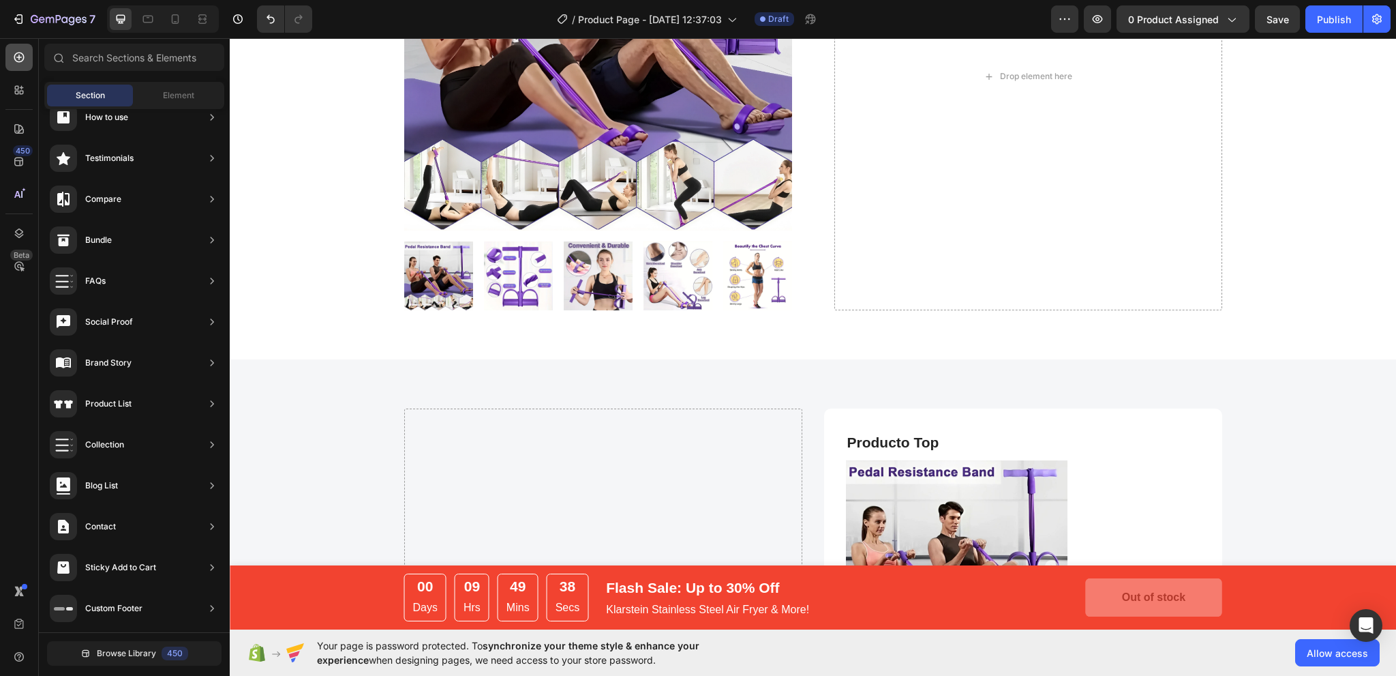
click at [22, 54] on icon at bounding box center [19, 57] width 14 height 14
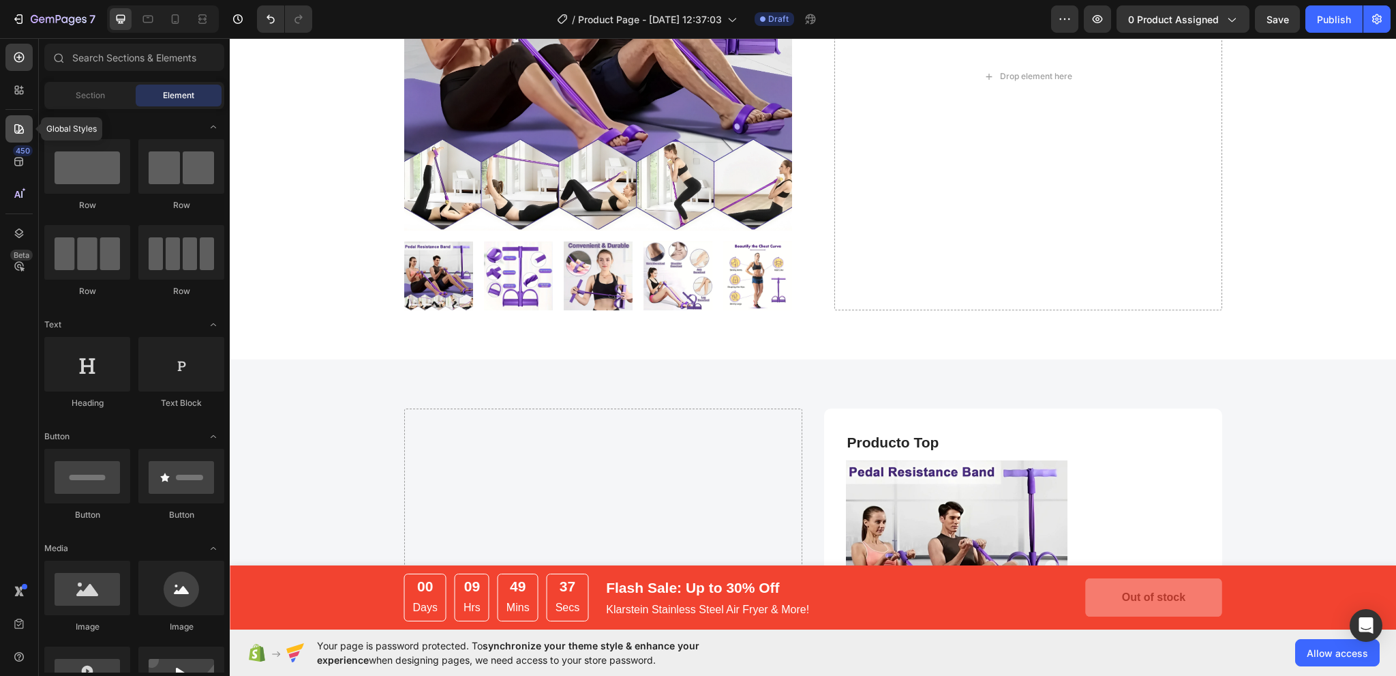
click at [22, 127] on icon at bounding box center [19, 129] width 10 height 10
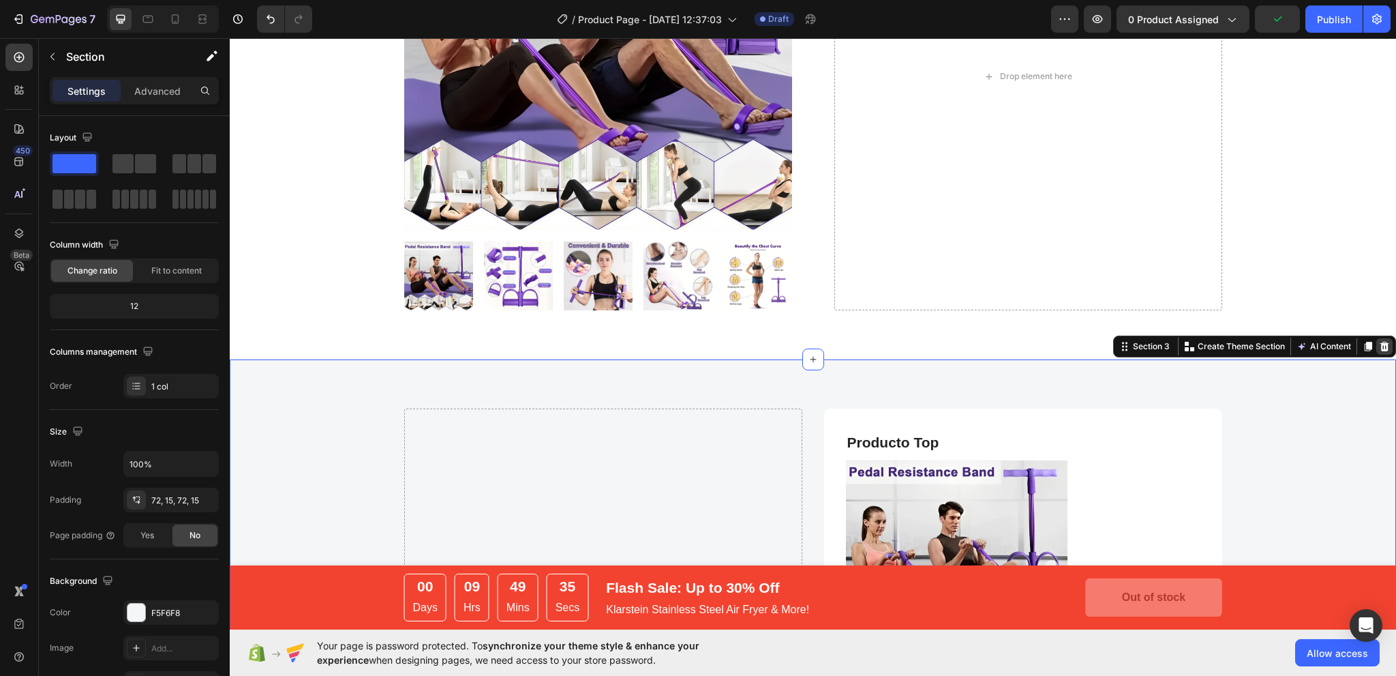
click at [1380, 346] on icon at bounding box center [1384, 346] width 11 height 11
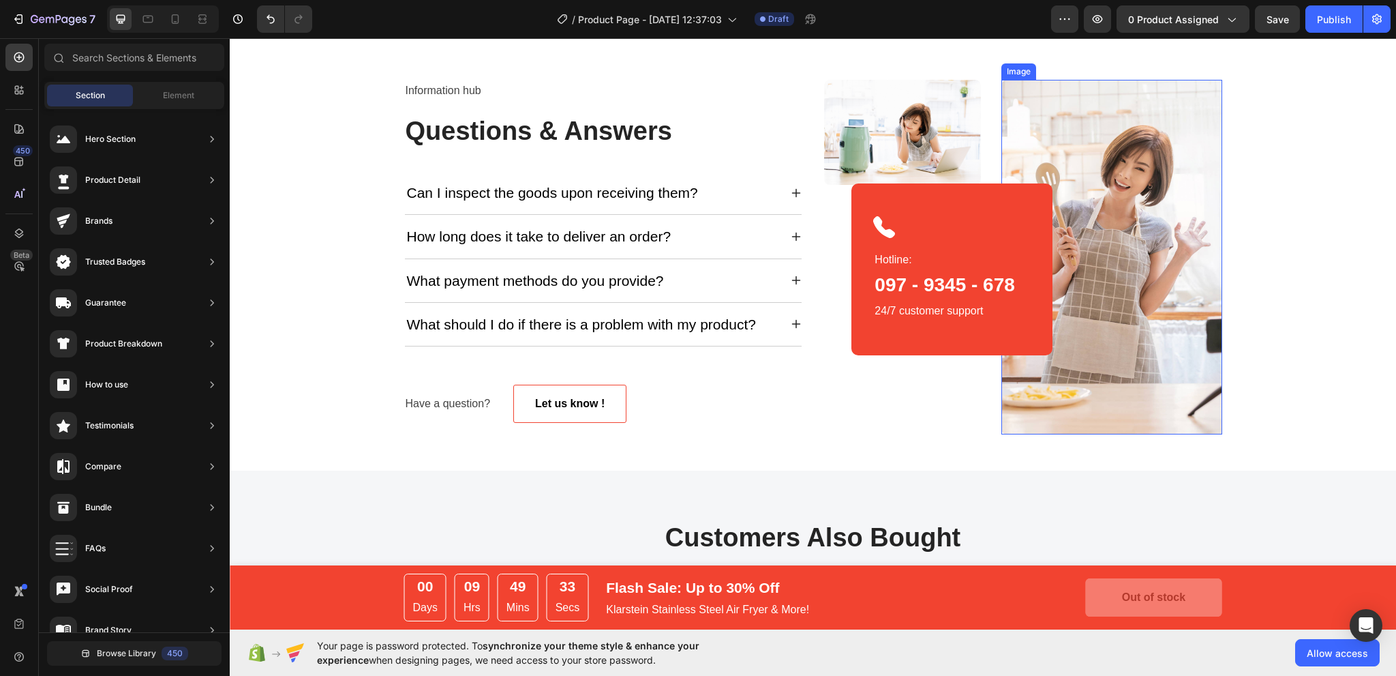
scroll to position [614, 0]
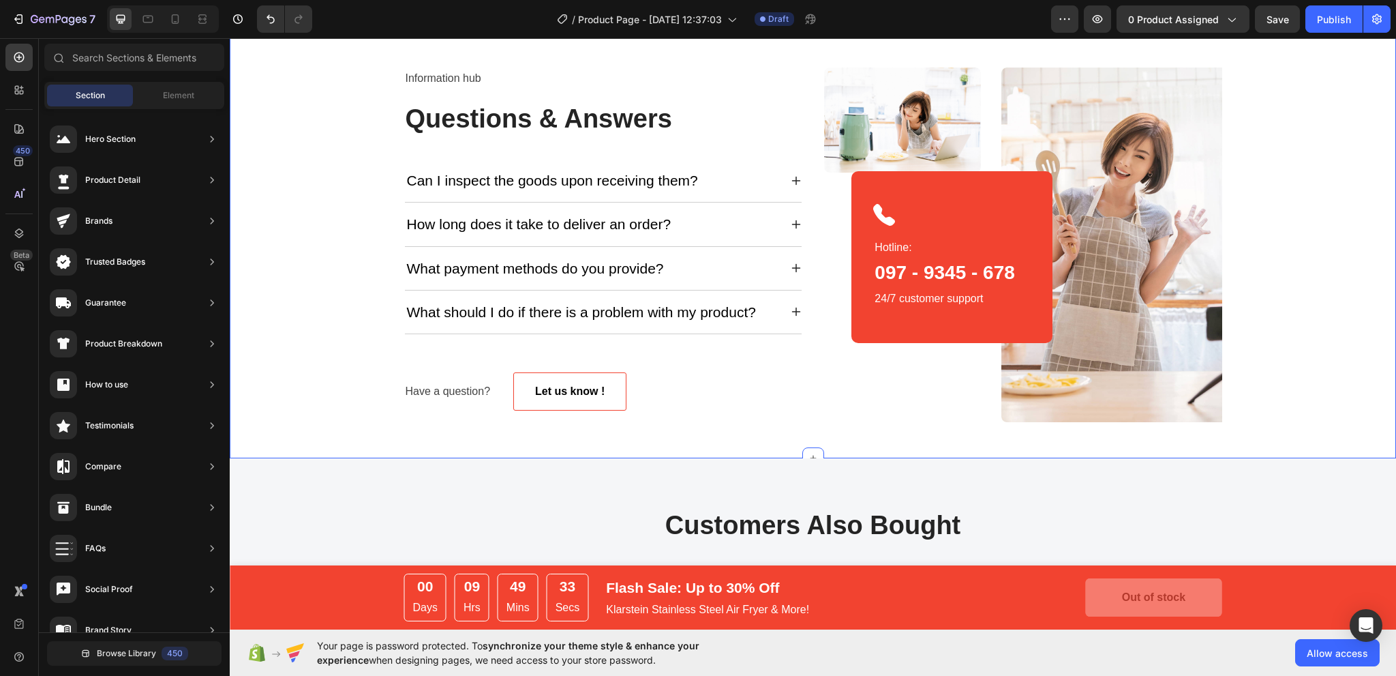
click at [1260, 198] on div "Information hub Text block Questions & Answers Heading Can I inspect the goods …" at bounding box center [813, 249] width 1146 height 365
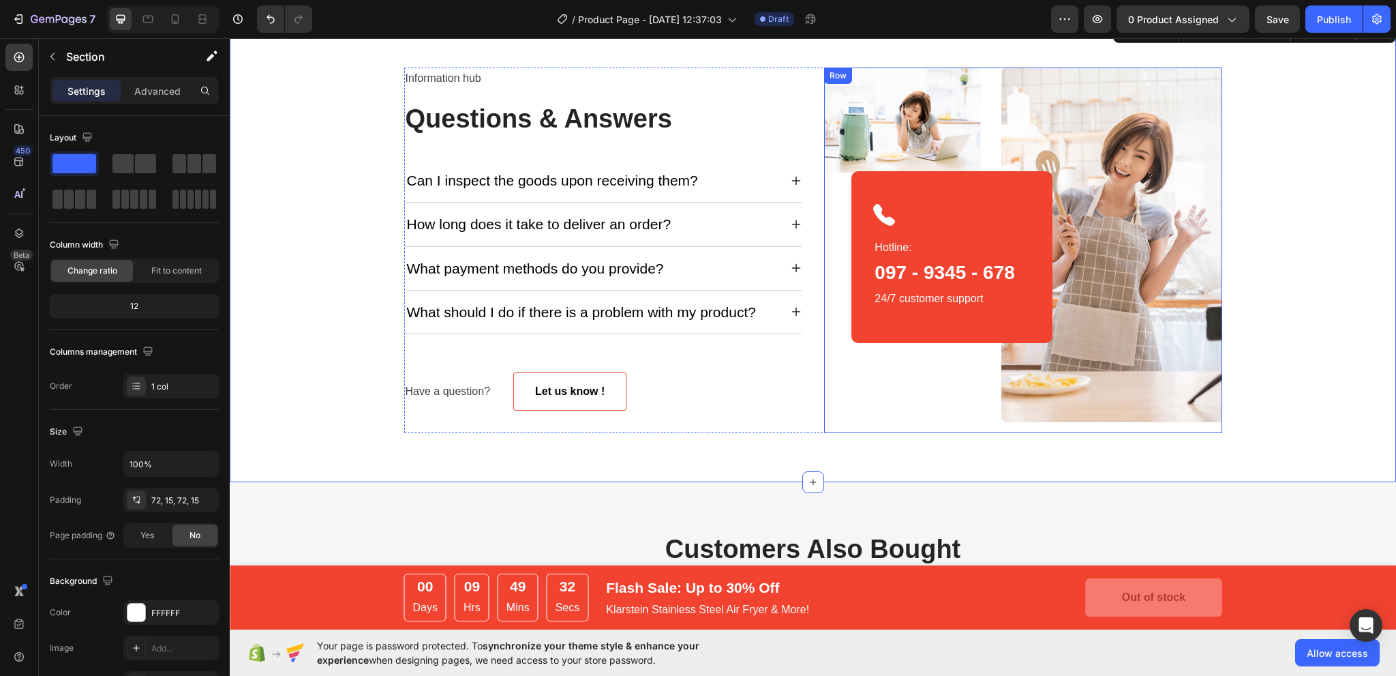
scroll to position [409, 0]
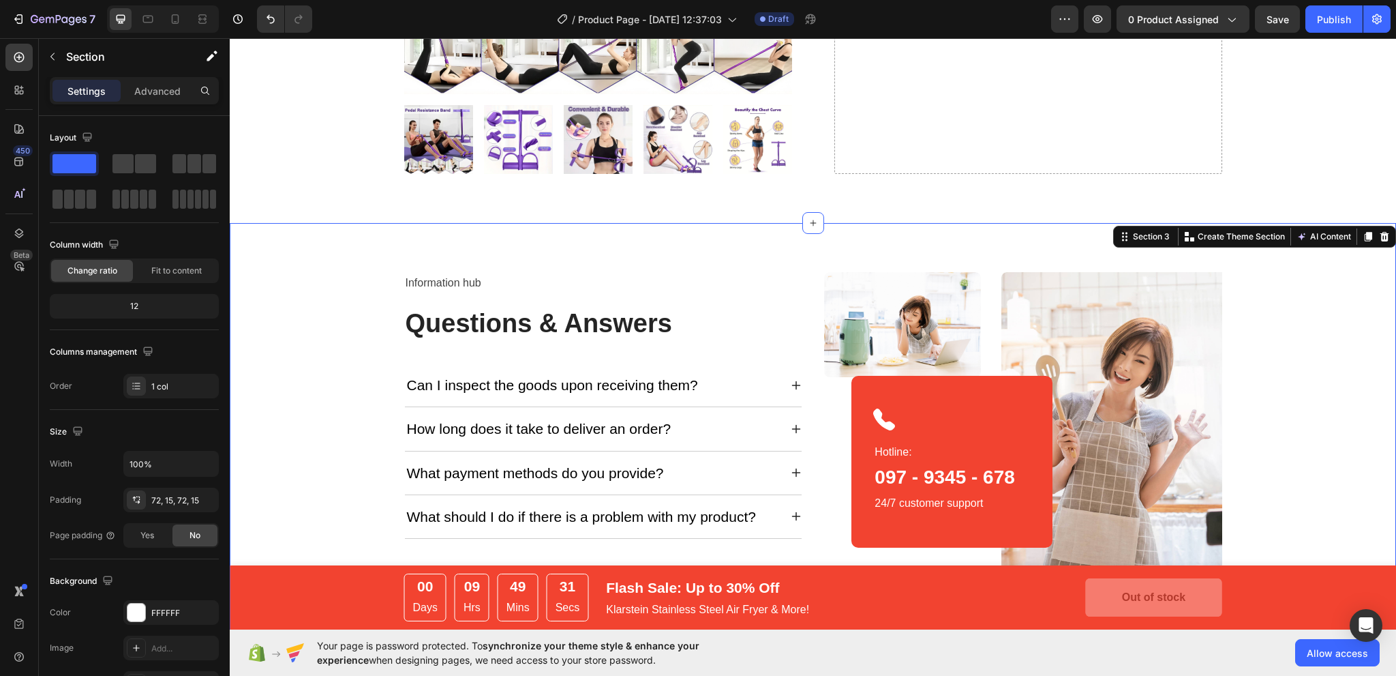
click at [849, 236] on div "Information hub Text block Questions & Answers Heading Can I inspect the goods …" at bounding box center [813, 455] width 1166 height 464
click at [1379, 239] on icon at bounding box center [1384, 236] width 11 height 11
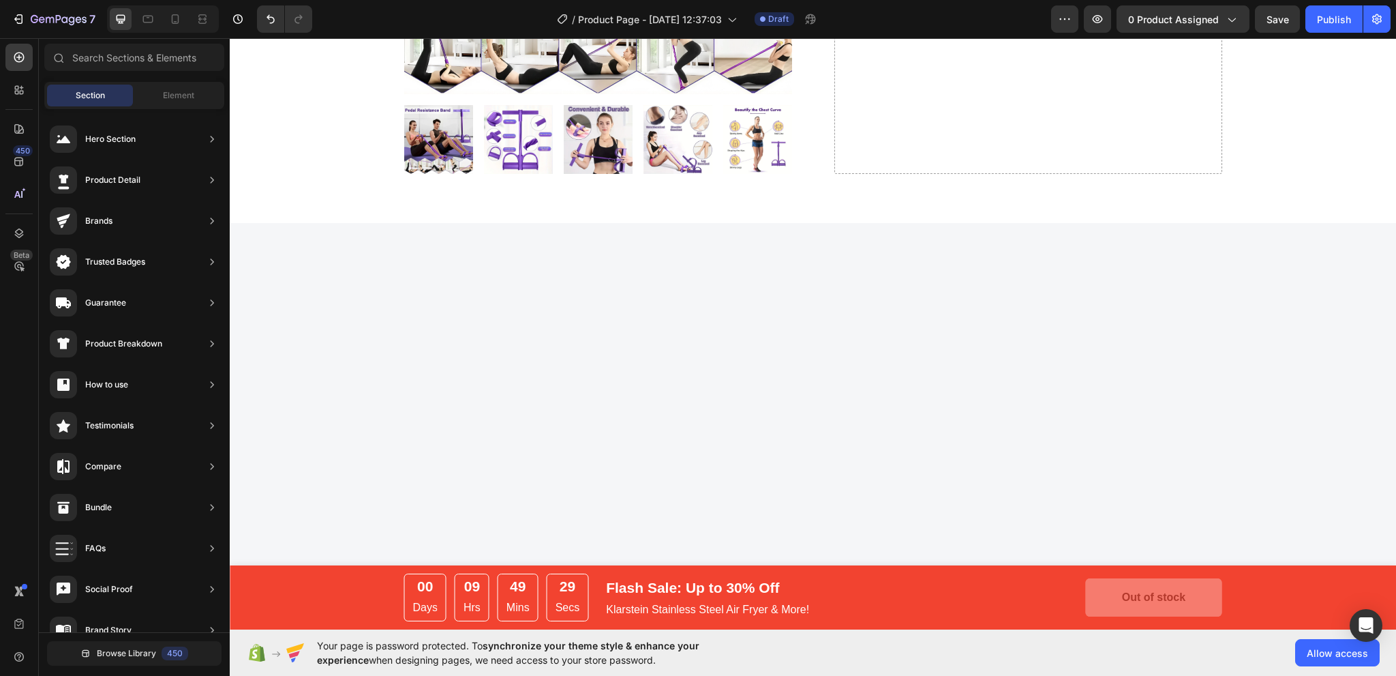
click at [987, 240] on div at bounding box center [813, 450] width 1166 height 455
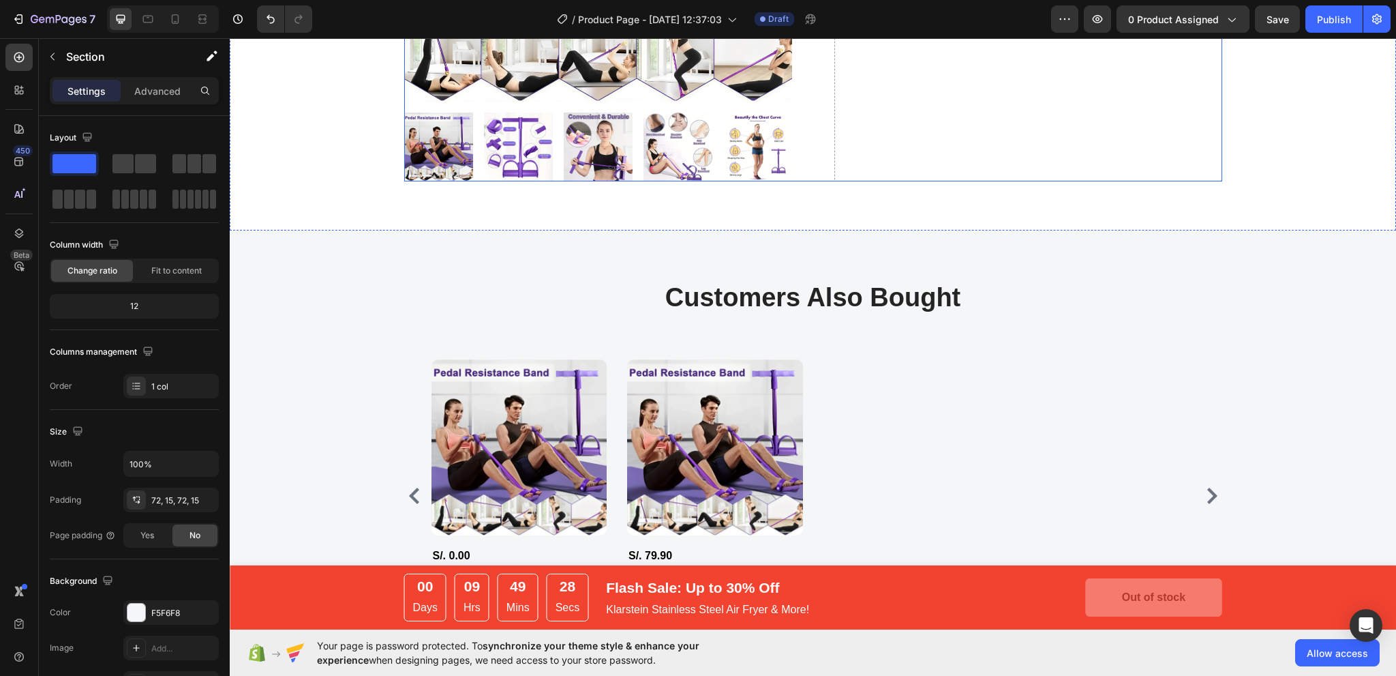
scroll to position [477, 0]
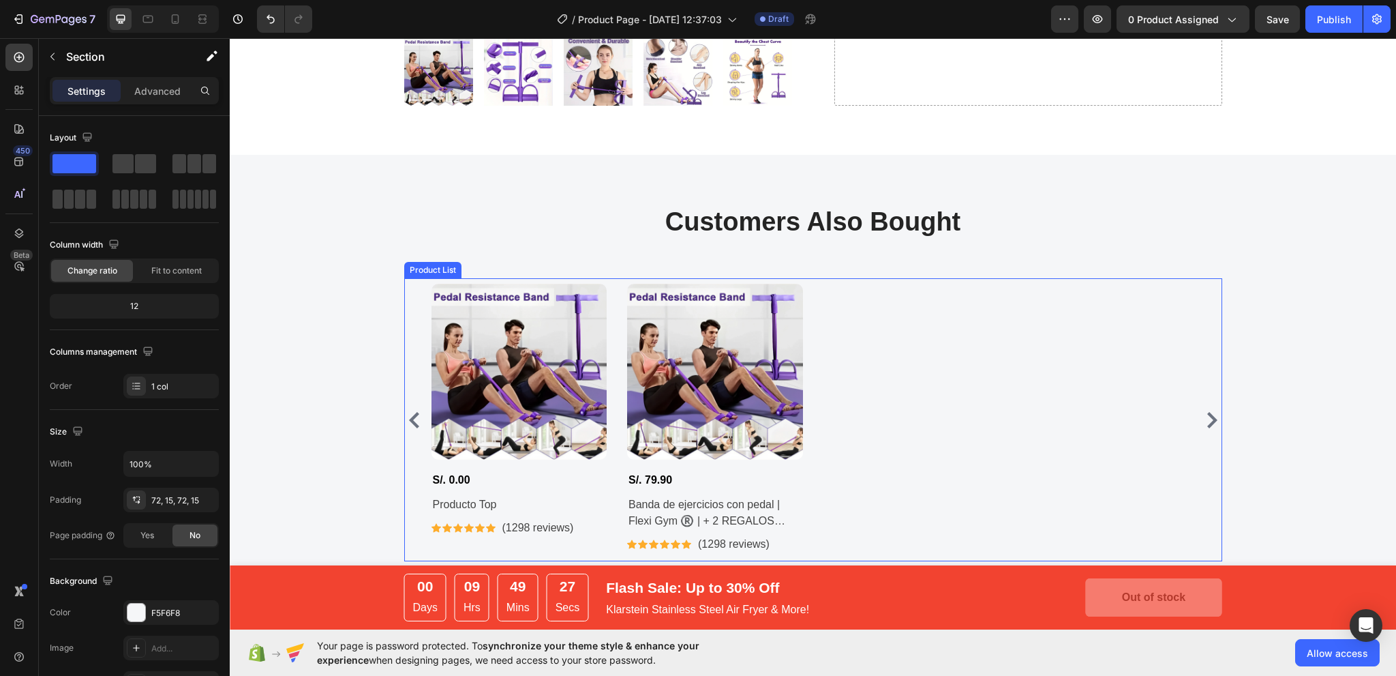
click at [966, 307] on div "Product Images S/. 0.00 Product Price Product Price Producto Top Product Title …" at bounding box center [814, 419] width 764 height 271
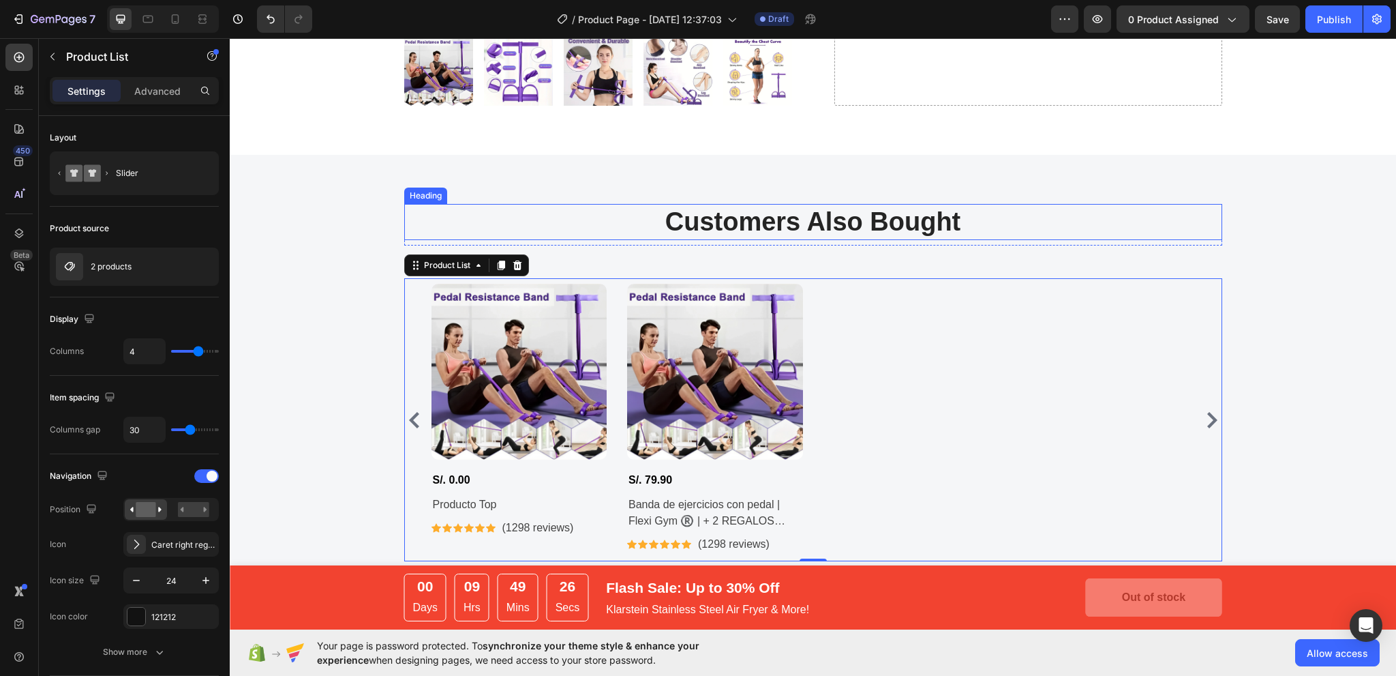
click at [1078, 224] on p "Customers Also Bought" at bounding box center [813, 221] width 815 height 33
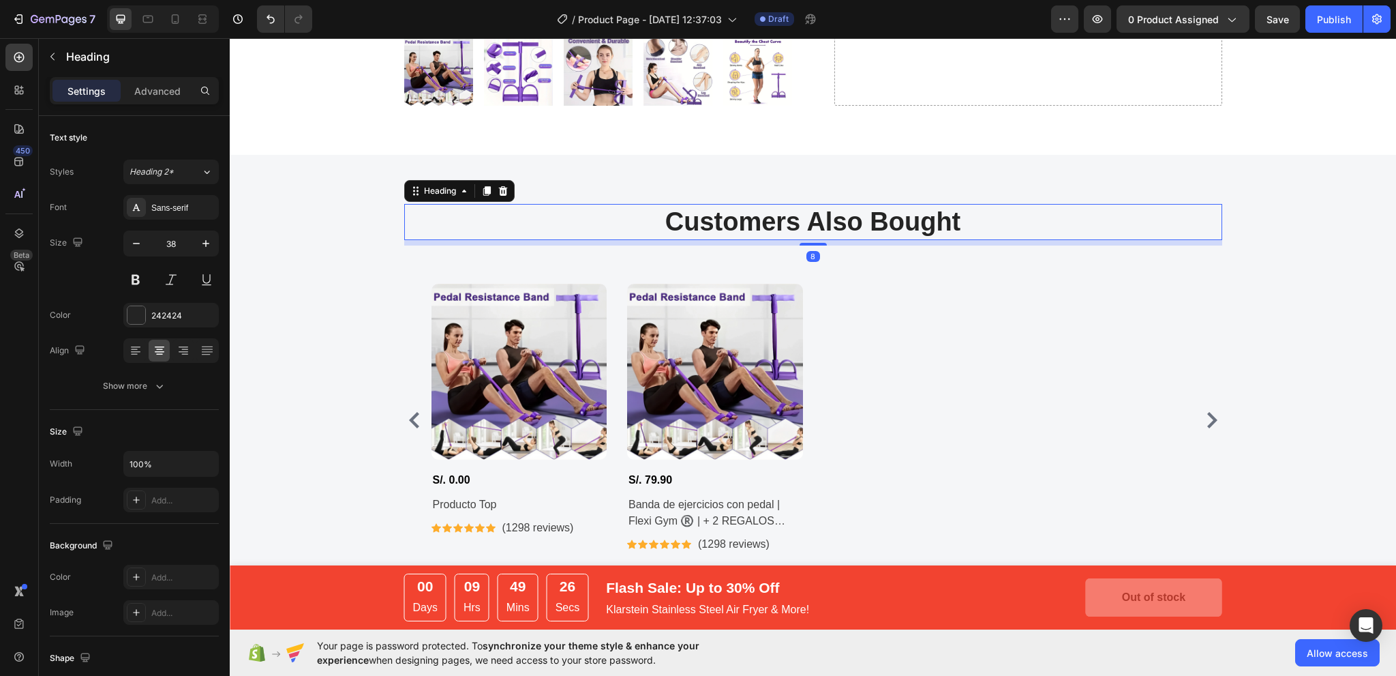
click at [1072, 177] on div "Customers Also Bought Heading 8 Row Product Images S/. 0.00 Product Price Produ…" at bounding box center [813, 382] width 1166 height 455
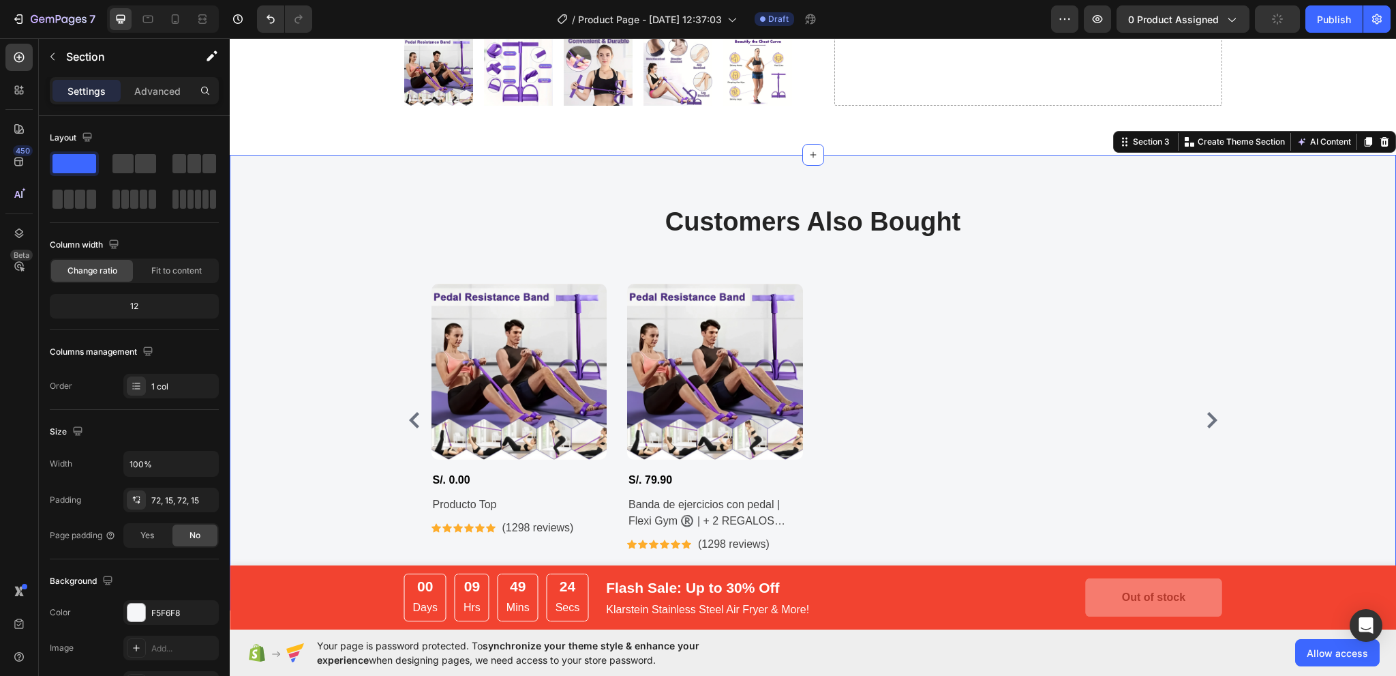
click at [1381, 138] on icon at bounding box center [1385, 142] width 9 height 10
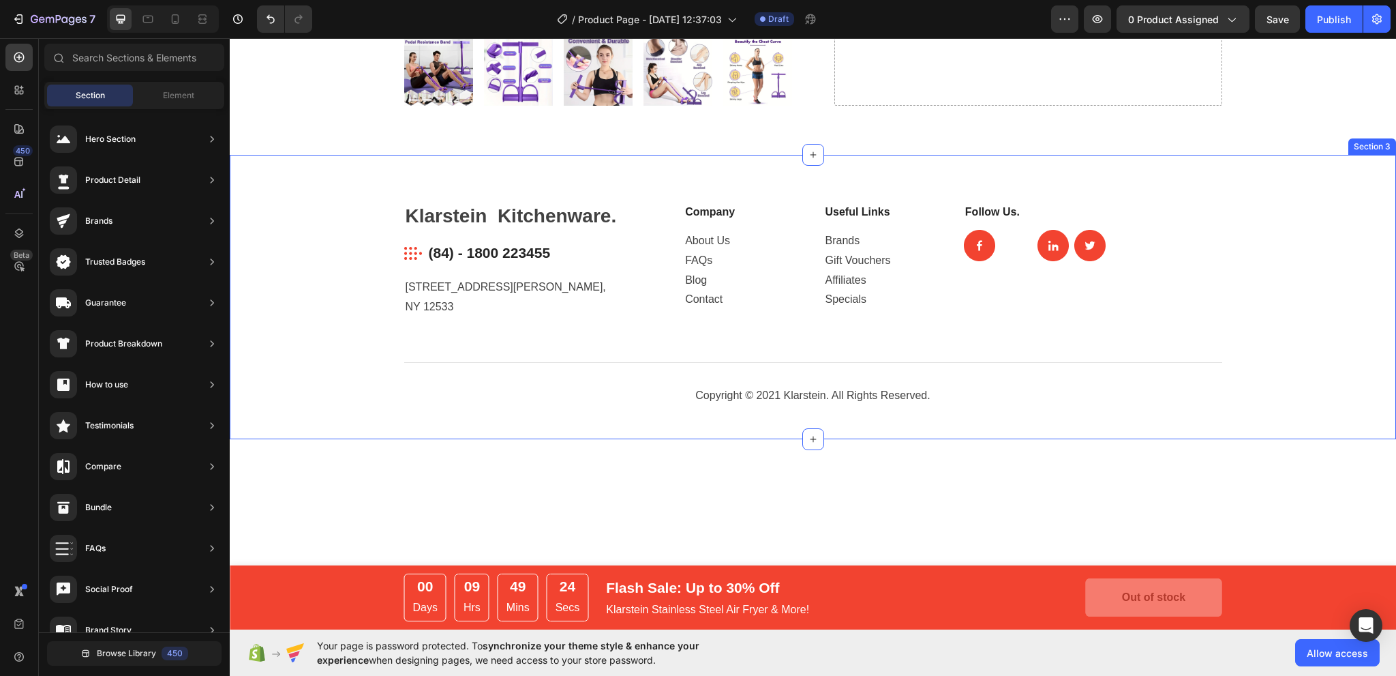
click at [1312, 162] on div "Klarstein Kitchenware. Heading Image (84) - 1800 223455 Text block Row [STREET_…" at bounding box center [813, 297] width 1166 height 284
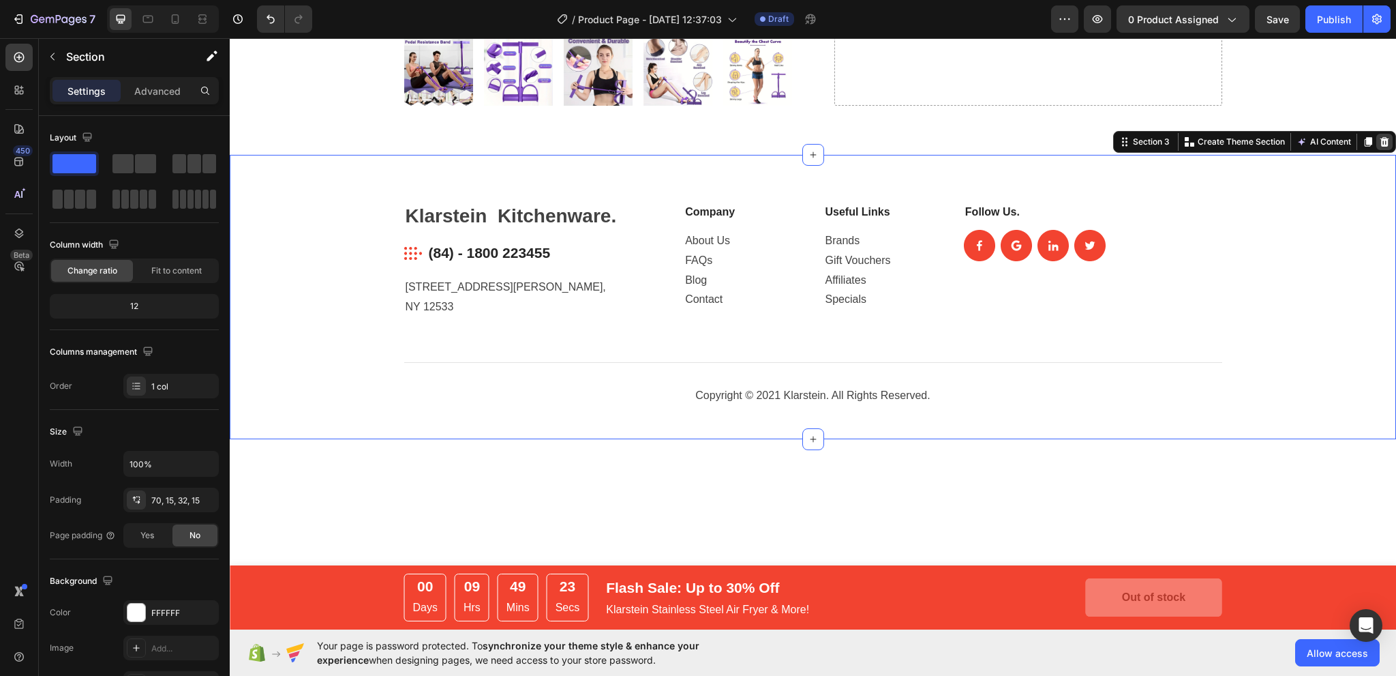
click at [1381, 139] on icon at bounding box center [1385, 142] width 9 height 10
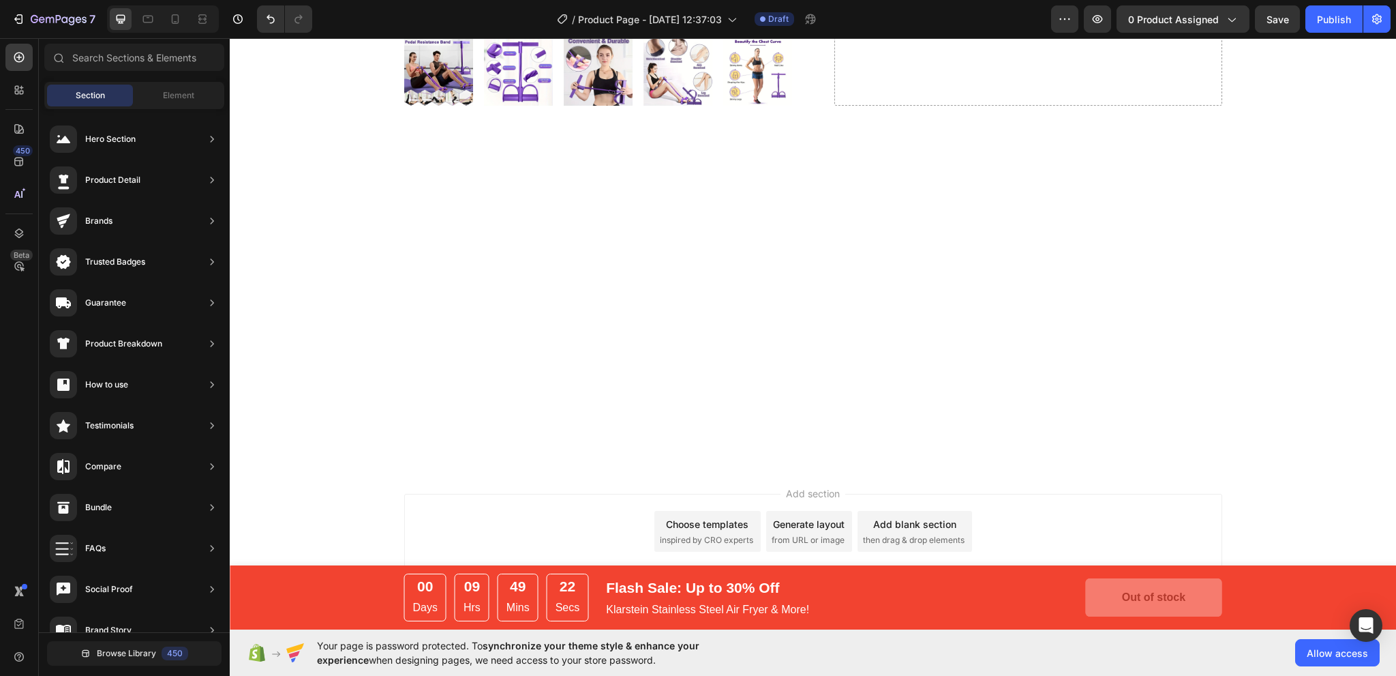
click at [1300, 177] on div at bounding box center [813, 311] width 1166 height 312
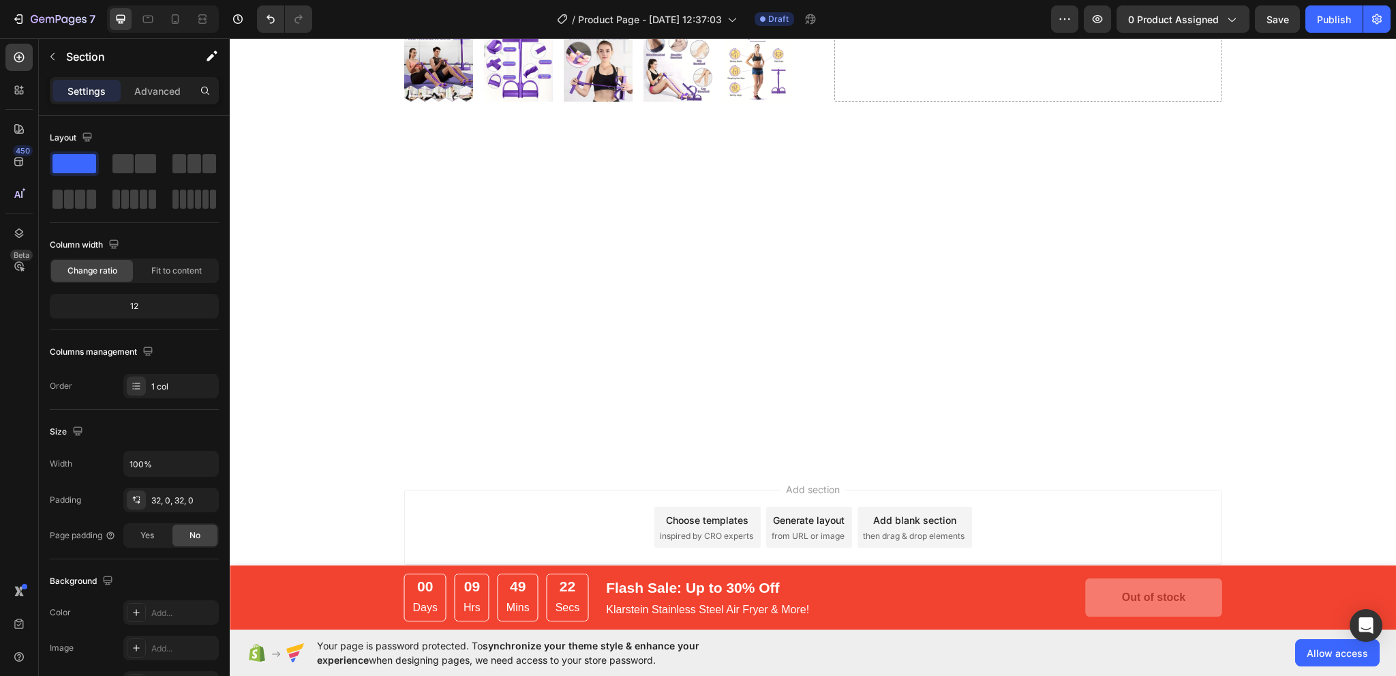
scroll to position [510, 0]
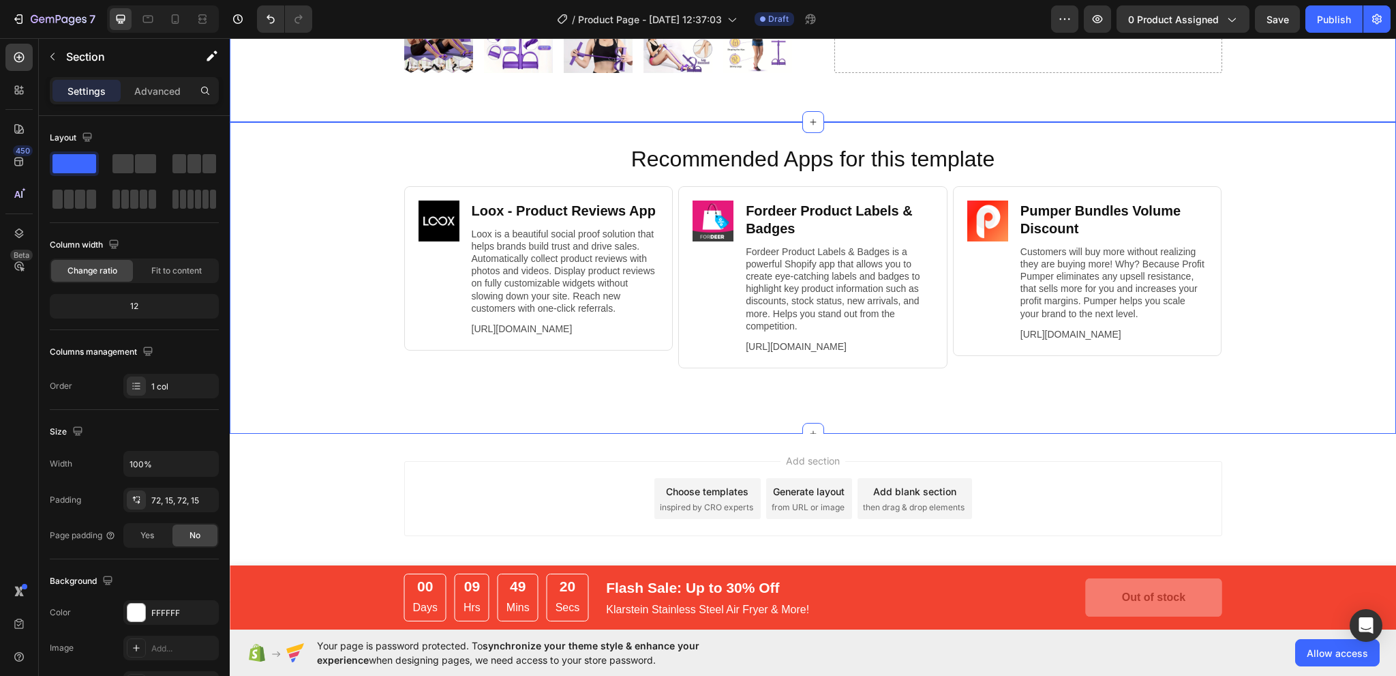
click at [1329, 138] on div "Recommended Apps for this template Heading Image Loox ‑ Product Reviews App Hea…" at bounding box center [813, 278] width 1166 height 312
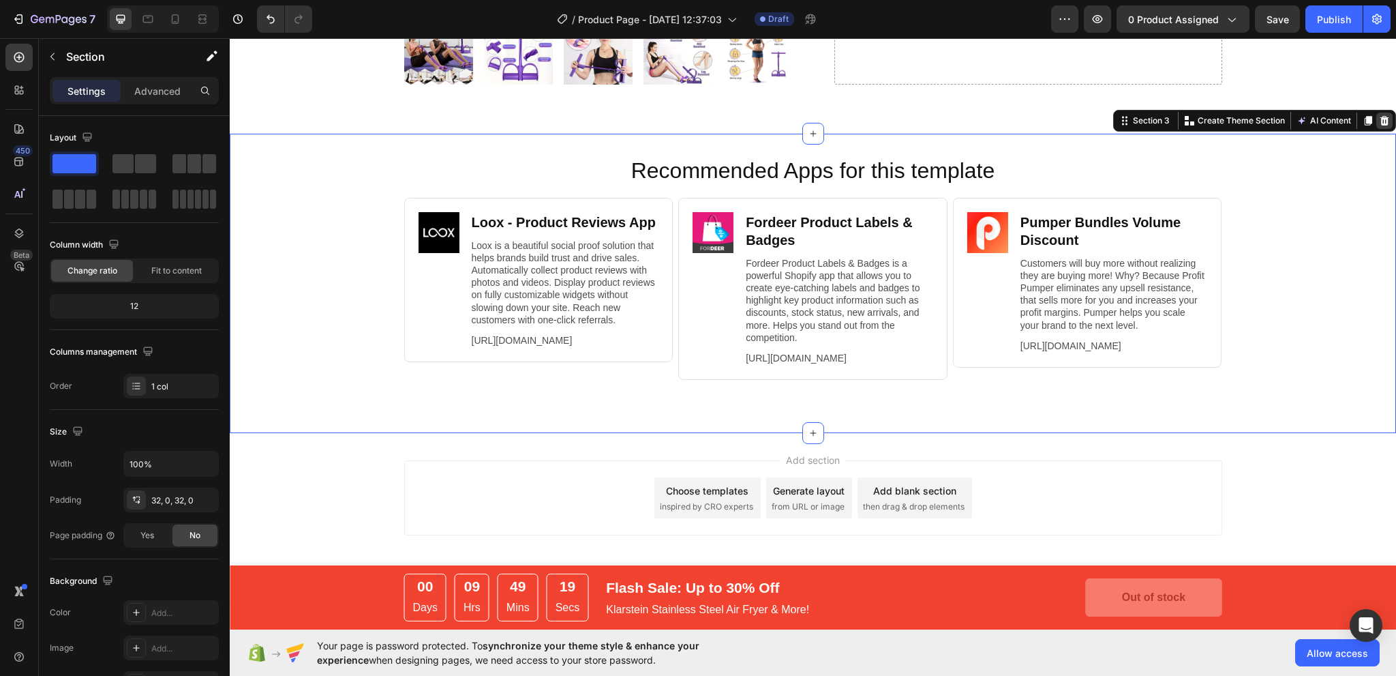
click at [1381, 116] on icon at bounding box center [1385, 121] width 9 height 10
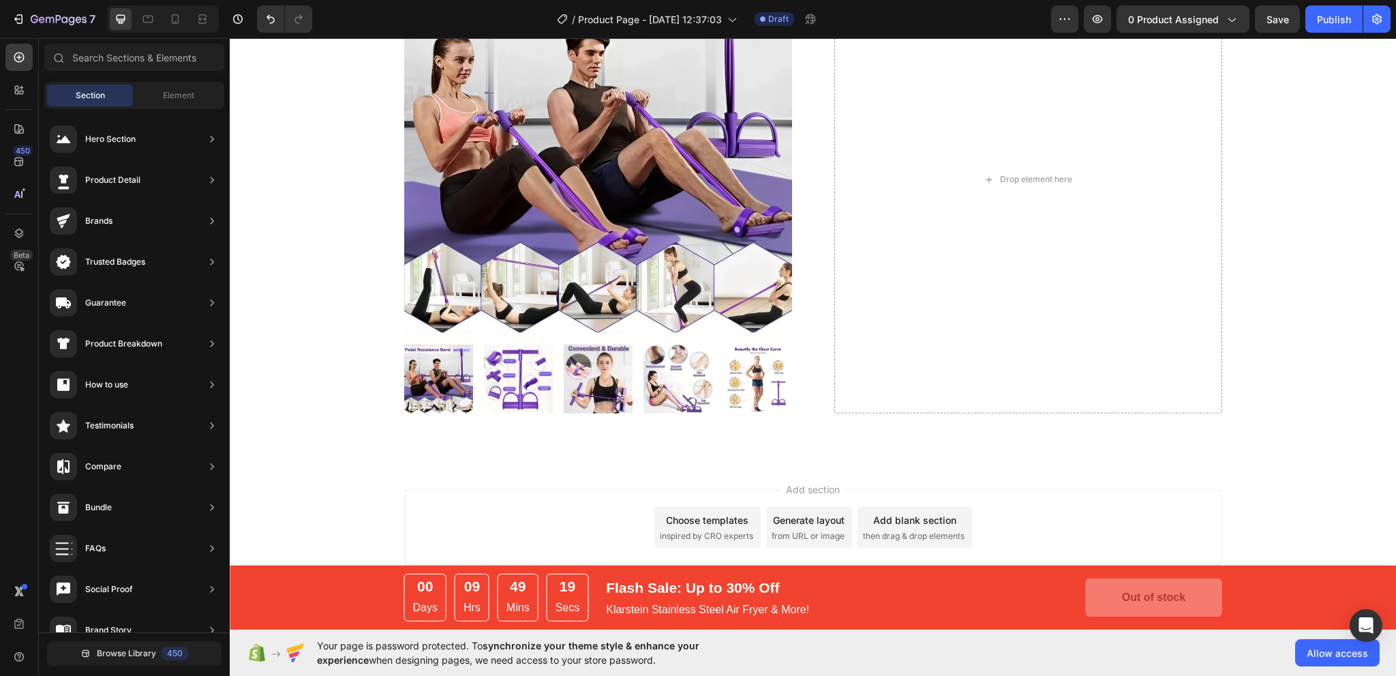
click at [1057, 468] on div "Add section Choose templates inspired by CRO experts Generate layout from URL o…" at bounding box center [813, 546] width 1166 height 168
click at [1061, 499] on div "Add section Choose templates inspired by CRO experts Generate layout from URL o…" at bounding box center [813, 526] width 818 height 75
click at [1105, 528] on div "Add section Choose templates inspired by CRO experts Generate layout from URL o…" at bounding box center [813, 526] width 818 height 75
click at [1010, 457] on div "Product Images Drop element here Product Section 2" at bounding box center [813, 179] width 1166 height 566
click at [1066, 477] on div "Add section Choose templates inspired by CRO experts Generate layout from URL o…" at bounding box center [813, 546] width 1166 height 168
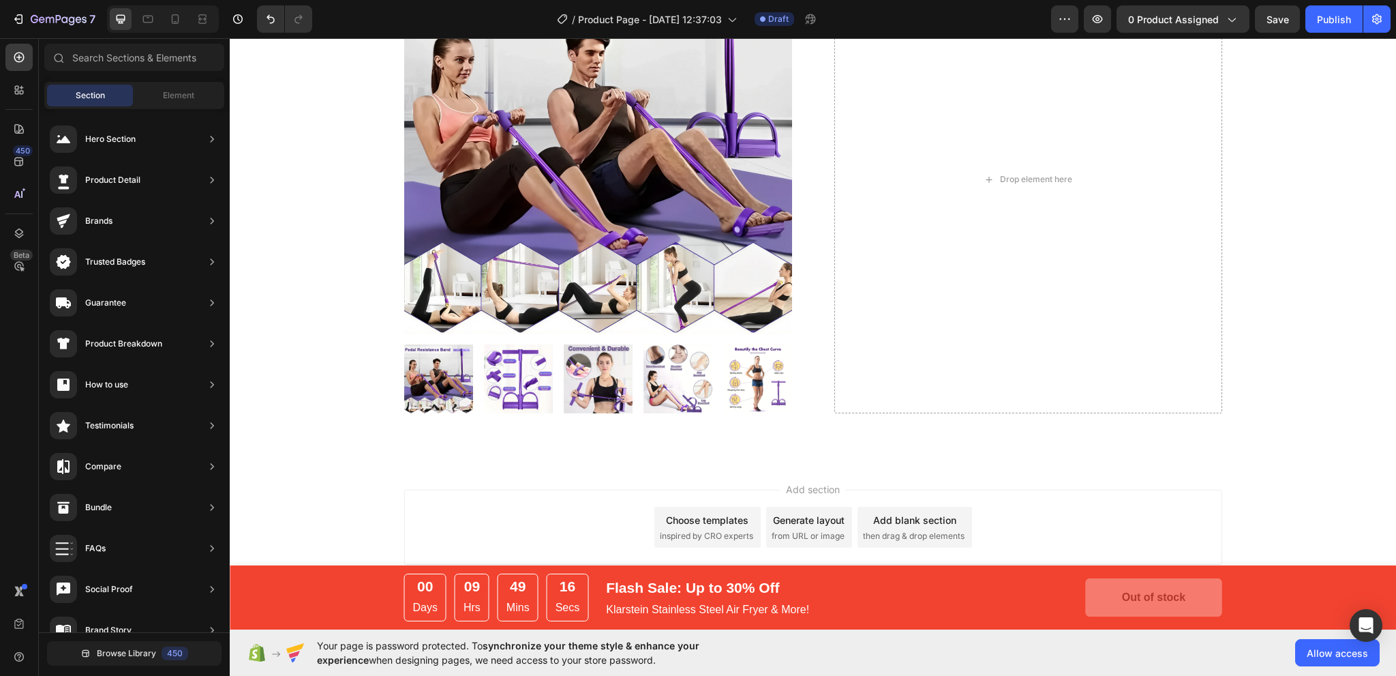
click at [1019, 479] on div "Add section Choose templates inspired by CRO experts Generate layout from URL o…" at bounding box center [813, 546] width 1166 height 168
click at [802, 469] on div "Add section Choose templates inspired by CRO experts Generate layout from URL o…" at bounding box center [813, 546] width 1166 height 168
click at [1264, 577] on div "00 Days 09 Hrs 49 Mins 13 Secs CountDown Timer Flash Sale: Up to 30% Off Text b…" at bounding box center [813, 597] width 1166 height 64
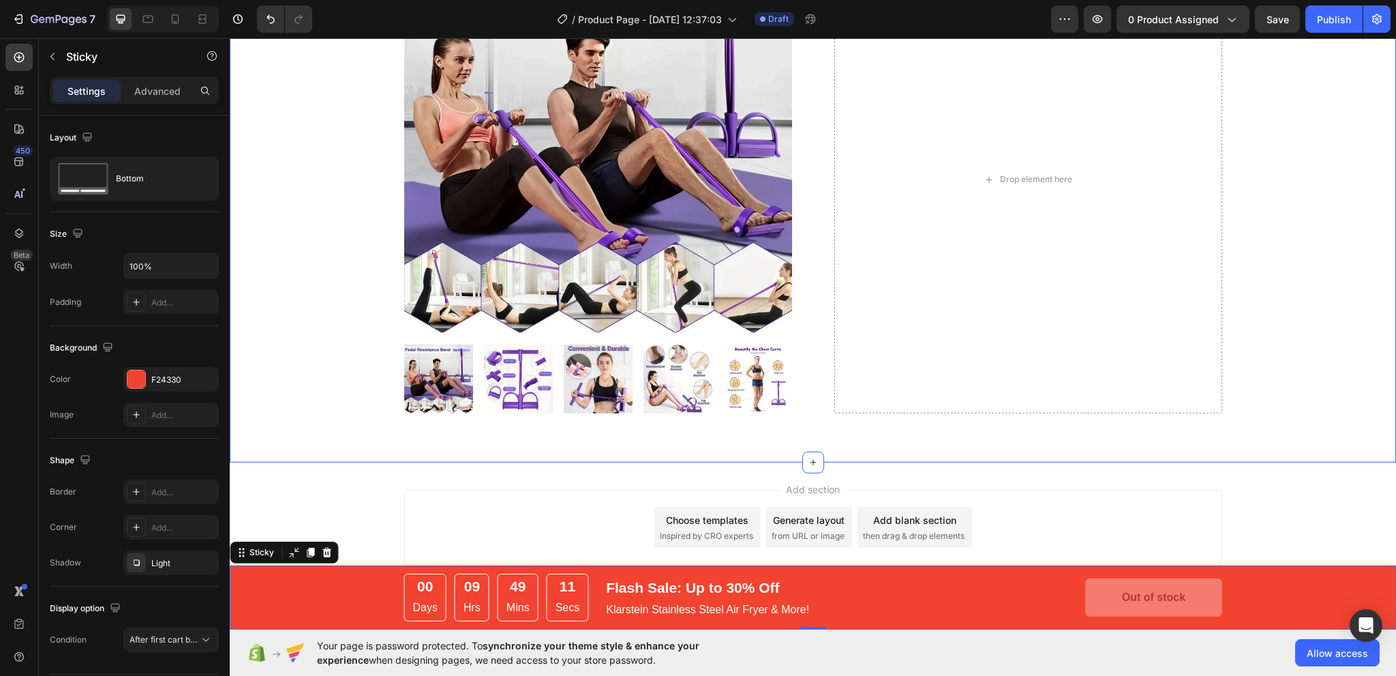
click at [1164, 424] on div "Product Images Drop element here Product Section 2" at bounding box center [813, 179] width 1166 height 566
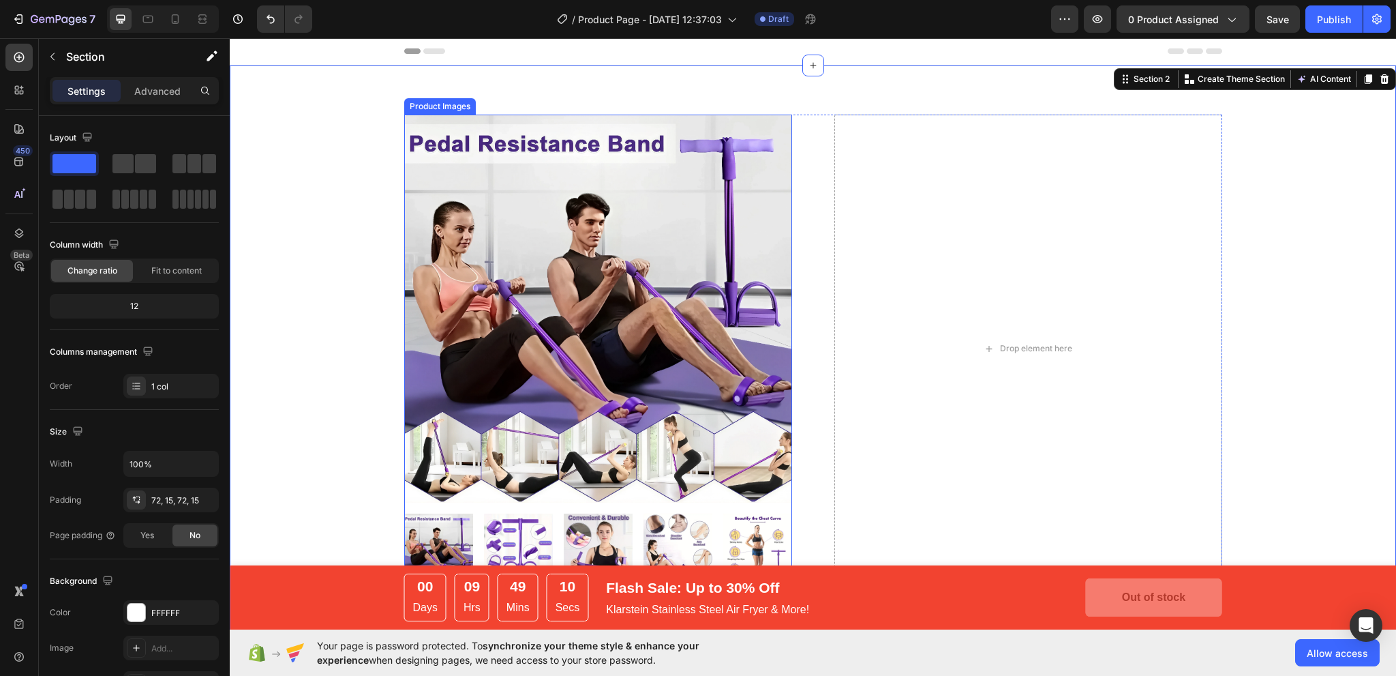
scroll to position [0, 0]
click at [328, 576] on div "00 Days 09 Hrs 49 Mins 09 Secs CountDown Timer Flash Sale: Up to 30% Off Text b…" at bounding box center [813, 597] width 1166 height 64
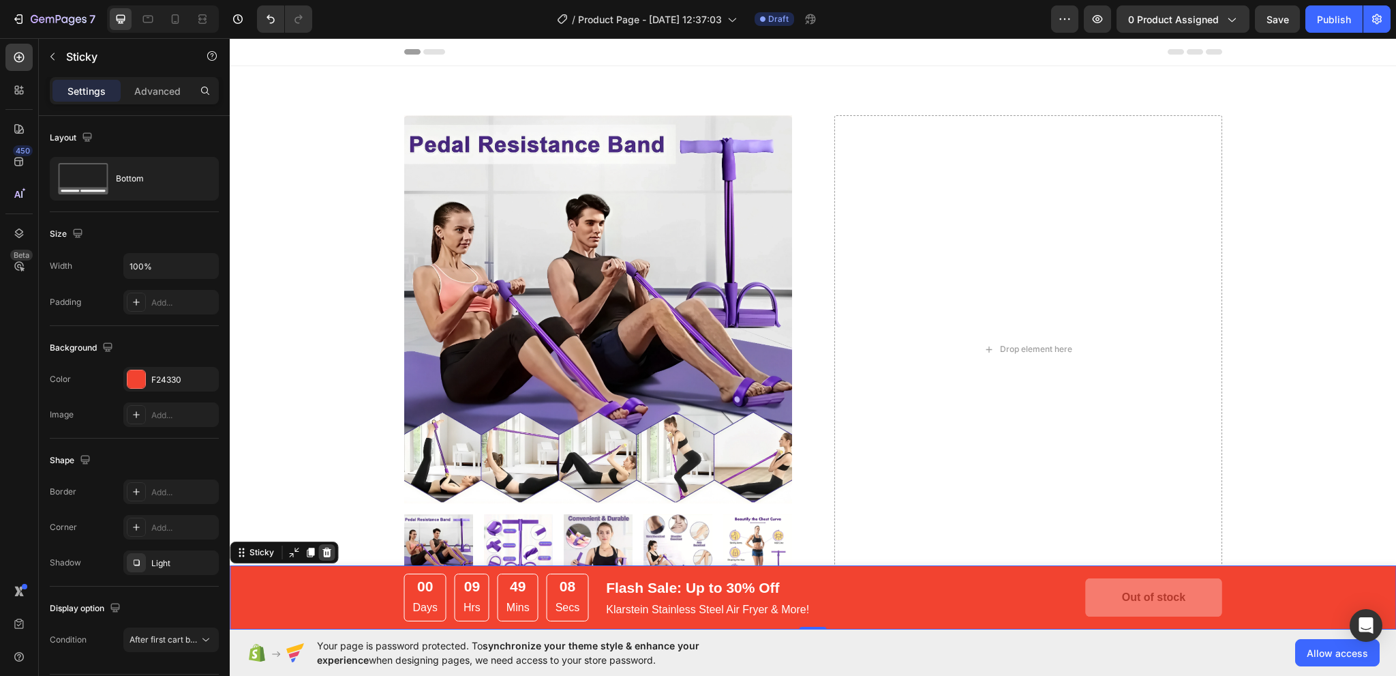
click at [325, 550] on icon at bounding box center [326, 552] width 9 height 10
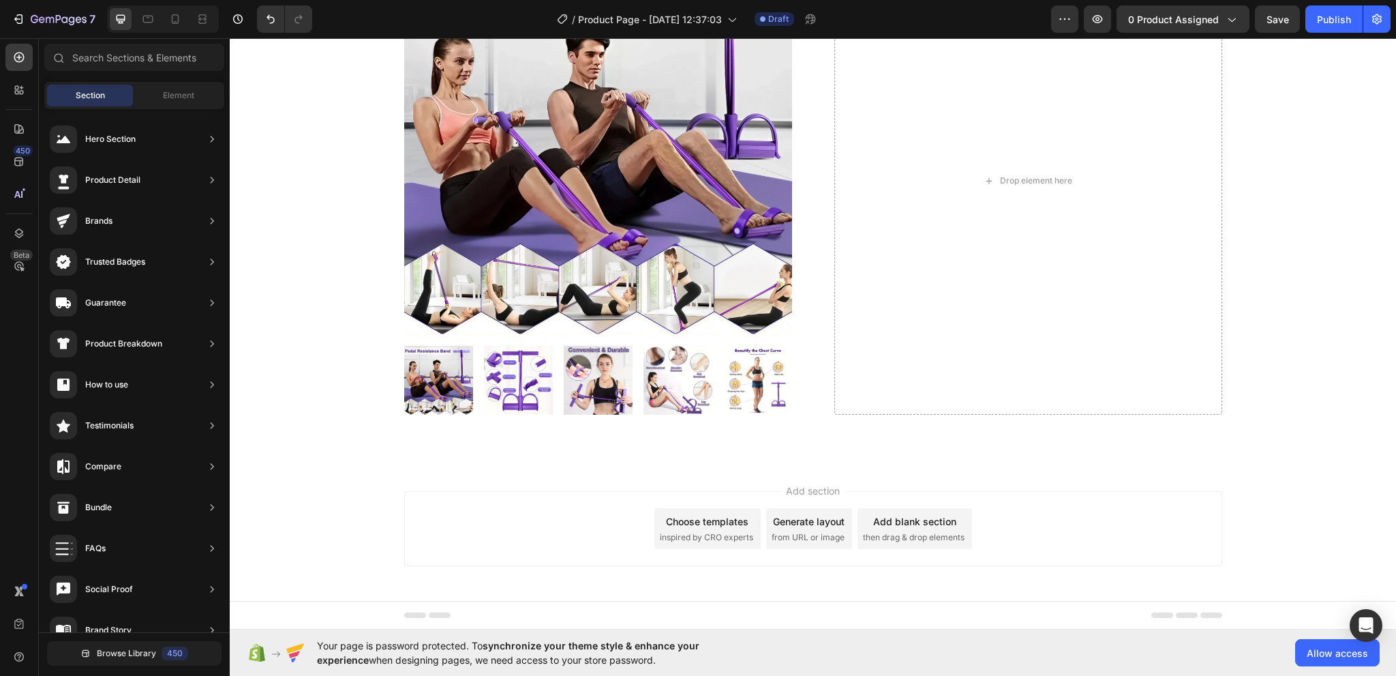
scroll to position [170, 0]
click at [398, 575] on div "Add section Choose templates inspired by CRO experts Generate layout from URL o…" at bounding box center [813, 546] width 1166 height 168
drag, startPoint x: 412, startPoint y: 604, endPoint x: 442, endPoint y: 605, distance: 30.0
click at [416, 604] on div "Footer" at bounding box center [813, 614] width 818 height 27
drag, startPoint x: 622, startPoint y: 605, endPoint x: 623, endPoint y: 597, distance: 8.3
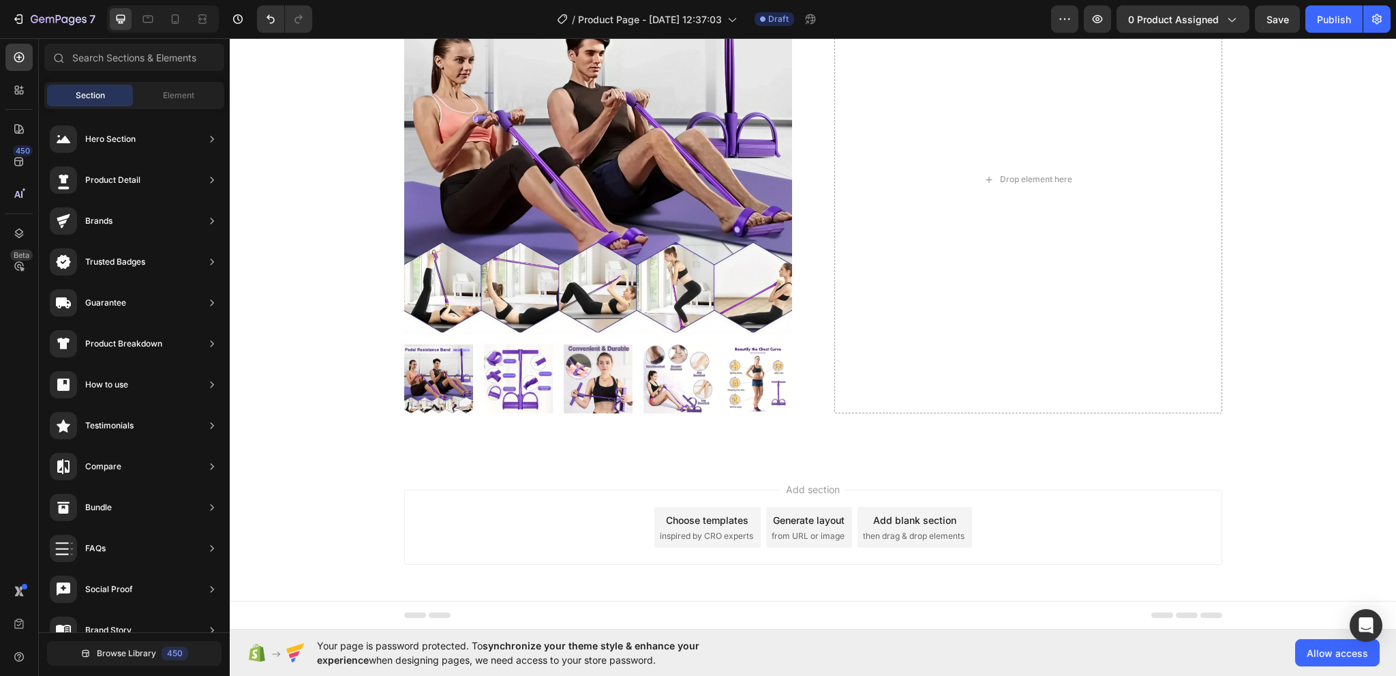
click at [624, 605] on div "Footer" at bounding box center [813, 614] width 818 height 27
drag, startPoint x: 620, startPoint y: 584, endPoint x: 624, endPoint y: 561, distance: 23.7
click at [620, 583] on div "Add section Choose templates inspired by CRO experts Generate layout from URL o…" at bounding box center [813, 546] width 1166 height 168
click at [641, 545] on div "Add section Choose templates inspired by CRO experts Generate layout from URL o…" at bounding box center [813, 526] width 818 height 75
drag, startPoint x: 1121, startPoint y: 609, endPoint x: 1142, endPoint y: 610, distance: 21.1
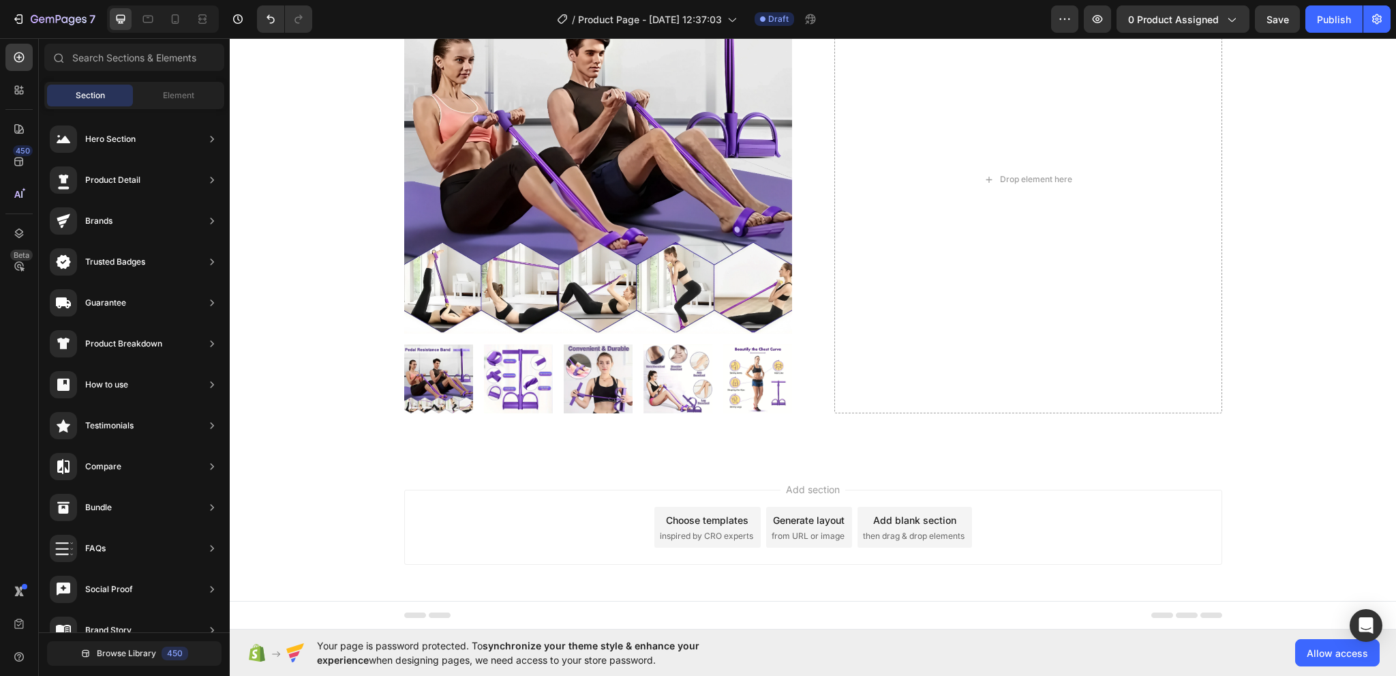
click at [1126, 609] on div "Footer" at bounding box center [813, 614] width 818 height 27
click at [1167, 560] on div "Add section Choose templates inspired by CRO experts Generate layout from URL o…" at bounding box center [813, 526] width 818 height 75
drag, startPoint x: 1151, startPoint y: 531, endPoint x: 1110, endPoint y: 474, distance: 70.8
click at [1151, 531] on div "Add section Choose templates inspired by CRO experts Generate layout from URL o…" at bounding box center [813, 526] width 818 height 75
click at [1109, 473] on div "Add section Choose templates inspired by CRO experts Generate layout from URL o…" at bounding box center [813, 546] width 1166 height 168
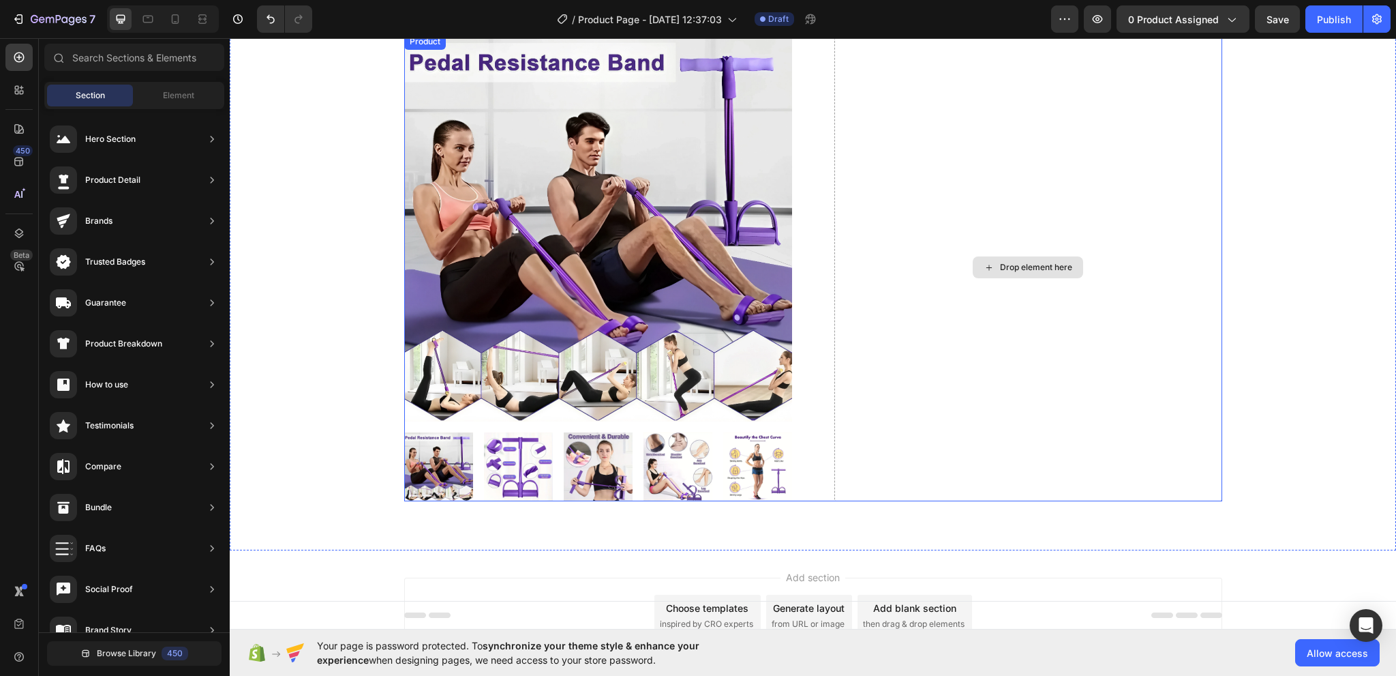
scroll to position [0, 0]
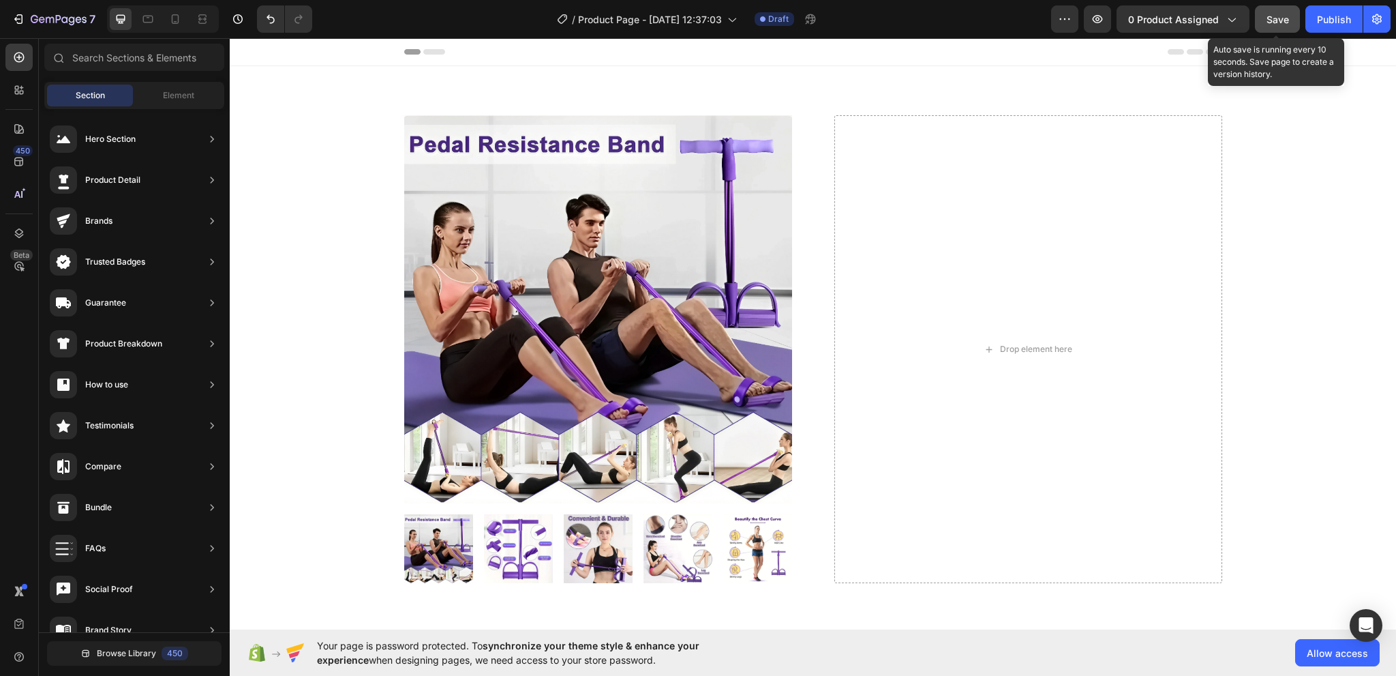
click at [1295, 22] on button "Save" at bounding box center [1277, 18] width 45 height 27
